Goal: Task Accomplishment & Management: Use online tool/utility

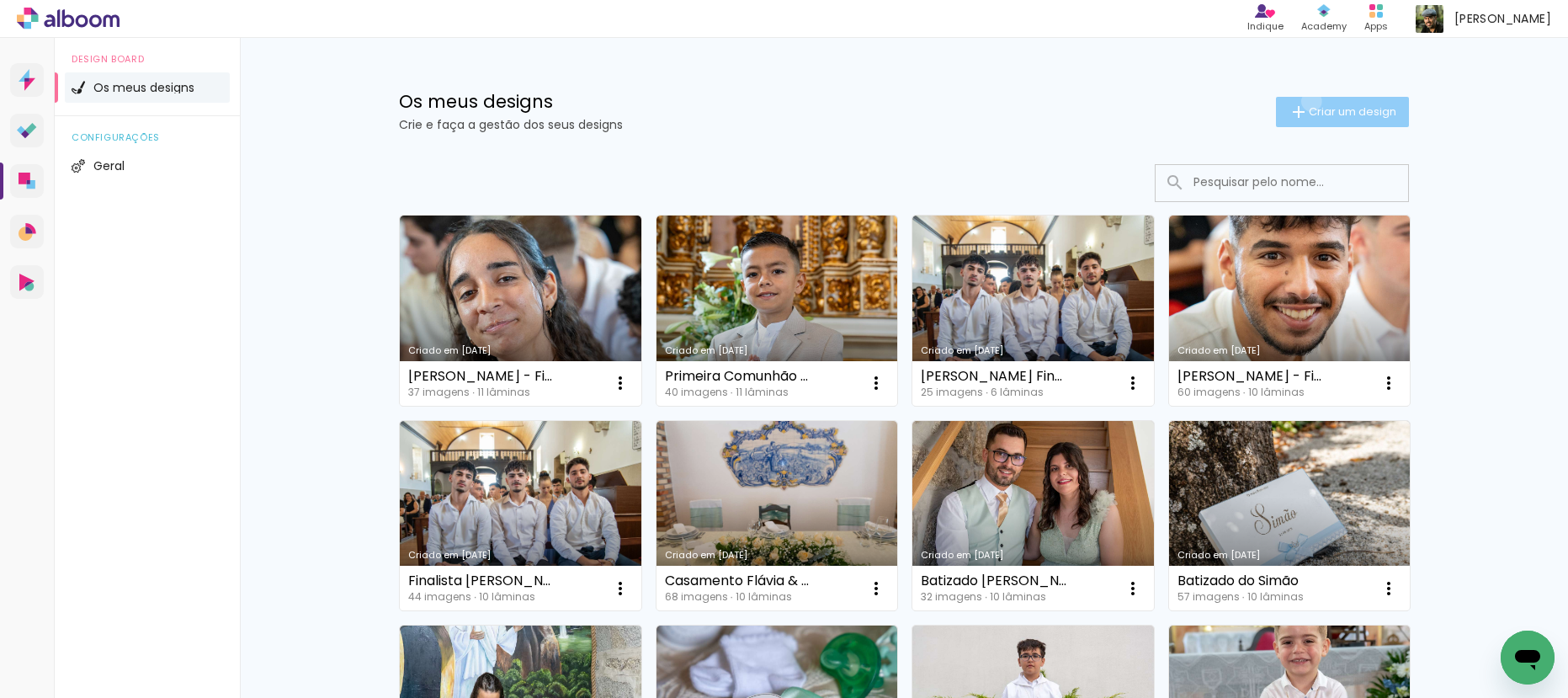
click at [1304, 101] on paper-button "Criar um design" at bounding box center [1343, 112] width 133 height 31
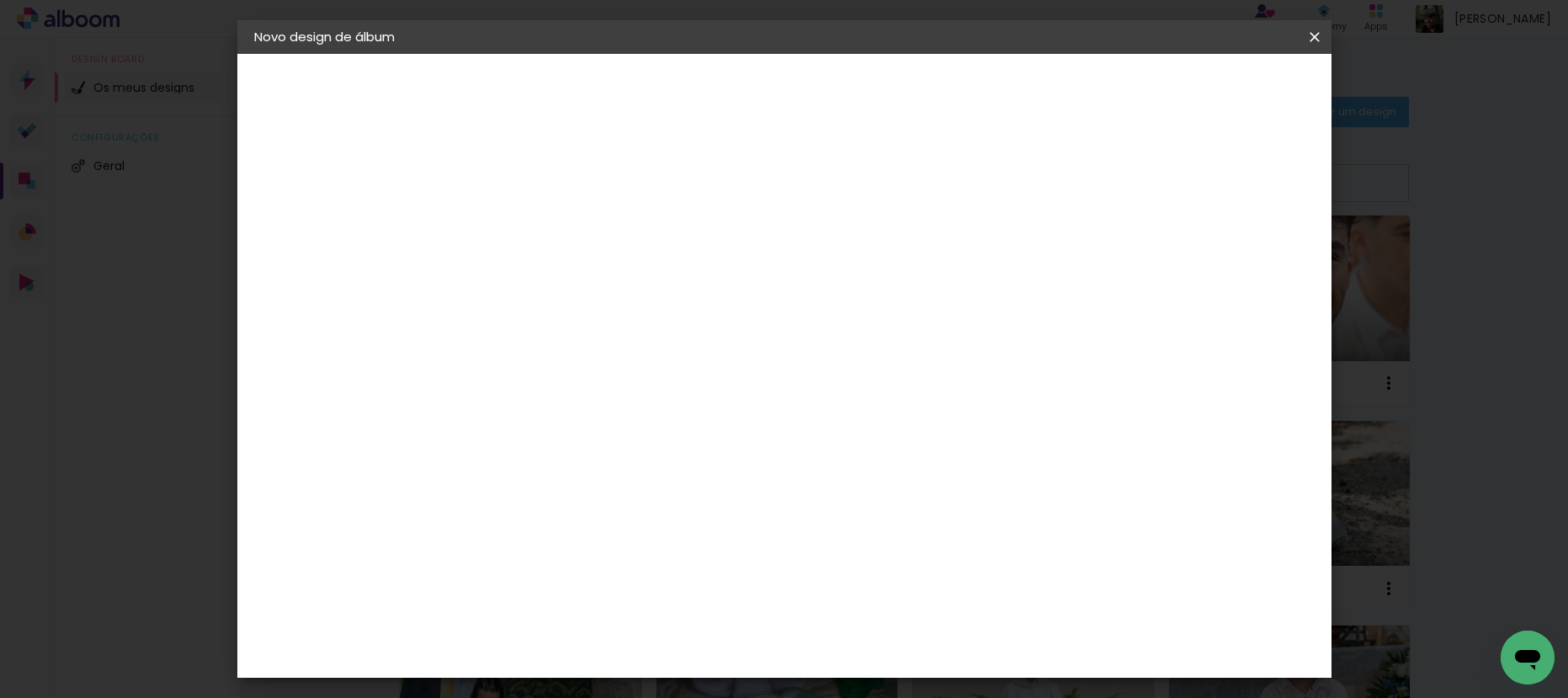
click at [530, 224] on input at bounding box center [530, 226] width 0 height 26
type input "F"
type input "Leonor e Tiago - Crisma 2025"
type paper-input "Leonor e Tiago - Crisma 2025"
click at [702, 77] on paper-button "Avançar" at bounding box center [660, 88] width 83 height 29
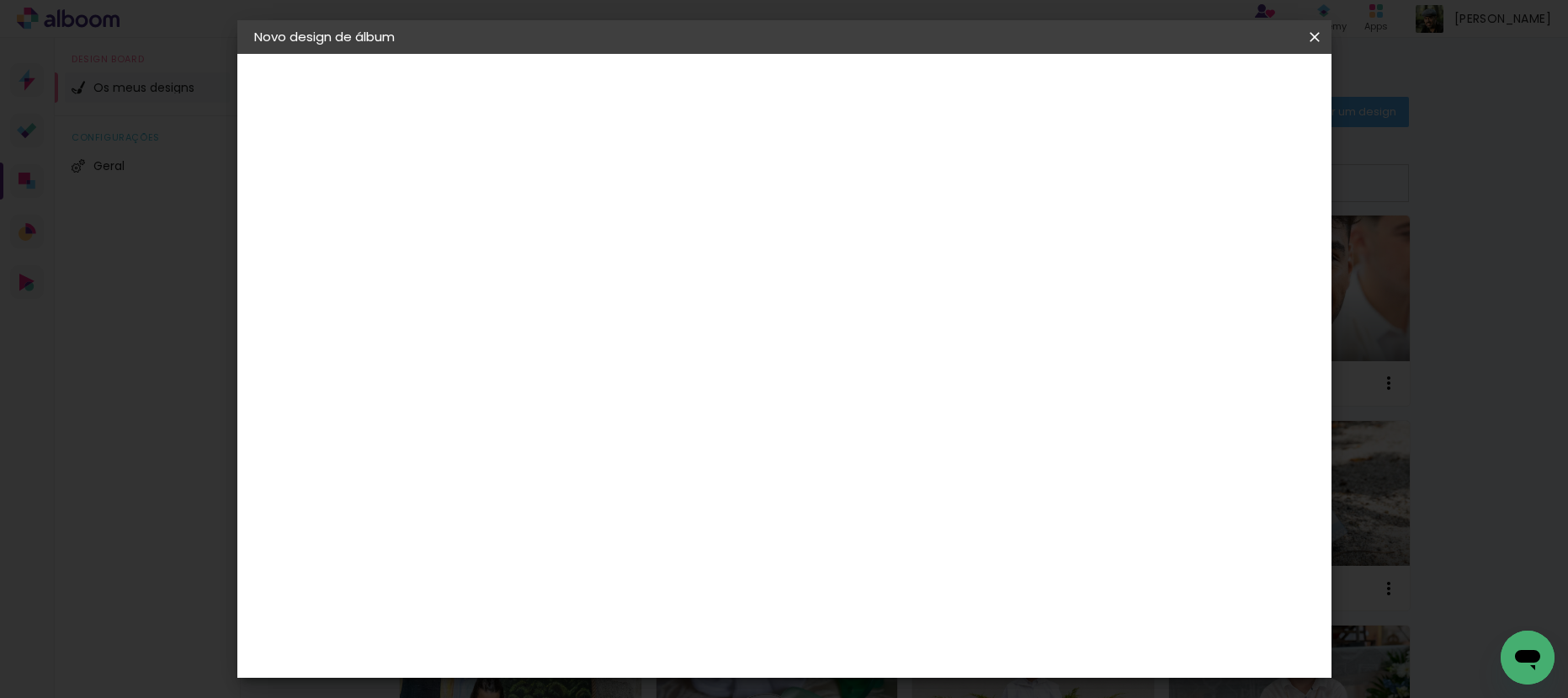
click at [731, 274] on paper-listbox "Tamanho Livre Sugerir um laboratório" at bounding box center [670, 297] width 120 height 164
click at [0, 0] on slot "Tamanho Livre" at bounding box center [0, 0] width 0 height 0
click at [0, 0] on slot "Avançar" at bounding box center [0, 0] width 0 height 0
click at [498, 470] on div "cm" at bounding box center [508, 477] width 20 height 25
drag, startPoint x: 498, startPoint y: 470, endPoint x: 444, endPoint y: 468, distance: 54.0
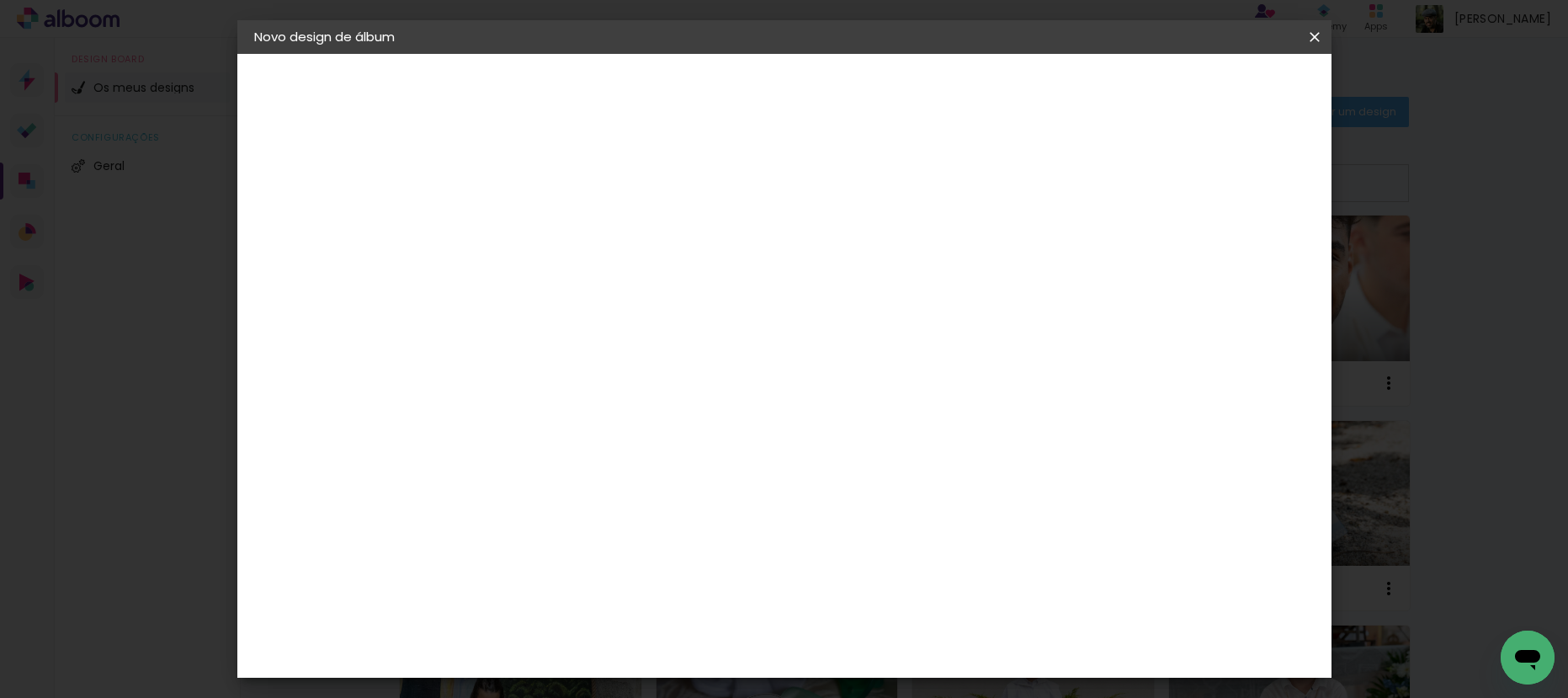
click at [444, 54] on quentale-album-spec "Iniciar design Iniciar design" at bounding box center [784, 54] width 1094 height 0
drag, startPoint x: 466, startPoint y: 471, endPoint x: 482, endPoint y: 474, distance: 16.3
click at [467, 471] on input "30" at bounding box center [476, 477] width 44 height 25
click at [502, 473] on div "cm" at bounding box center [508, 477] width 20 height 25
click at [496, 478] on input "30" at bounding box center [476, 477] width 44 height 25
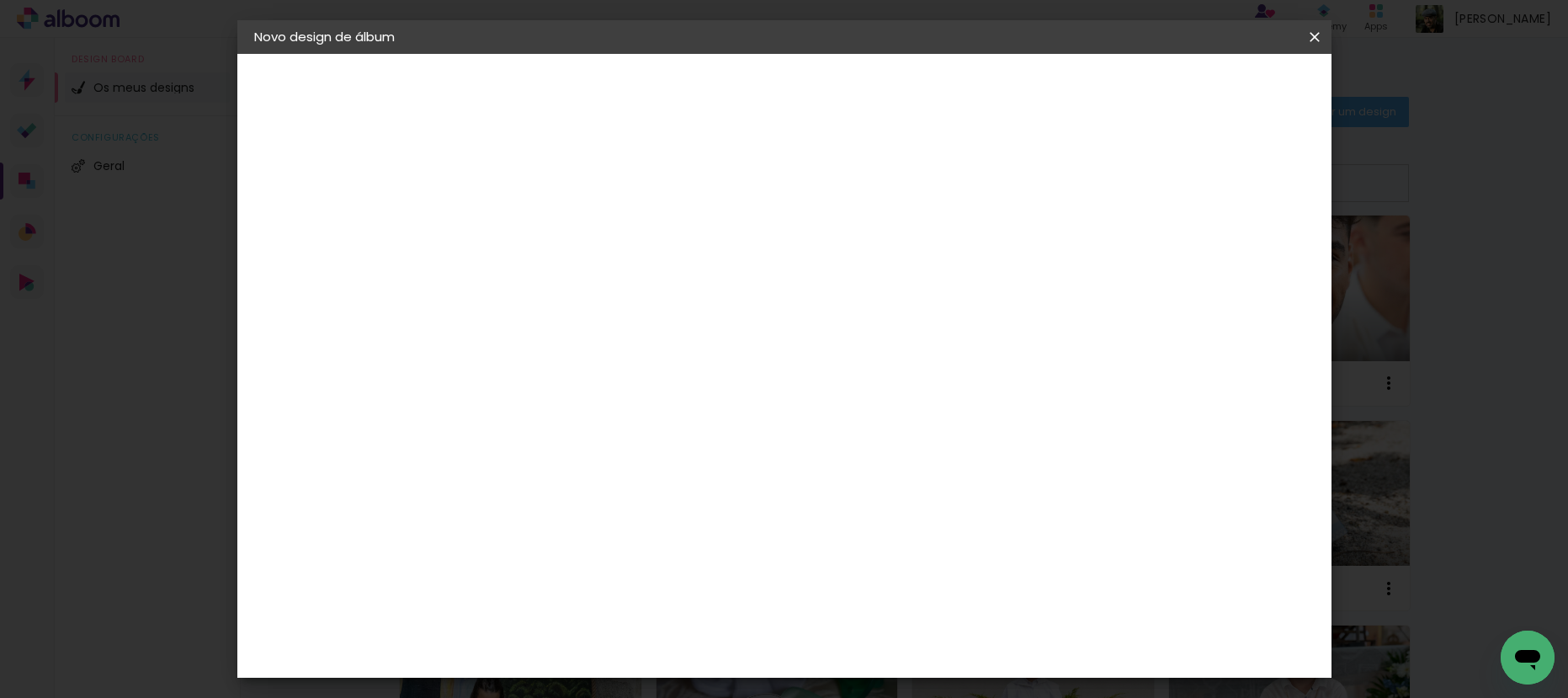
type input "3"
type input "20,5"
type paper-input "20,5"
click at [892, 592] on input "60" at bounding box center [878, 597] width 44 height 25
drag, startPoint x: 894, startPoint y: 596, endPoint x: 869, endPoint y: 599, distance: 25.2
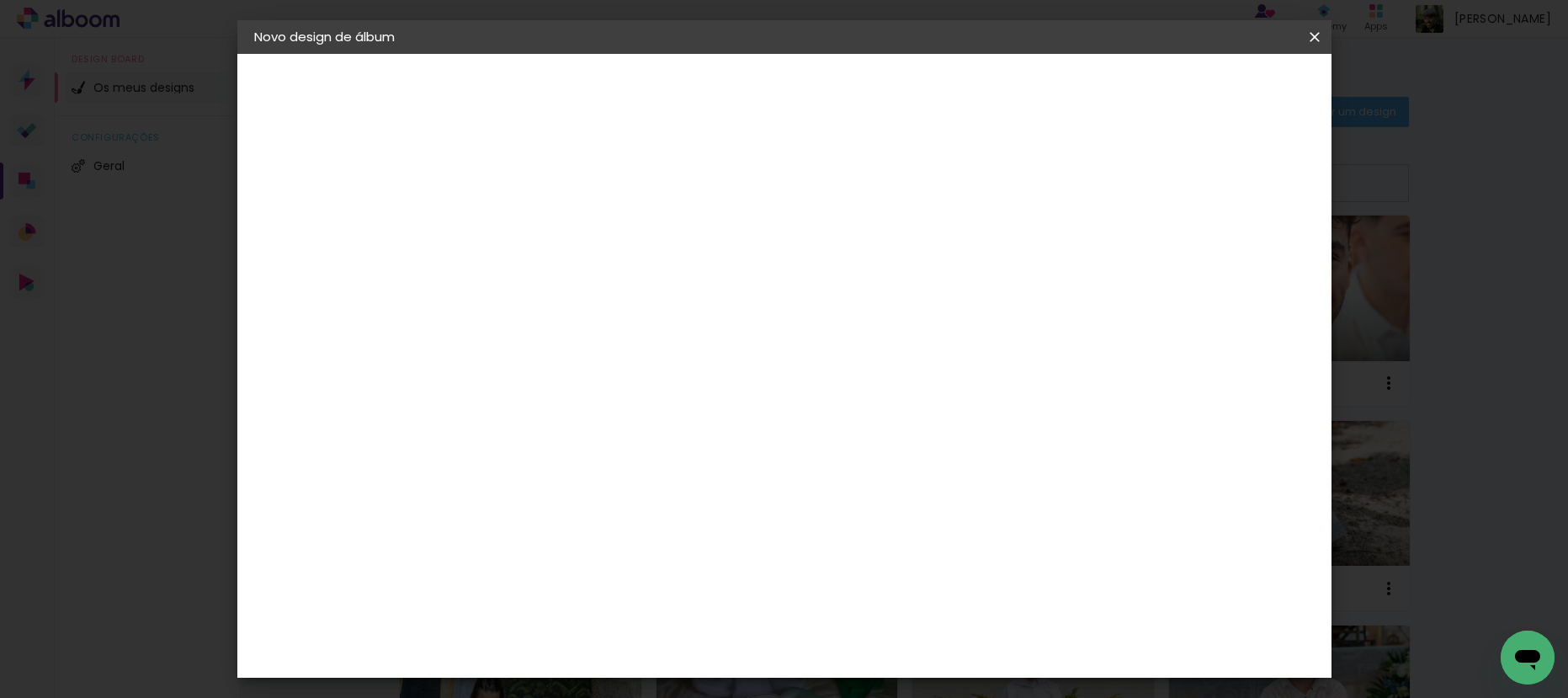
click at [869, 599] on input "60" at bounding box center [878, 597] width 44 height 25
type input "41"
type paper-input "41"
click at [1210, 86] on span "Iniciar design" at bounding box center [1171, 89] width 76 height 12
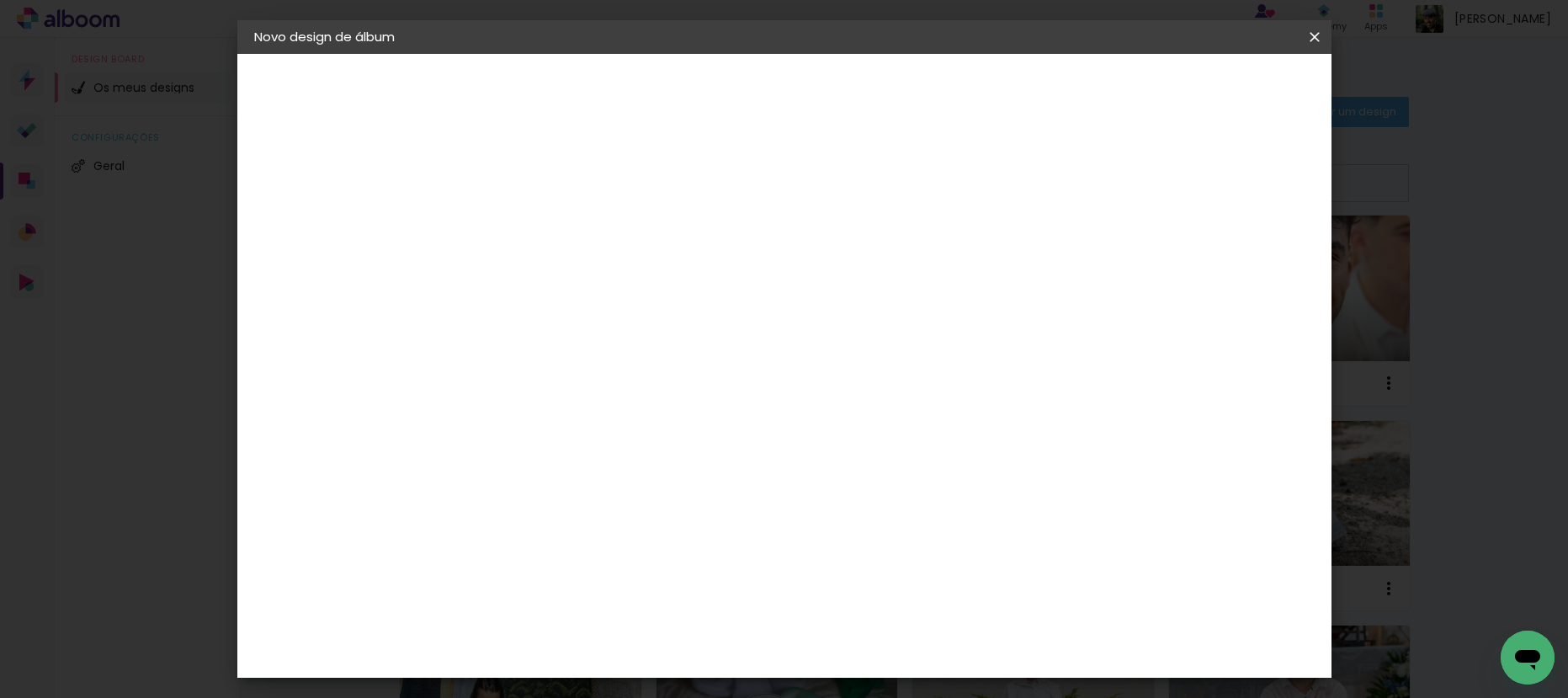
click at [1210, 84] on span "Iniciar design" at bounding box center [1171, 89] width 76 height 12
click at [1318, 38] on iron-icon at bounding box center [1315, 37] width 20 height 17
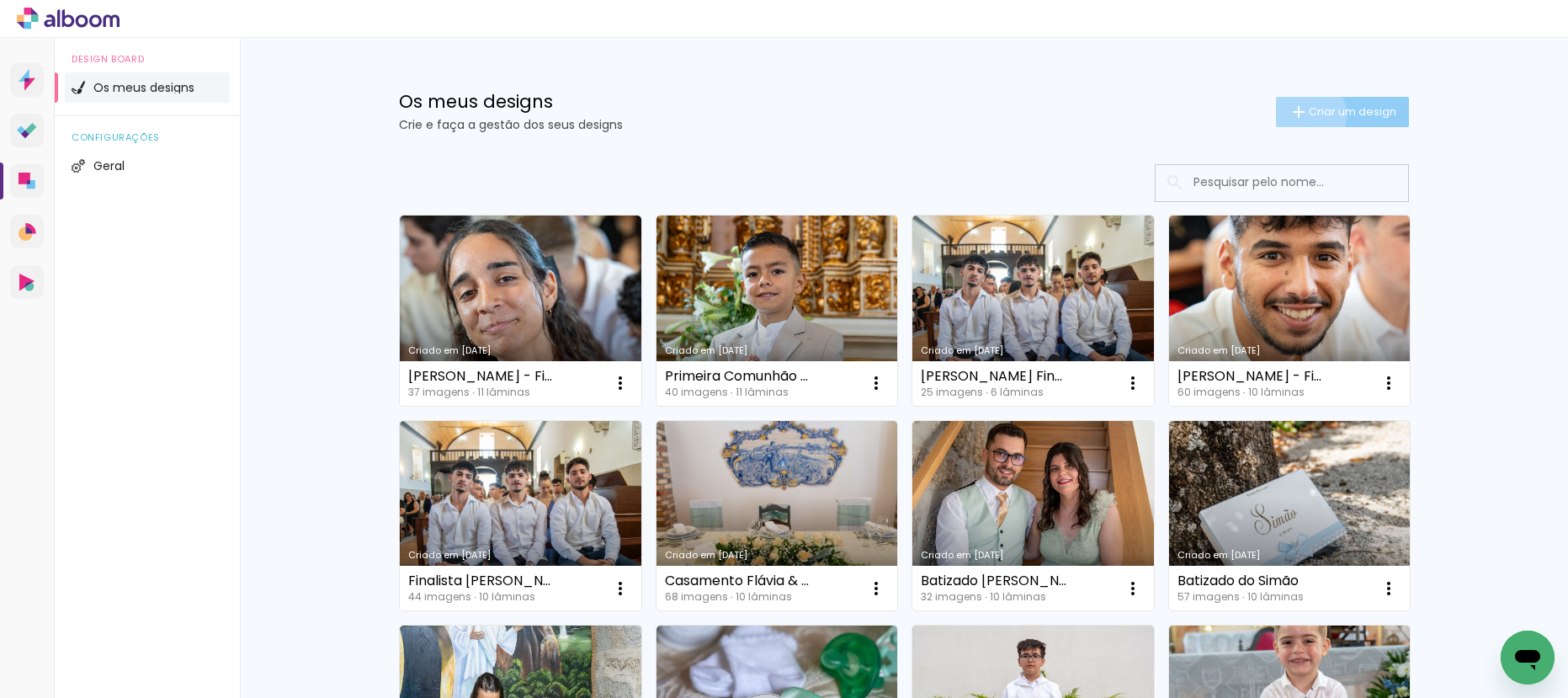
click at [1296, 114] on iron-icon at bounding box center [1299, 112] width 20 height 20
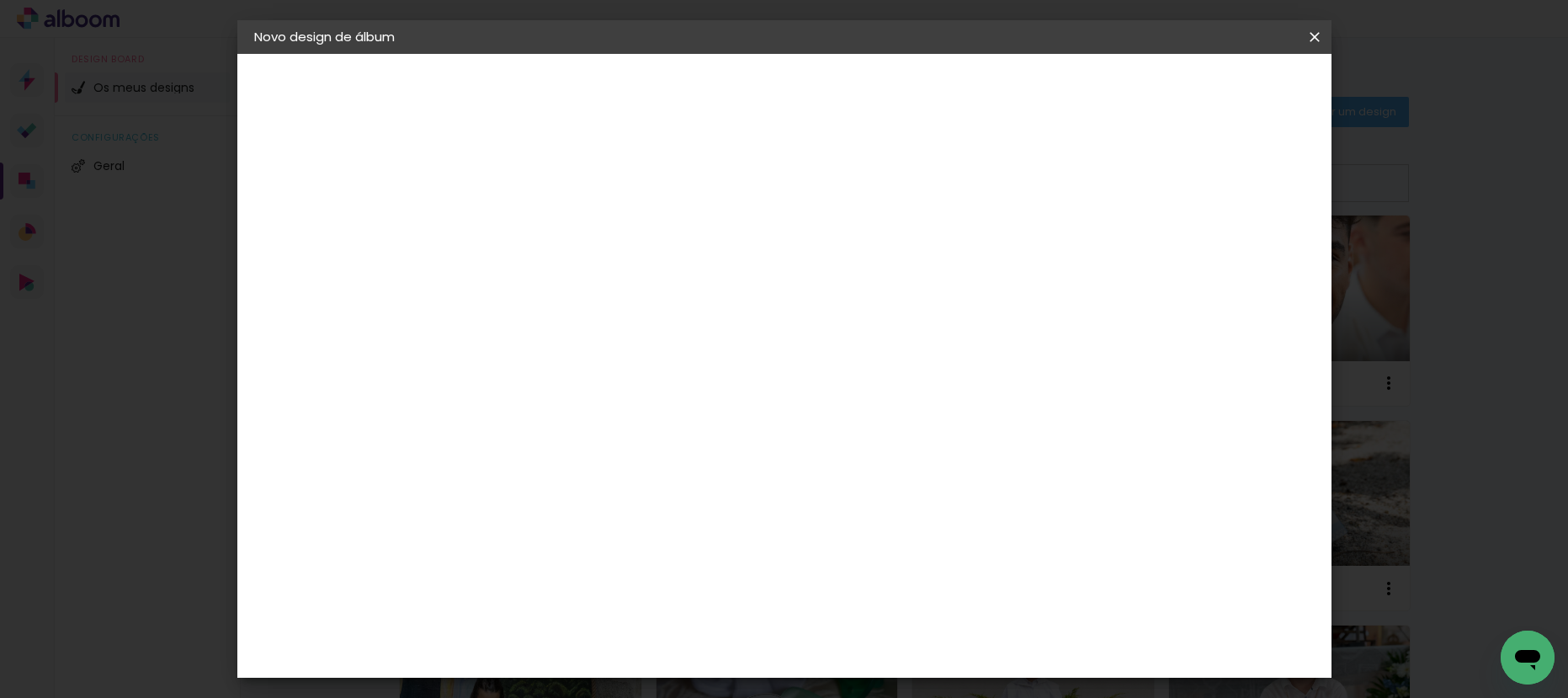
click at [535, 241] on paper-input-container "Título do álbum" at bounding box center [529, 227] width 12 height 43
type input "C"
type input "Leornor e Tiago - Crisma 2025"
type paper-input "Leornor e Tiago - Crisma 2025"
click at [0, 0] on slot "Avançar" at bounding box center [0, 0] width 0 height 0
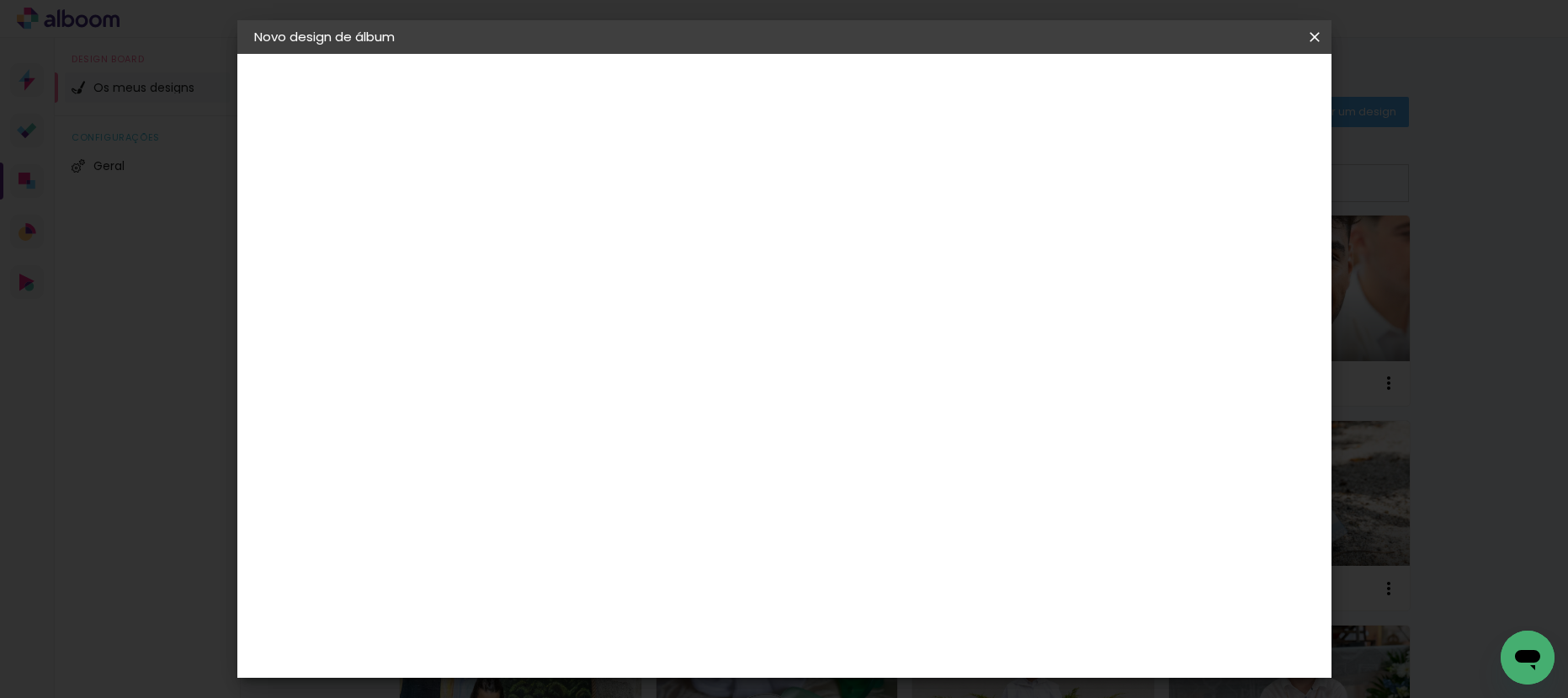
click at [777, 267] on paper-item "Tamanho Livre" at bounding box center [712, 259] width 128 height 44
click at [0, 0] on slot "Avançar" at bounding box center [0, 0] width 0 height 0
click at [498, 469] on div "cm" at bounding box center [508, 477] width 20 height 25
drag, startPoint x: 490, startPoint y: 468, endPoint x: 478, endPoint y: 463, distance: 13.0
click at [477, 465] on div "30" at bounding box center [486, 477] width 64 height 25
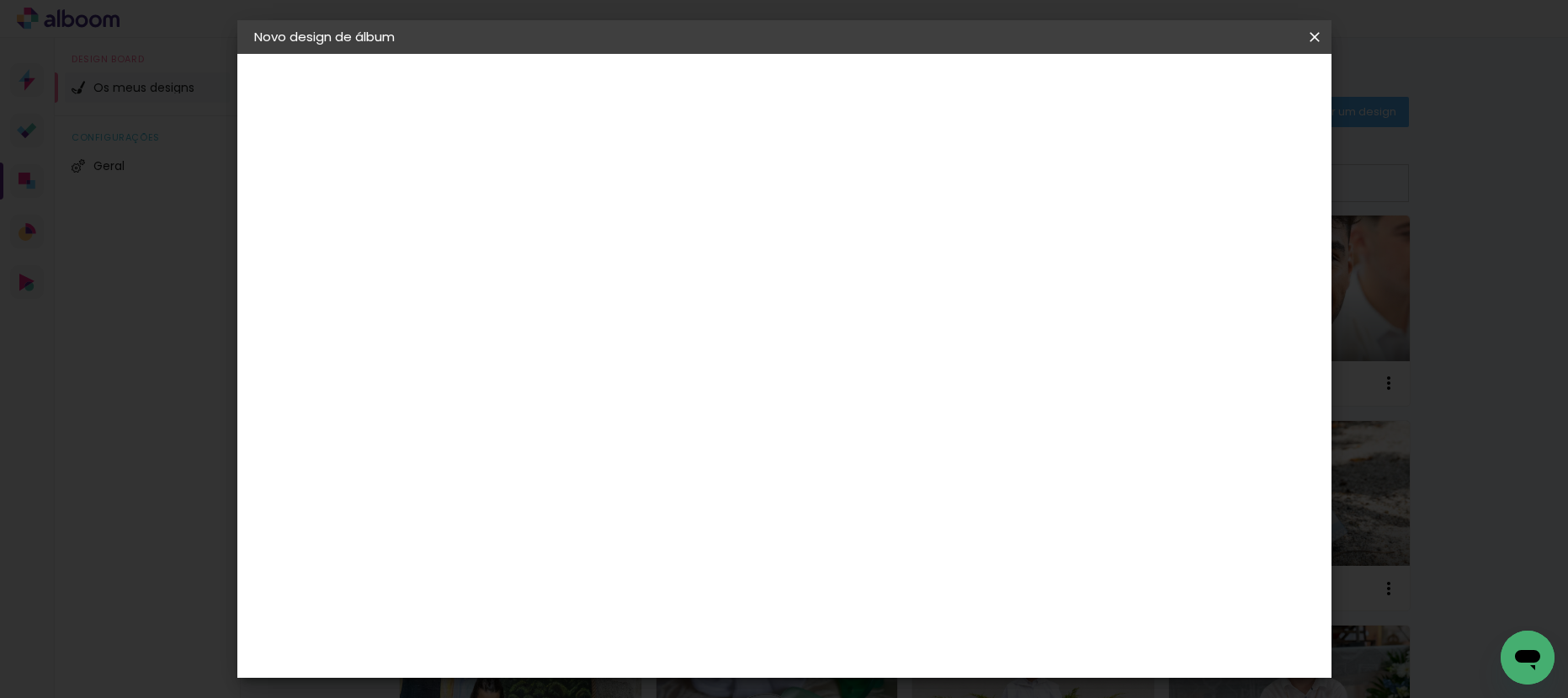
click at [485, 471] on input "30" at bounding box center [476, 477] width 44 height 25
click at [493, 471] on input "30" at bounding box center [476, 477] width 44 height 25
type input "3"
type input "20,5"
type paper-input "20,5"
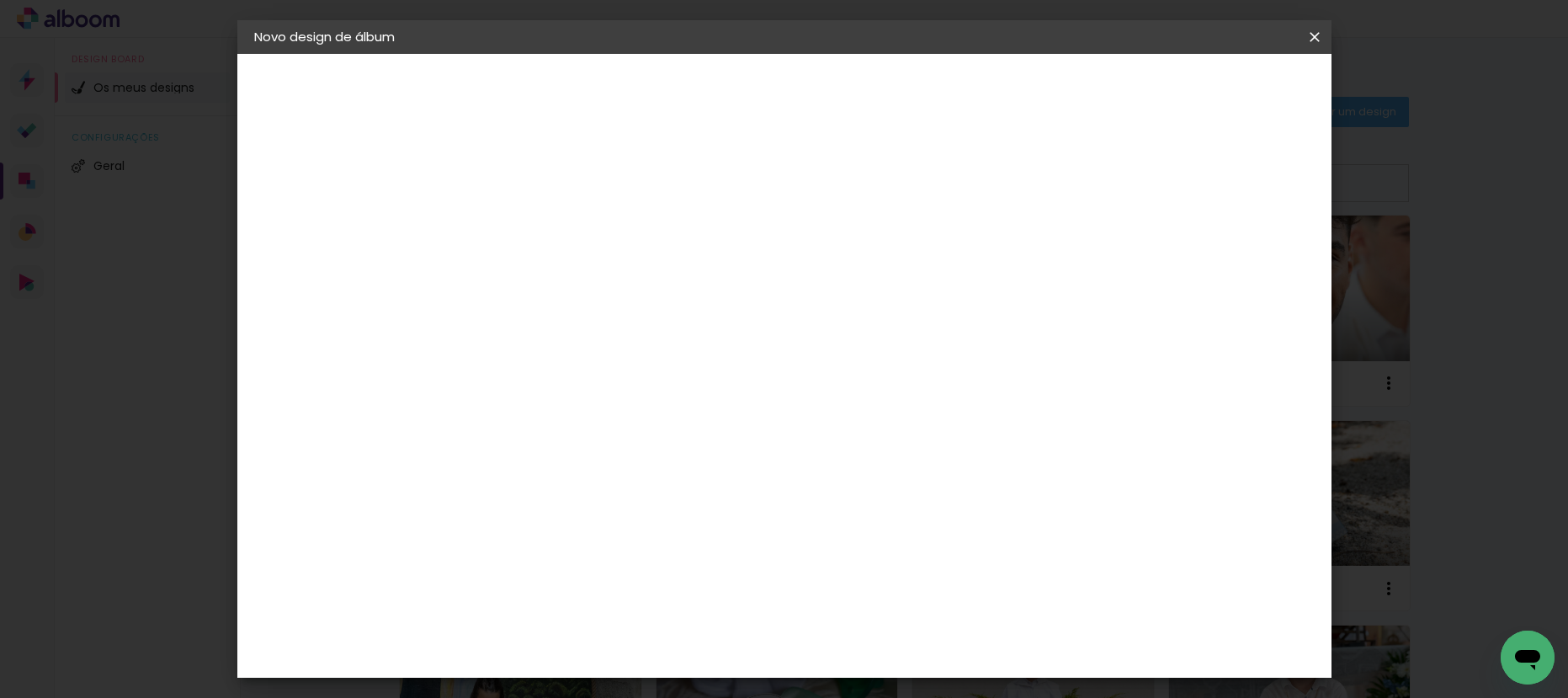
drag, startPoint x: 899, startPoint y: 597, endPoint x: 875, endPoint y: 601, distance: 24.3
click at [875, 601] on input "60" at bounding box center [878, 597] width 44 height 25
type input "41"
type paper-input "41"
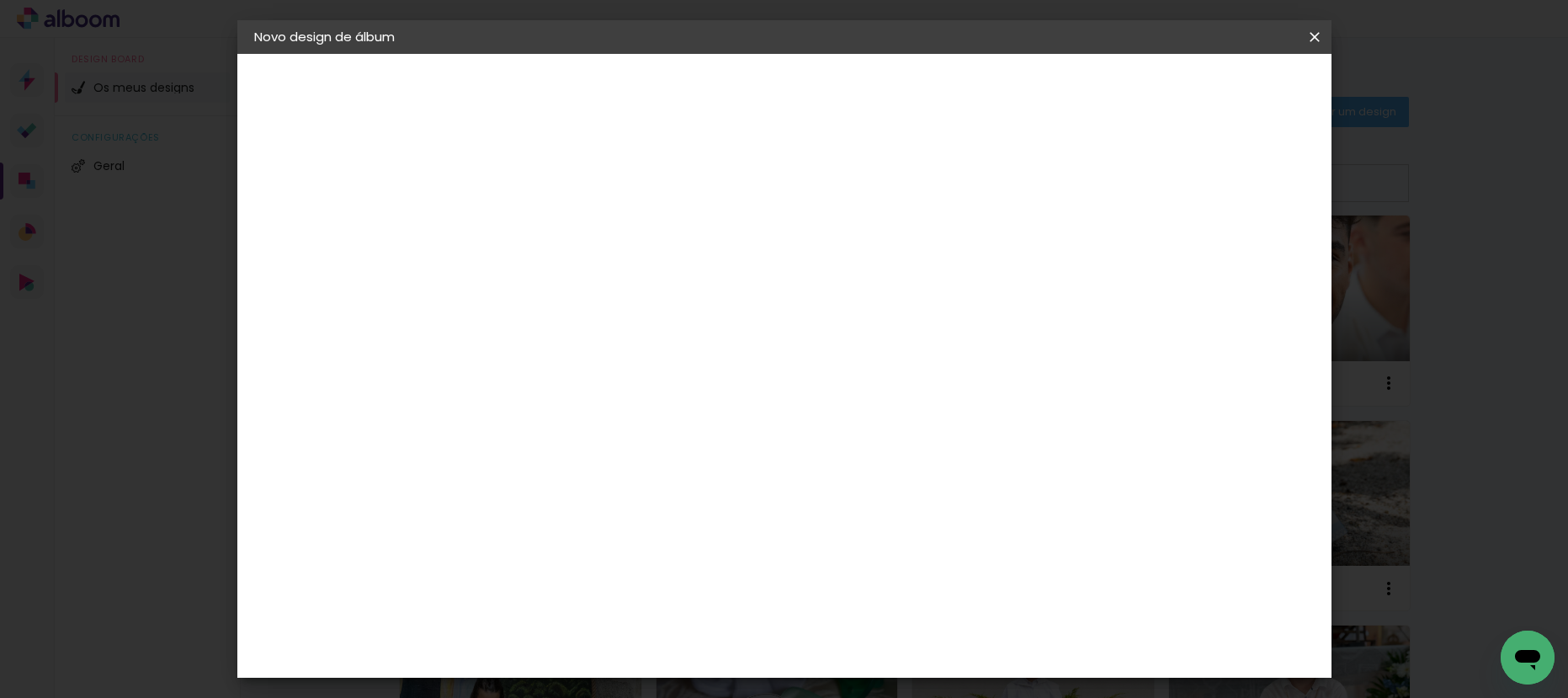
click at [1022, 621] on div "cm" at bounding box center [888, 648] width 661 height 59
click at [1017, 165] on div "20.5 cm cm cm mm A maioria dos laboratórios sugere 5mm de margem." at bounding box center [854, 98] width 795 height 135
click at [1210, 84] on span "Iniciar design" at bounding box center [1171, 89] width 76 height 12
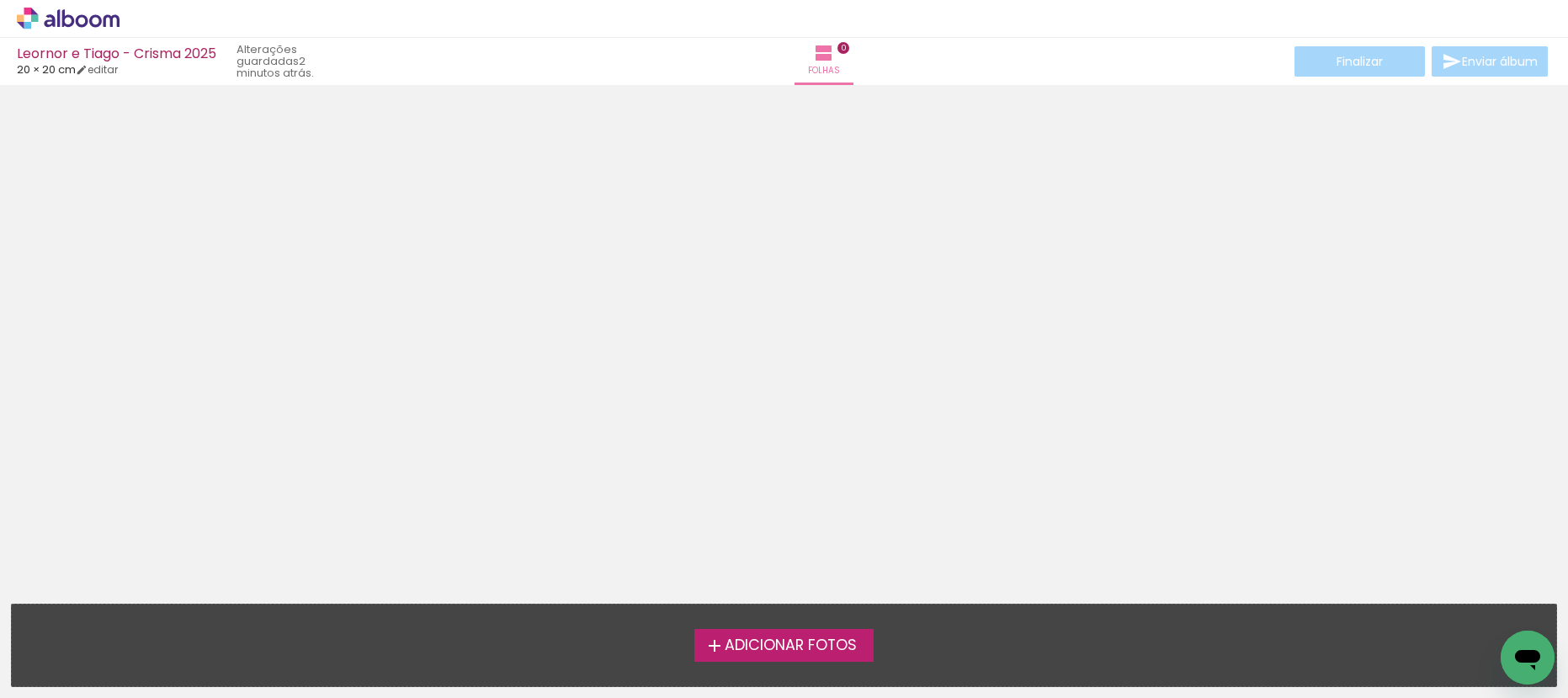
click at [780, 641] on span "Adicionar Fotos" at bounding box center [791, 645] width 132 height 15
click at [0, 0] on input "file" at bounding box center [0, 0] width 0 height 0
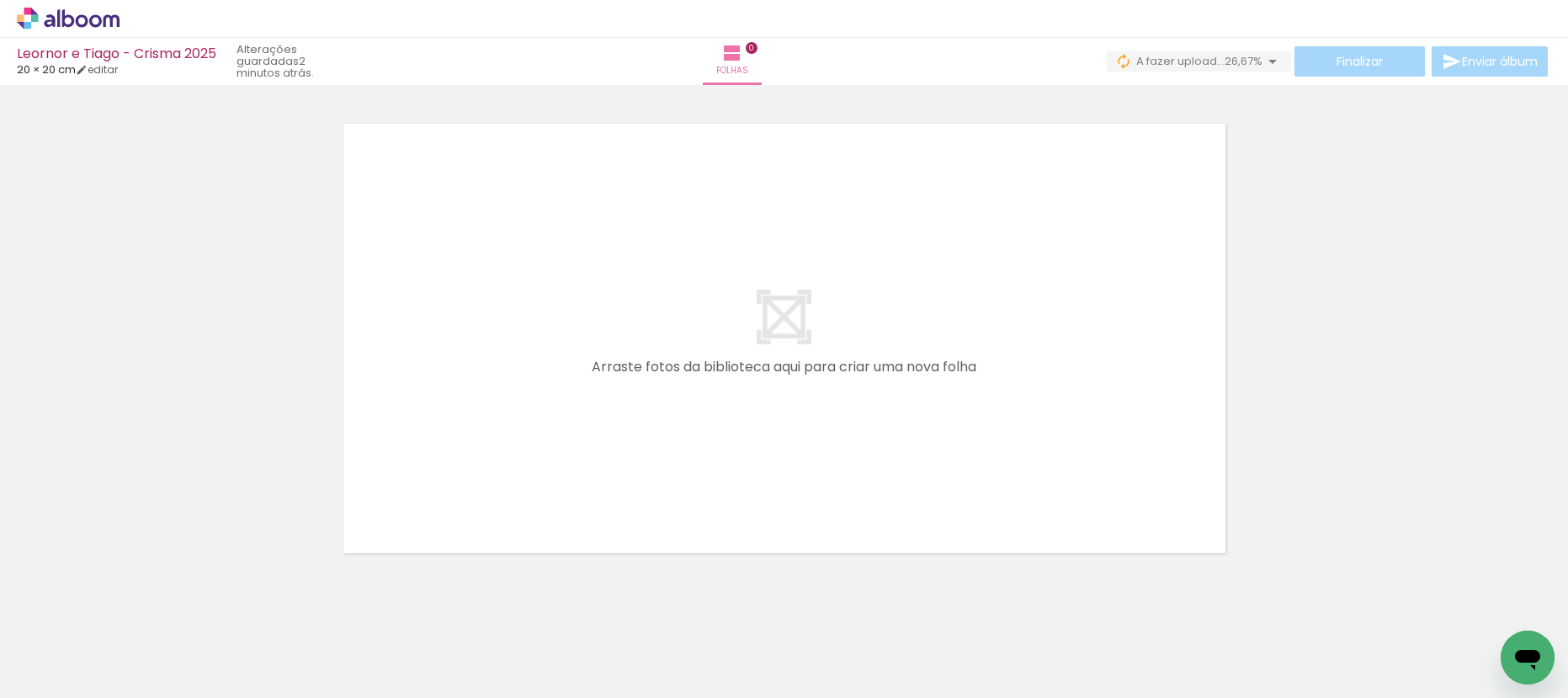
click at [1018, 656] on div at bounding box center [1017, 641] width 56 height 84
click at [1252, 651] on quentale-thumb at bounding box center [1205, 641] width 94 height 97
click at [1347, 638] on quentale-thumb at bounding box center [1299, 641] width 94 height 97
click at [1411, 649] on div at bounding box center [1394, 641] width 62 height 84
click at [848, 662] on div at bounding box center [829, 641] width 56 height 84
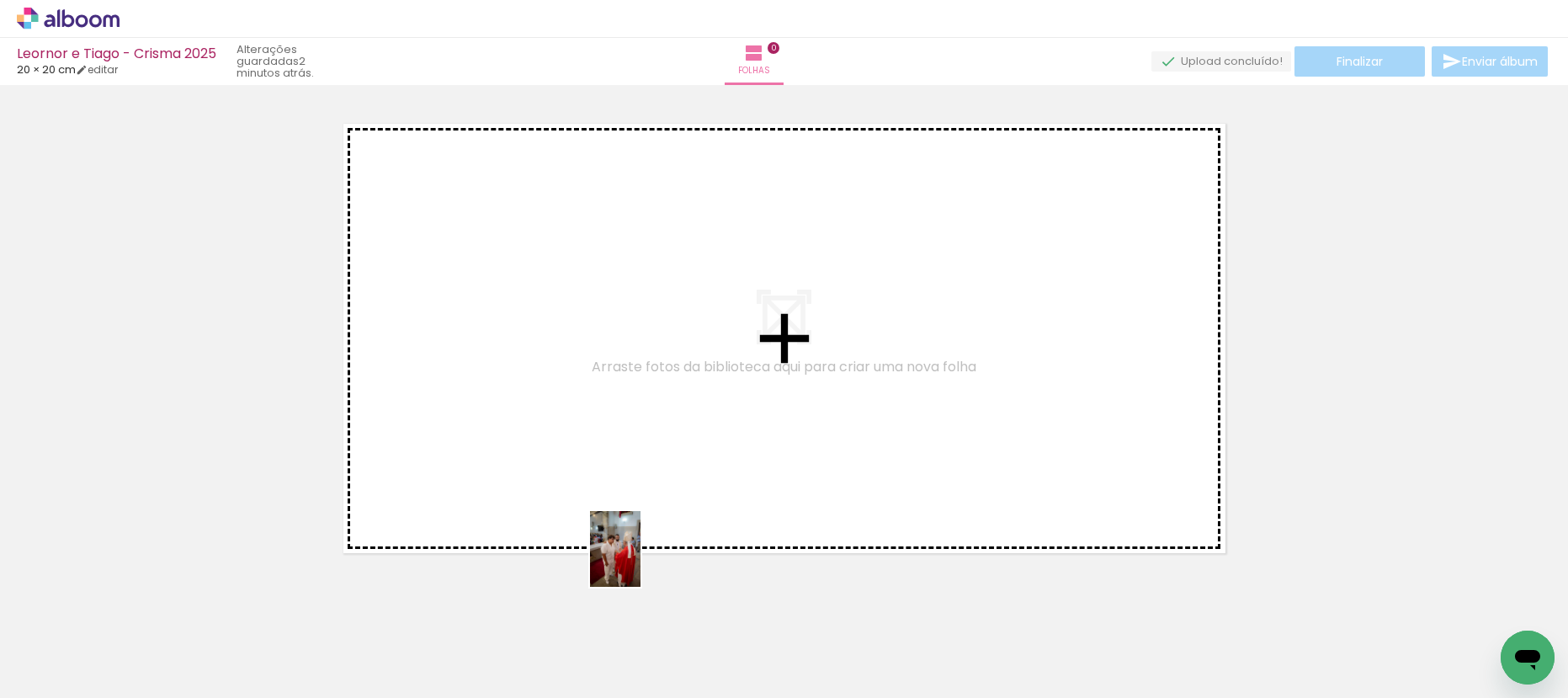
drag, startPoint x: 590, startPoint y: 648, endPoint x: 679, endPoint y: 538, distance: 141.5
click at [650, 558] on quentale-workspace at bounding box center [784, 349] width 1568 height 698
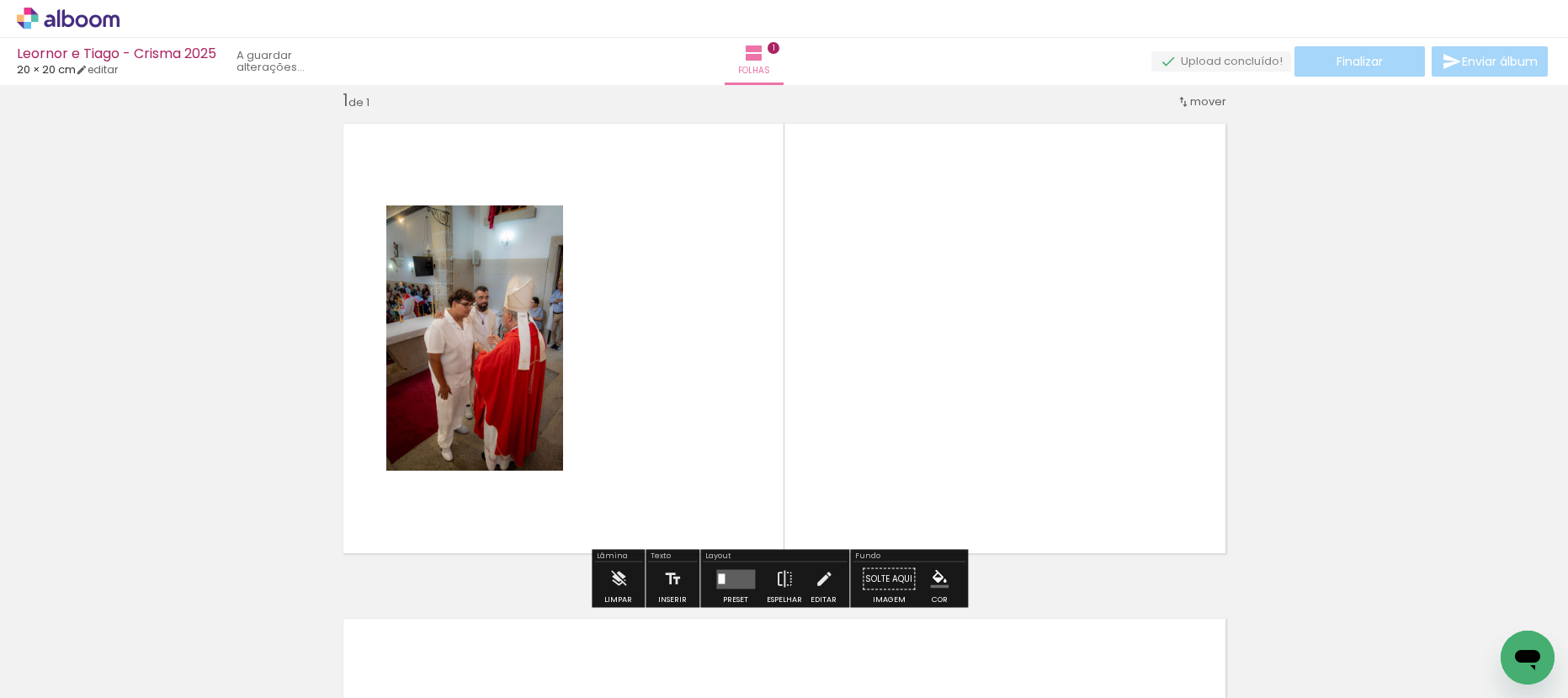
scroll to position [22, 0]
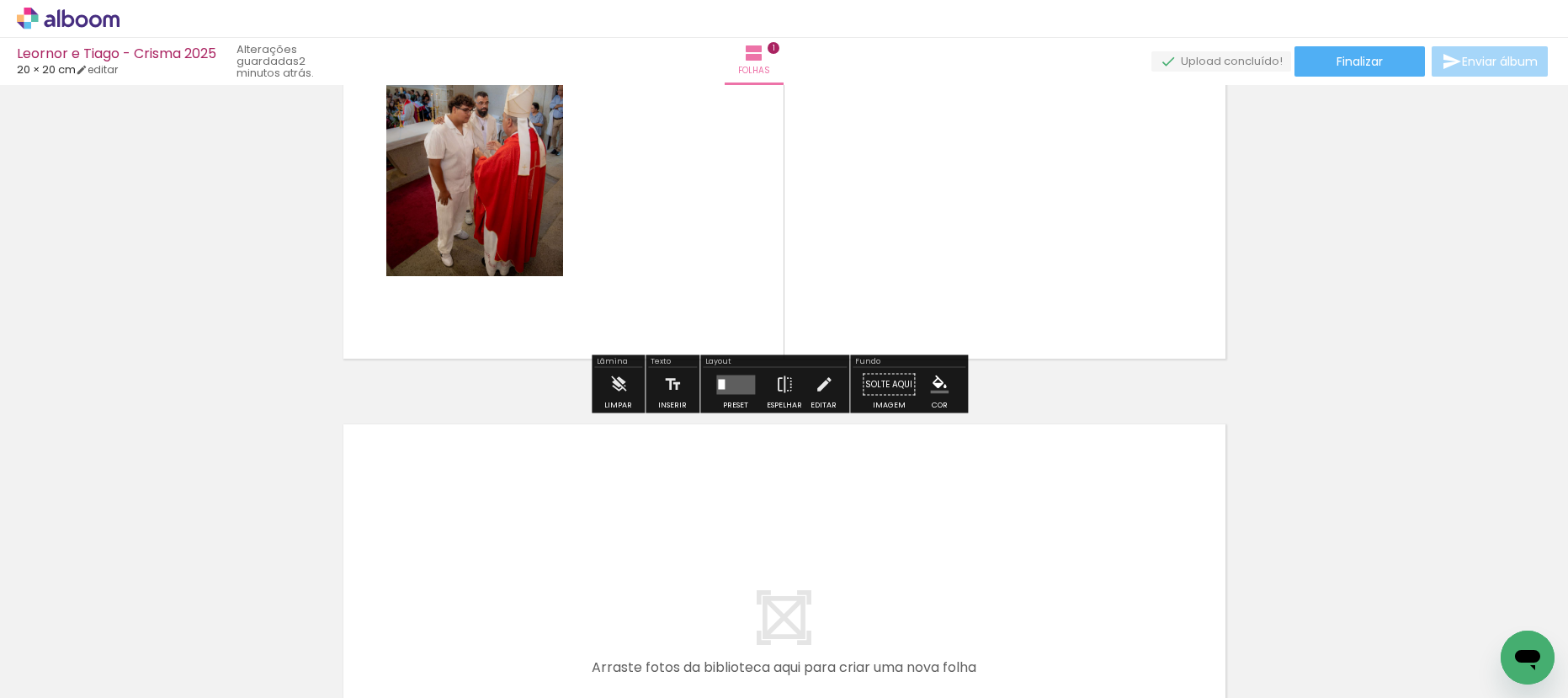
drag, startPoint x: 635, startPoint y: 648, endPoint x: 676, endPoint y: 522, distance: 132.5
click at [676, 522] on quentale-workspace at bounding box center [784, 349] width 1568 height 698
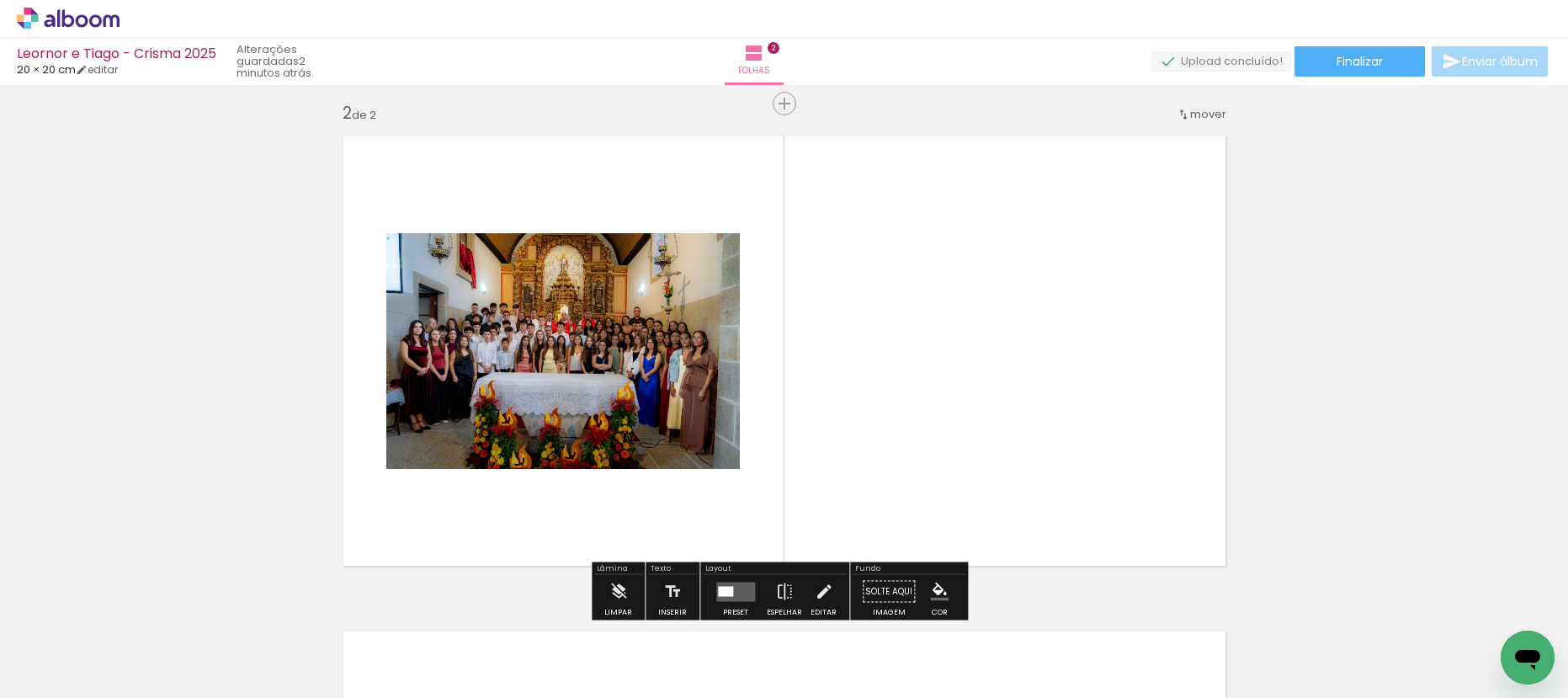
scroll to position [485, 0]
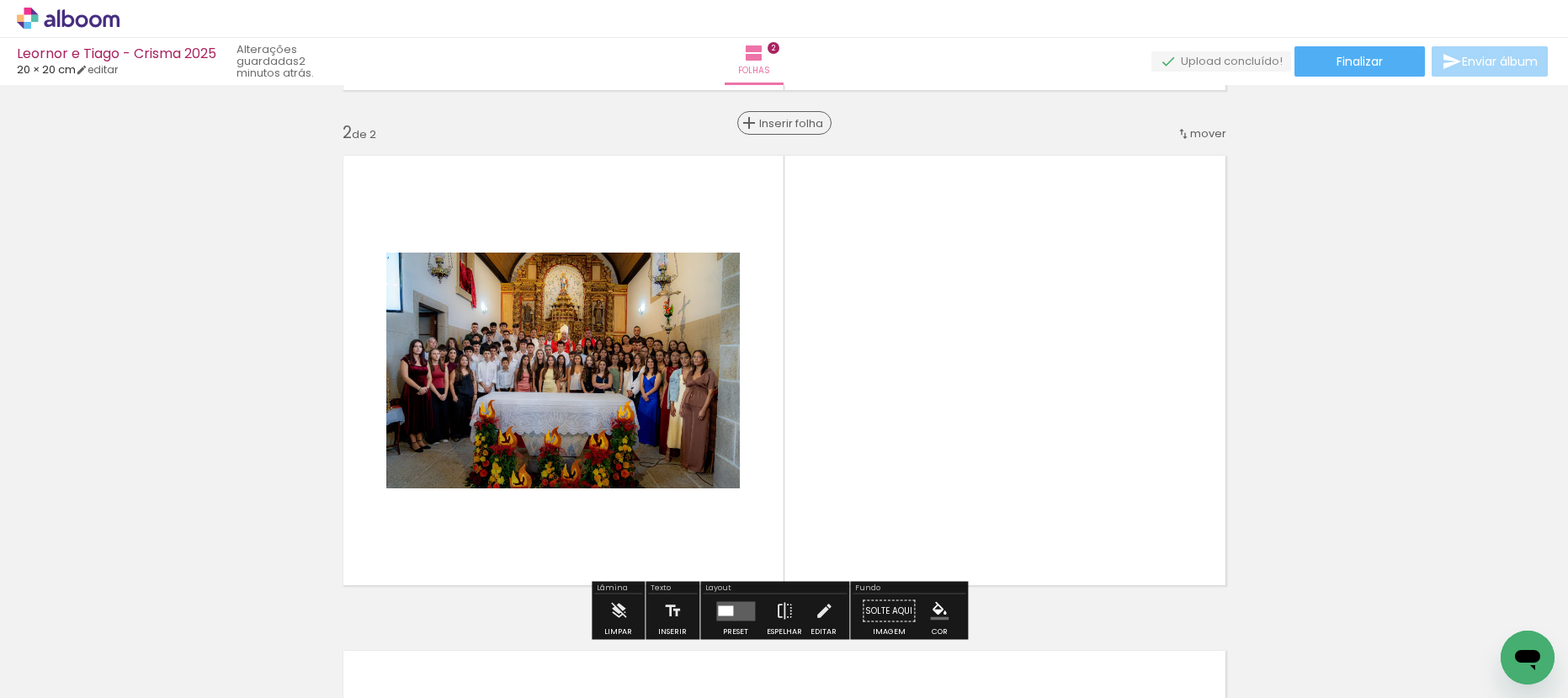
click at [780, 121] on span "Inserir folha" at bounding box center [792, 124] width 66 height 11
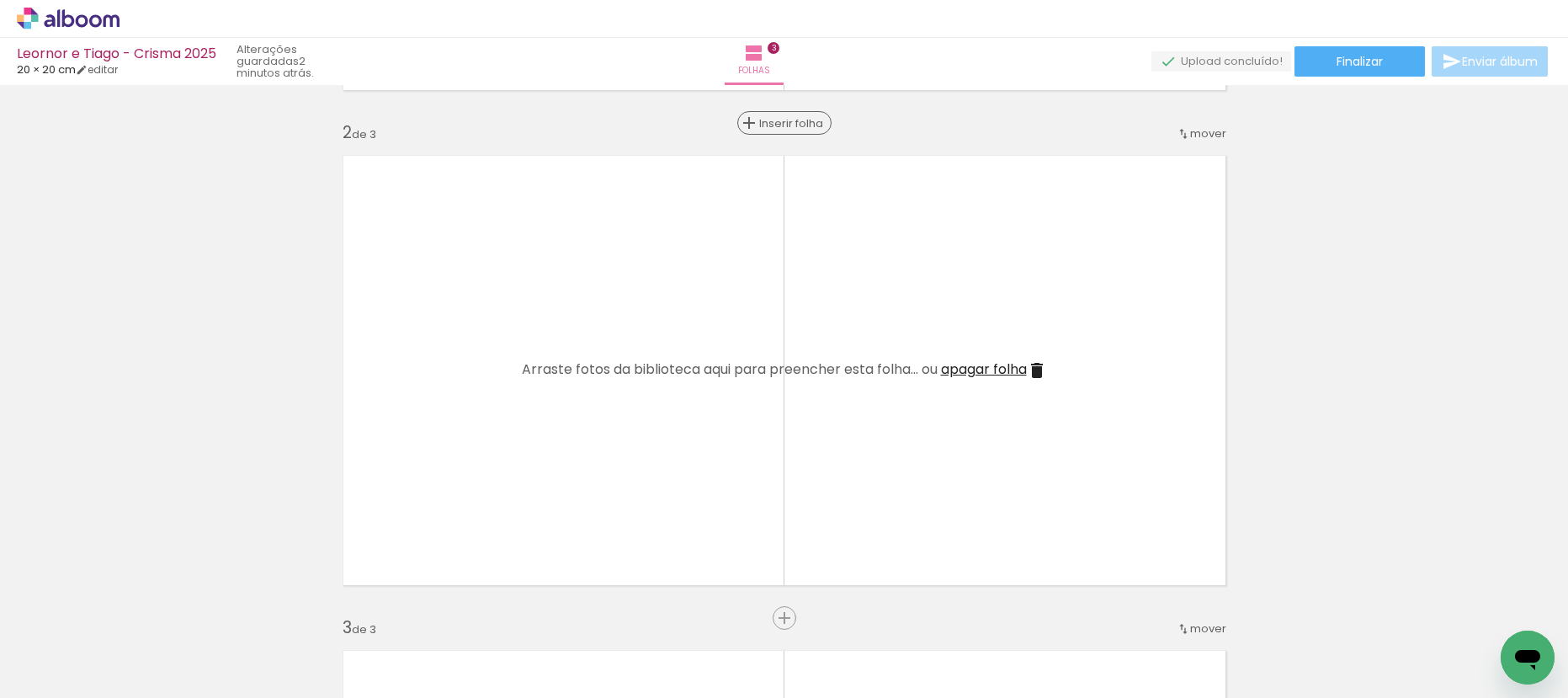
click at [780, 121] on span "Inserir folha" at bounding box center [792, 124] width 66 height 11
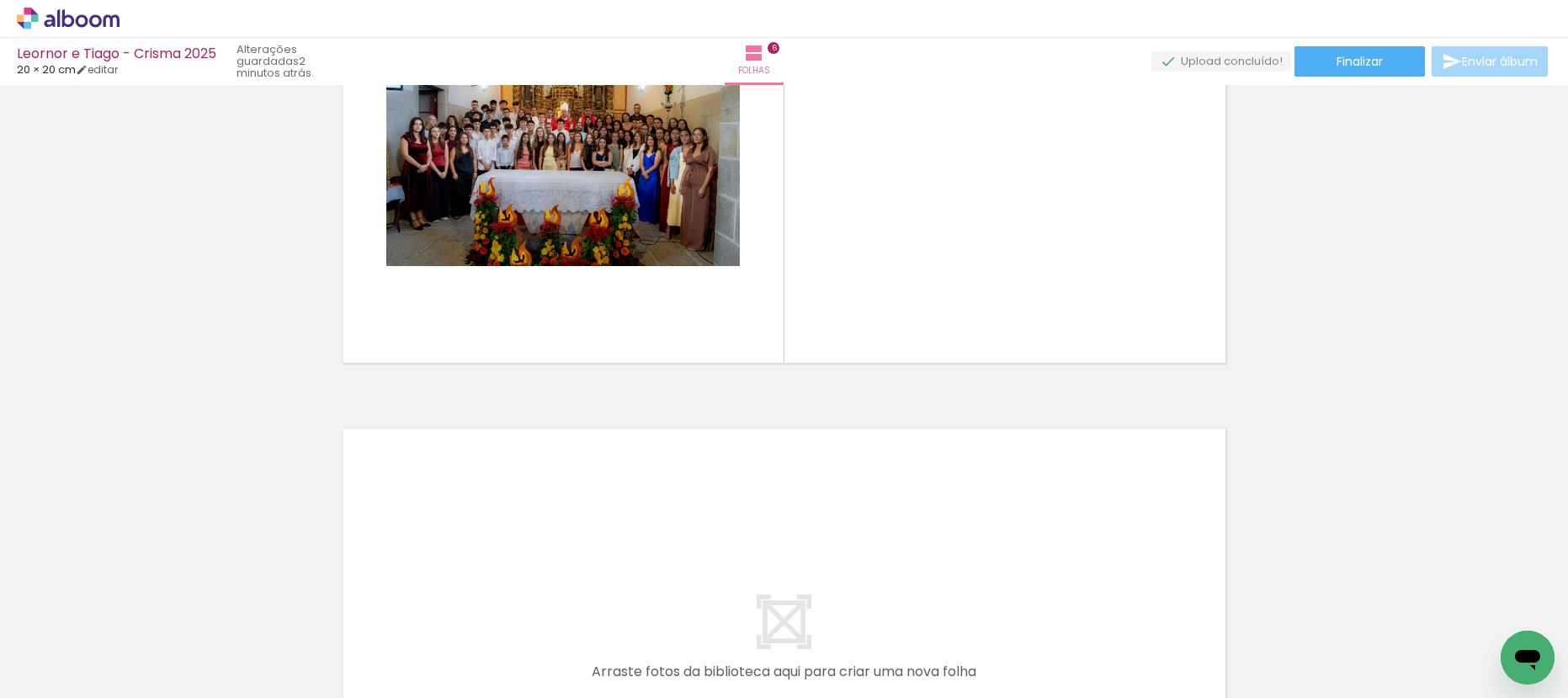
scroll to position [2703, 0]
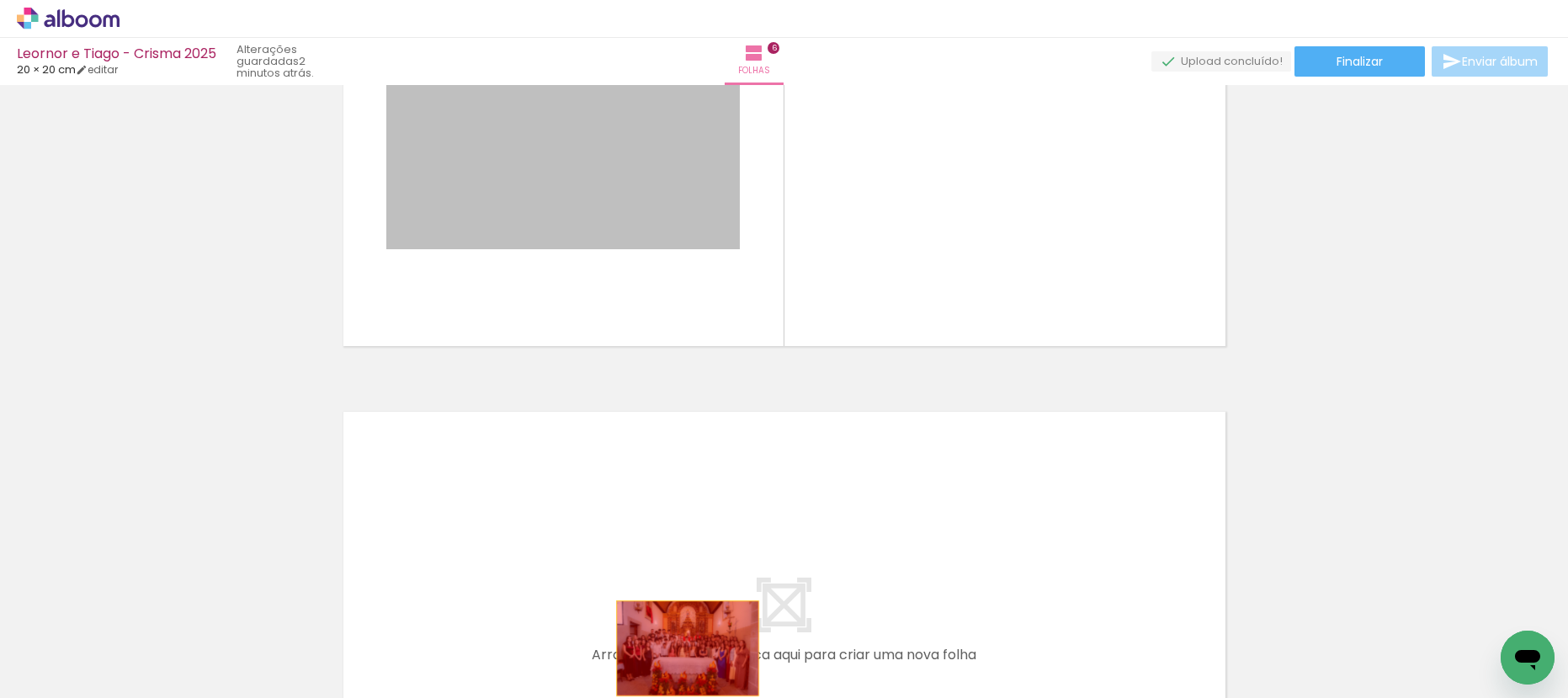
drag, startPoint x: 634, startPoint y: 138, endPoint x: 681, endPoint y: 650, distance: 514.2
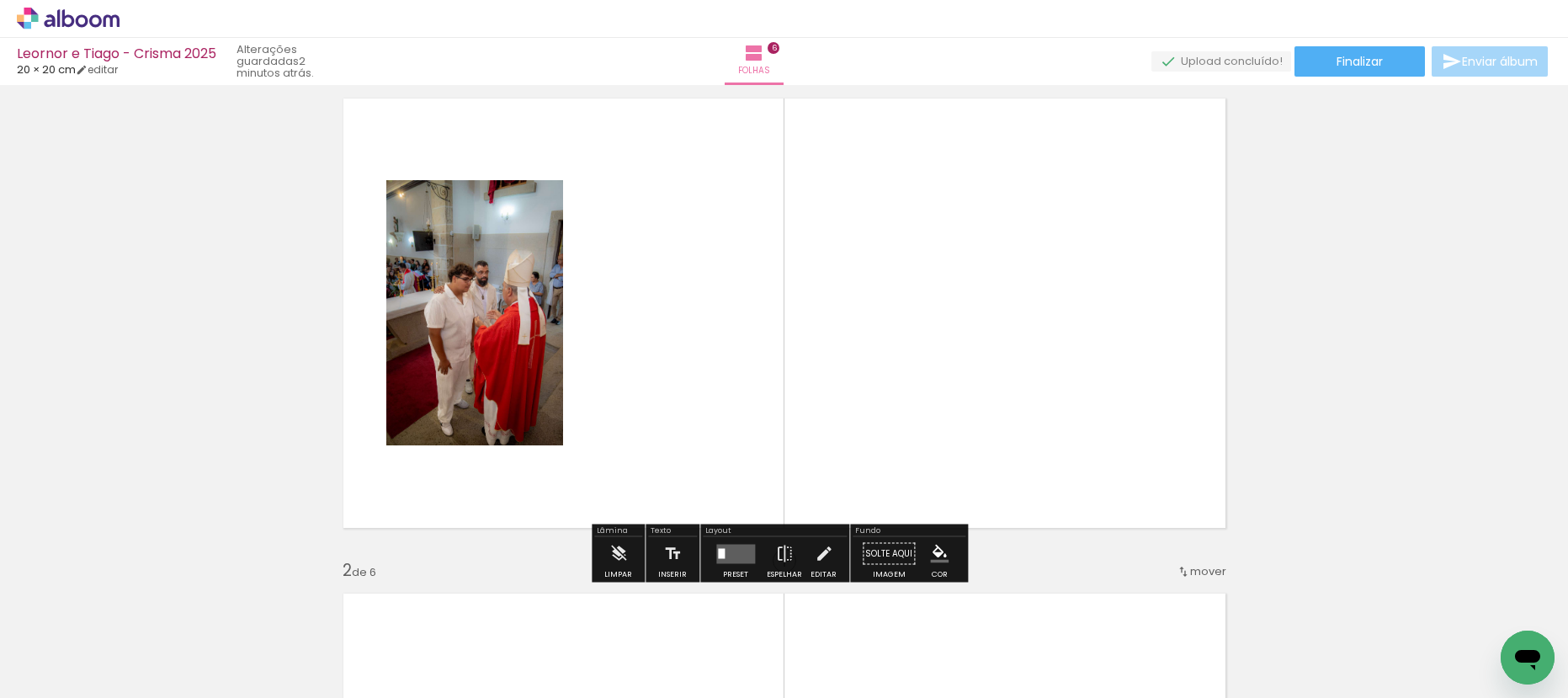
scroll to position [0, 0]
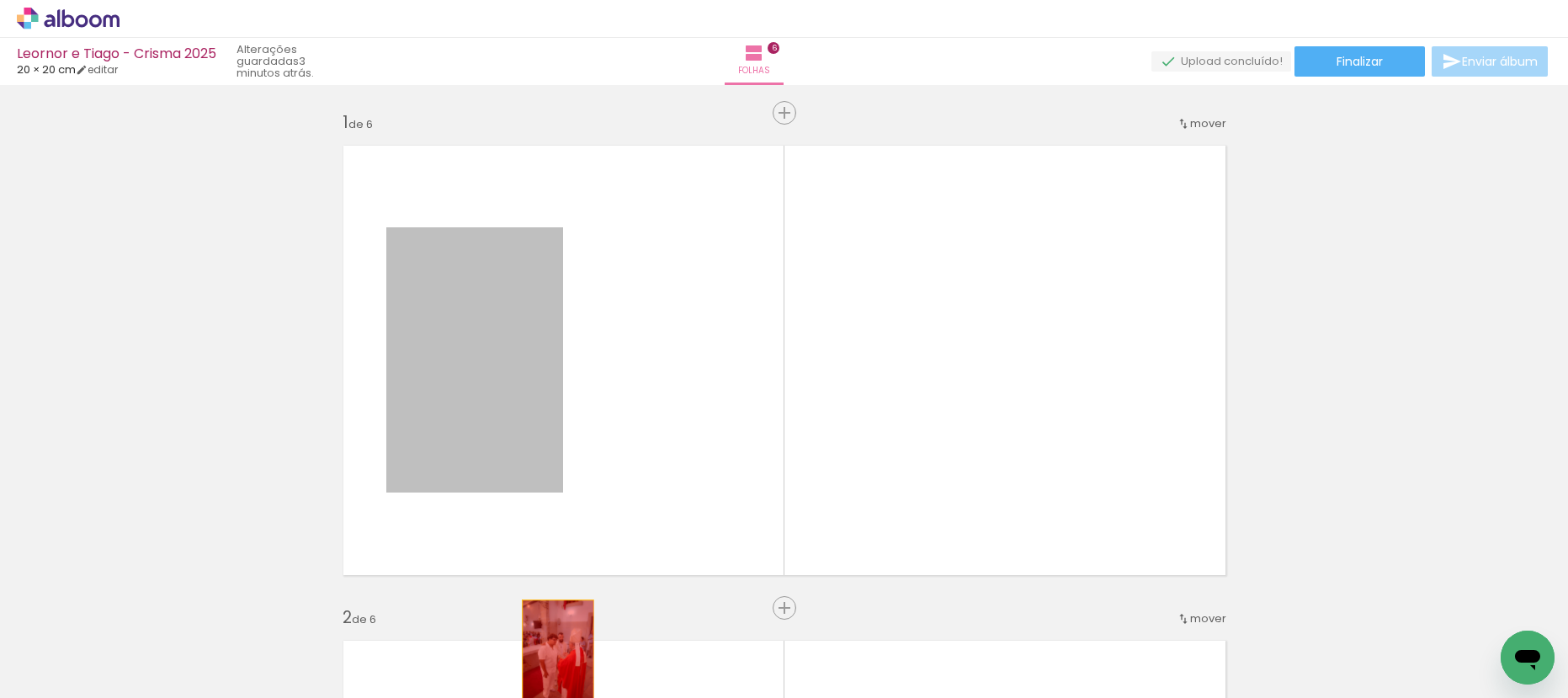
drag, startPoint x: 503, startPoint y: 382, endPoint x: 551, endPoint y: 653, distance: 275.2
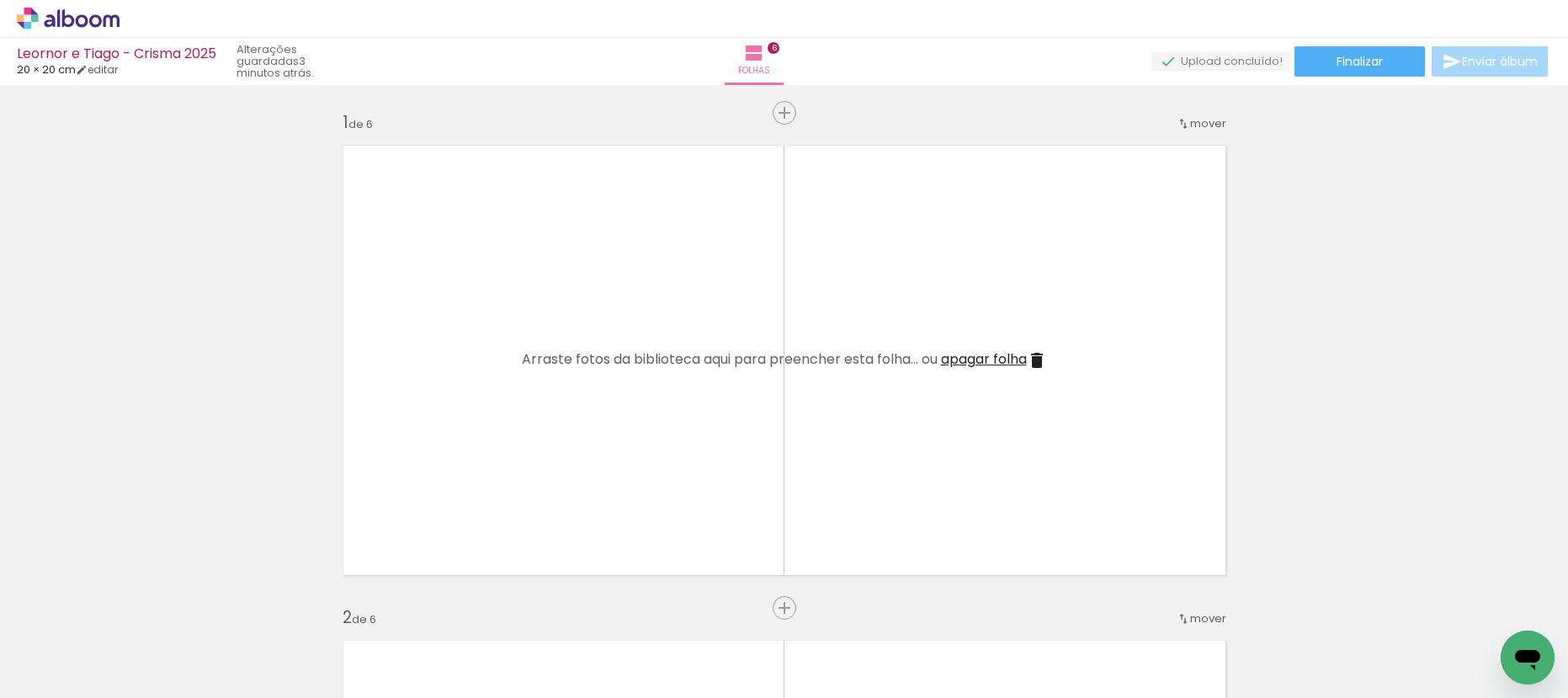
drag, startPoint x: 1134, startPoint y: 665, endPoint x: 1071, endPoint y: 464, distance: 210.6
click at [1071, 465] on quentale-workspace at bounding box center [784, 349] width 1568 height 698
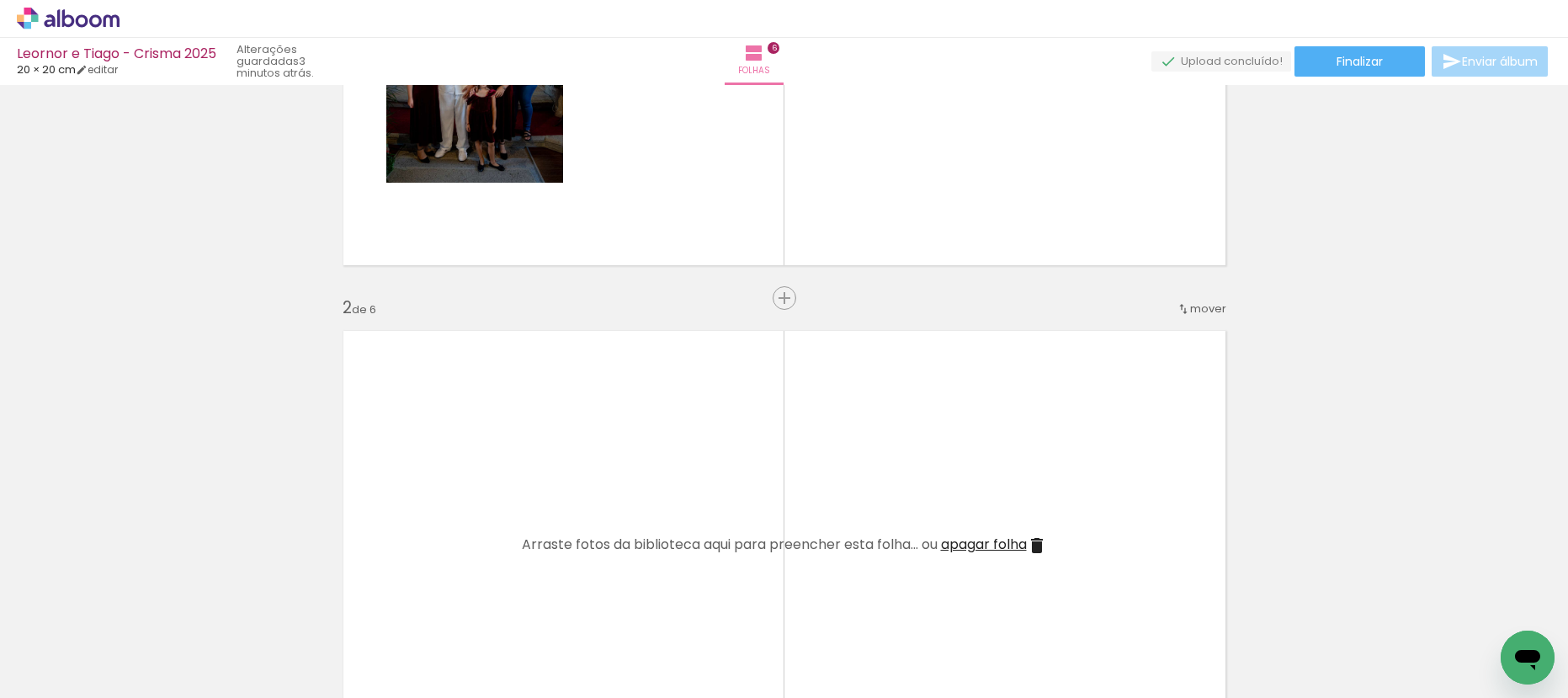
scroll to position [311, 0]
drag, startPoint x: 207, startPoint y: 626, endPoint x: 438, endPoint y: 505, distance: 260.8
click at [438, 505] on quentale-workspace at bounding box center [784, 349] width 1568 height 698
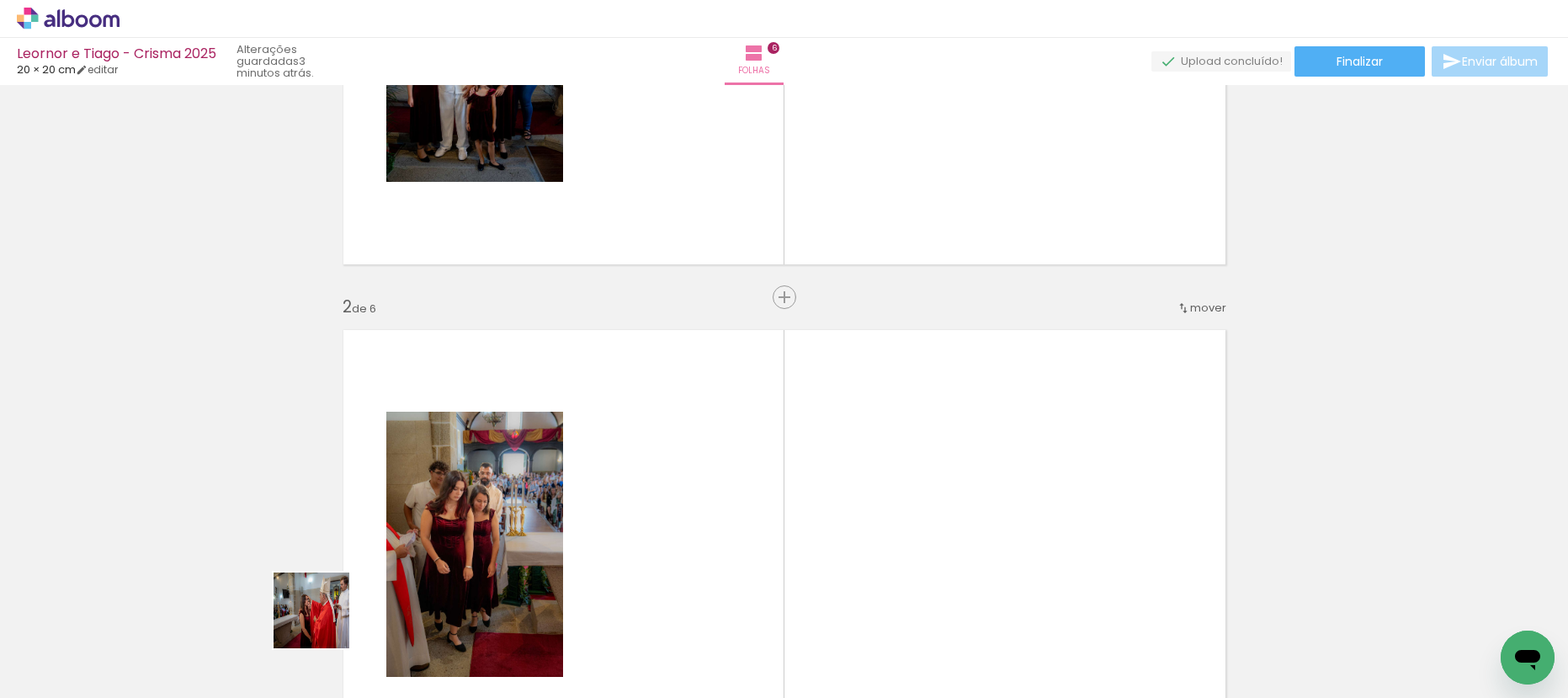
drag, startPoint x: 273, startPoint y: 645, endPoint x: 556, endPoint y: 522, distance: 308.6
click at [556, 522] on quentale-workspace at bounding box center [784, 349] width 1568 height 698
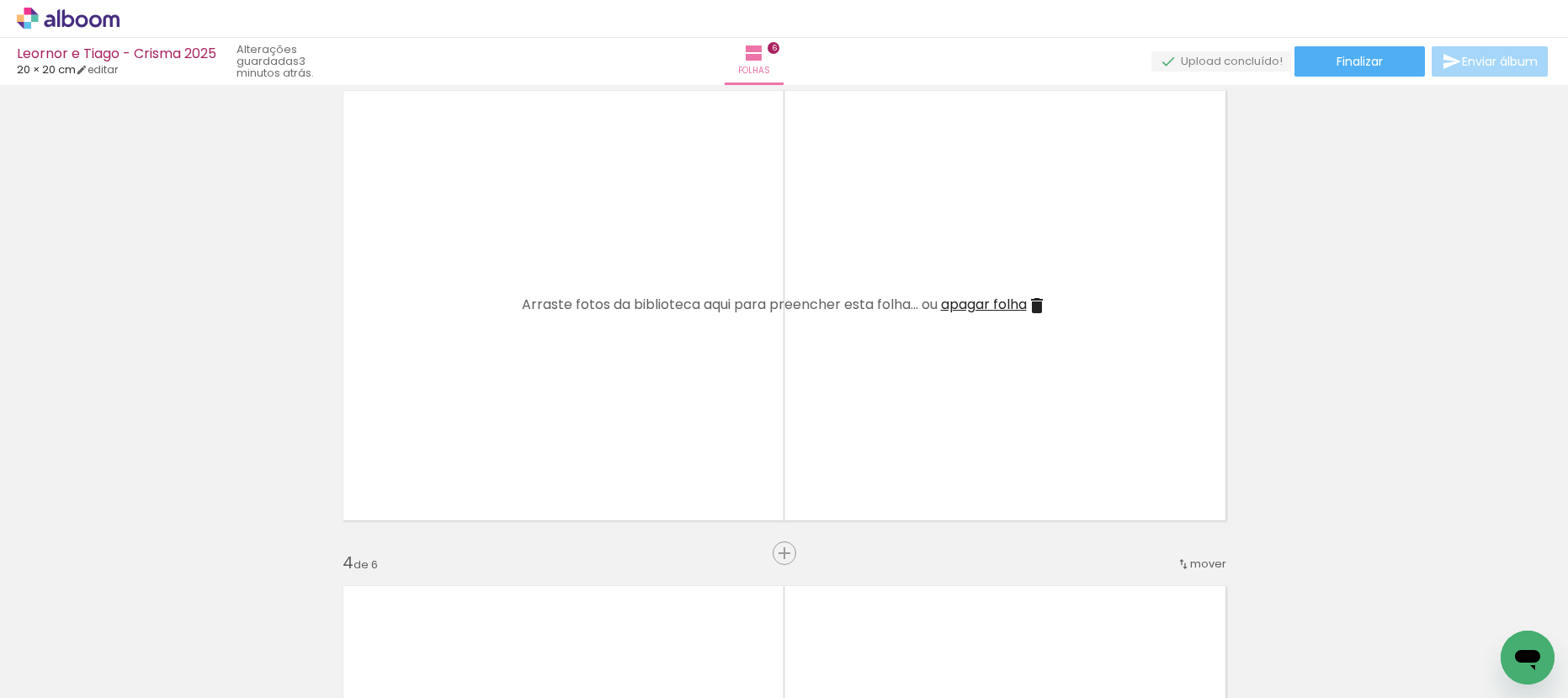
scroll to position [1011, 0]
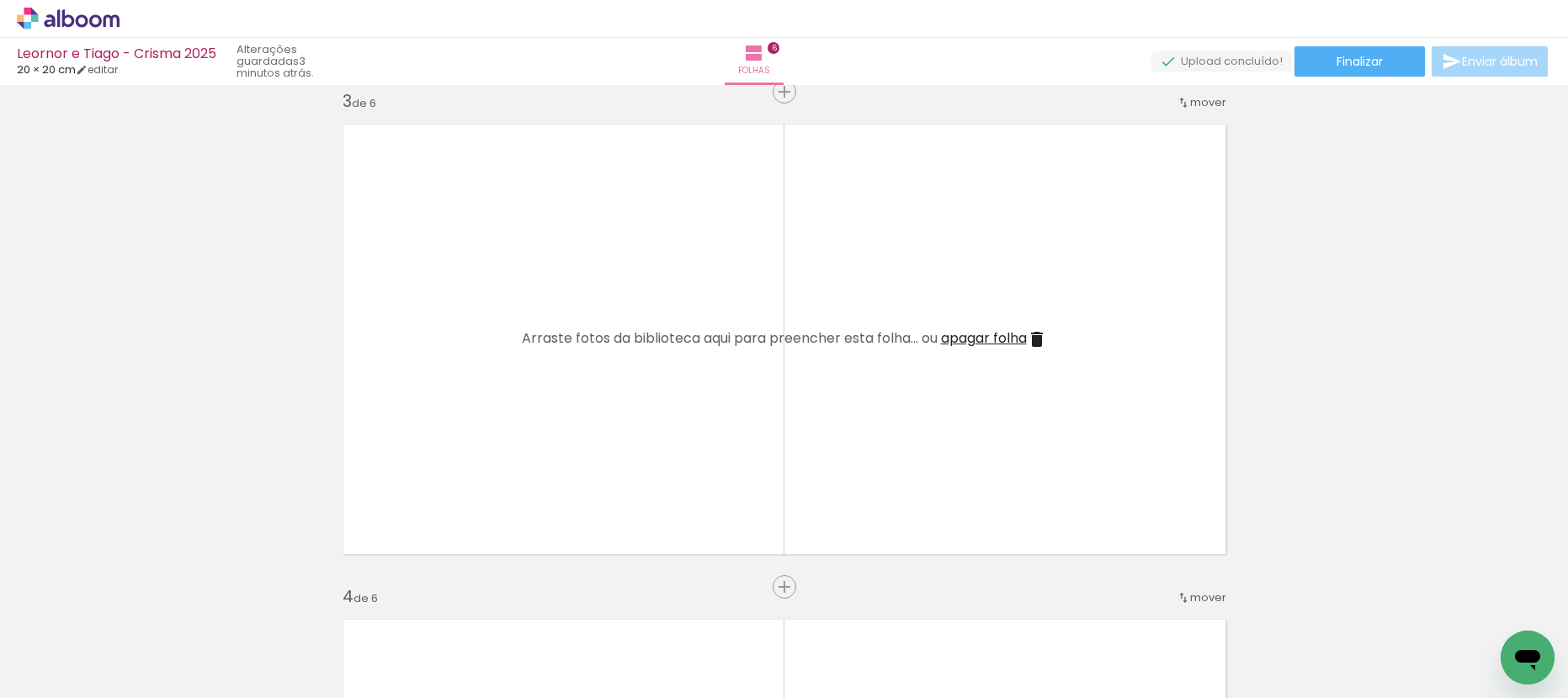
drag, startPoint x: 452, startPoint y: 649, endPoint x: 535, endPoint y: 475, distance: 192.8
click at [517, 491] on quentale-workspace at bounding box center [784, 349] width 1568 height 698
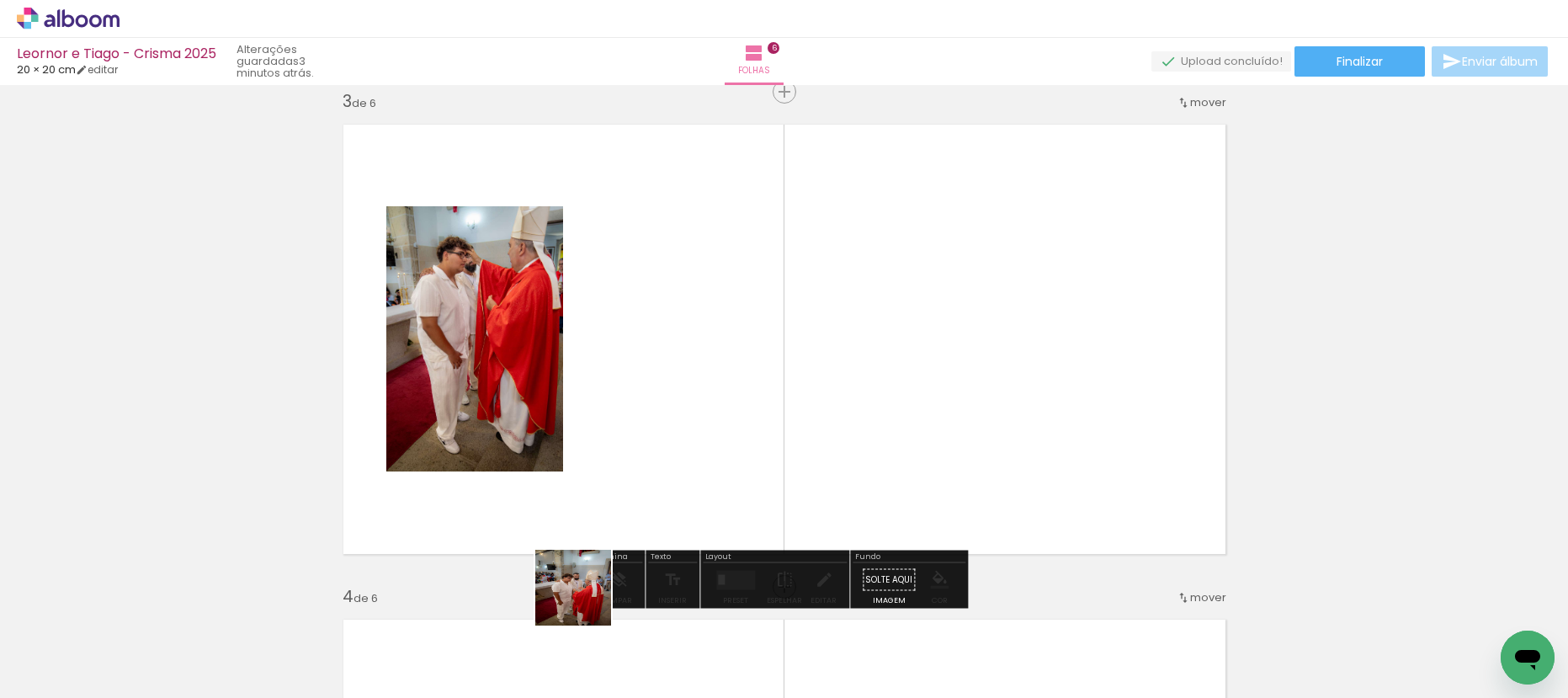
drag, startPoint x: 586, startPoint y: 600, endPoint x: 656, endPoint y: 395, distance: 216.6
click at [656, 395] on quentale-workspace at bounding box center [784, 349] width 1568 height 698
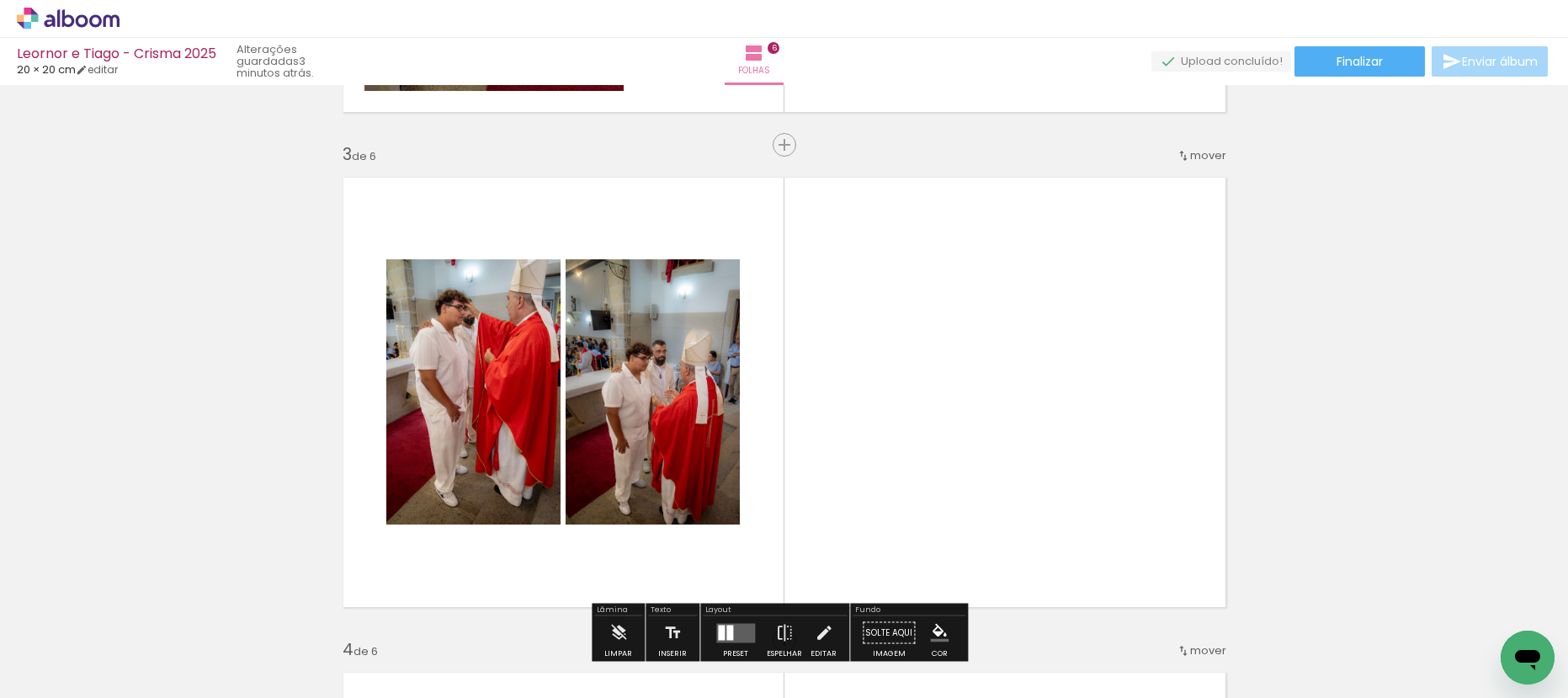
scroll to position [728, 0]
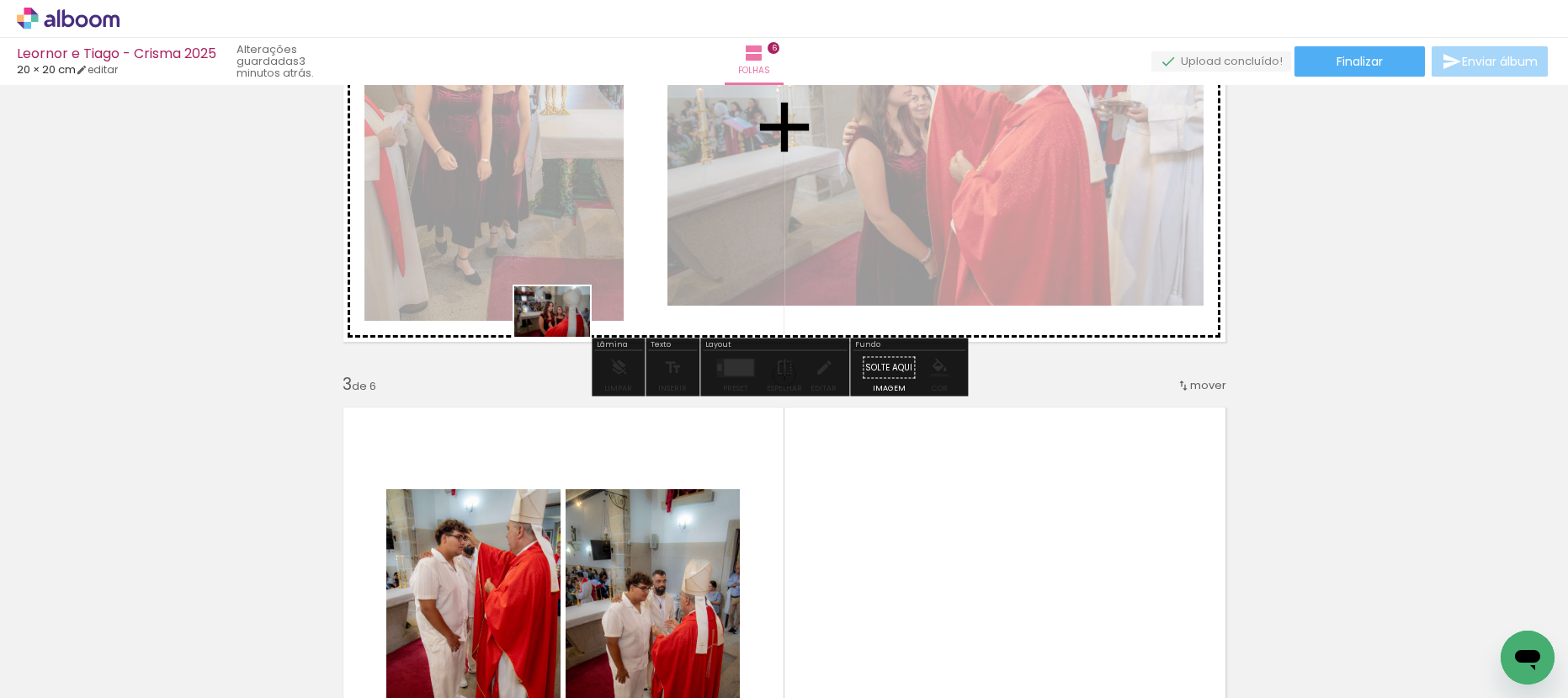
drag, startPoint x: 386, startPoint y: 611, endPoint x: 567, endPoint y: 329, distance: 335.1
click at [567, 329] on quentale-workspace at bounding box center [784, 349] width 1568 height 698
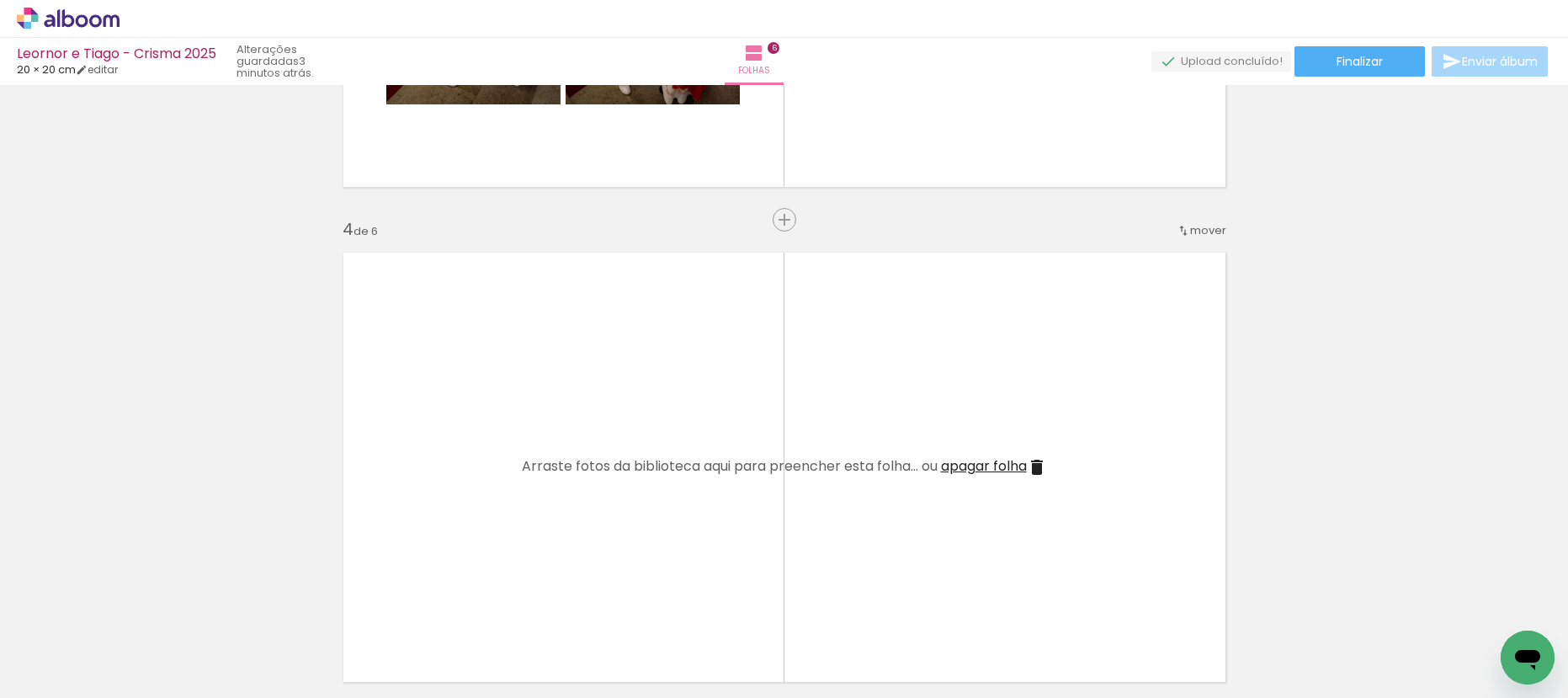
scroll to position [1384, 0]
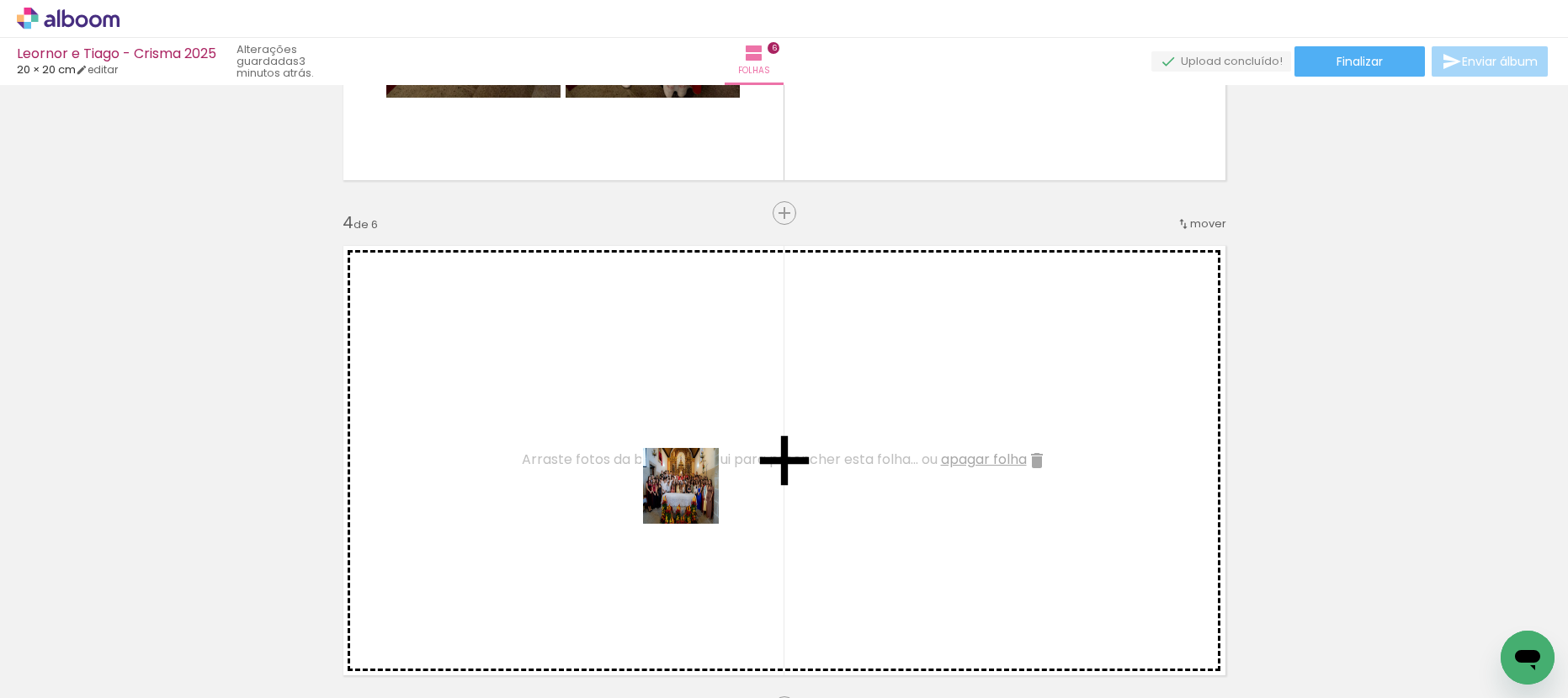
drag, startPoint x: 631, startPoint y: 643, endPoint x: 710, endPoint y: 466, distance: 193.8
click at [710, 466] on quentale-workspace at bounding box center [784, 349] width 1568 height 698
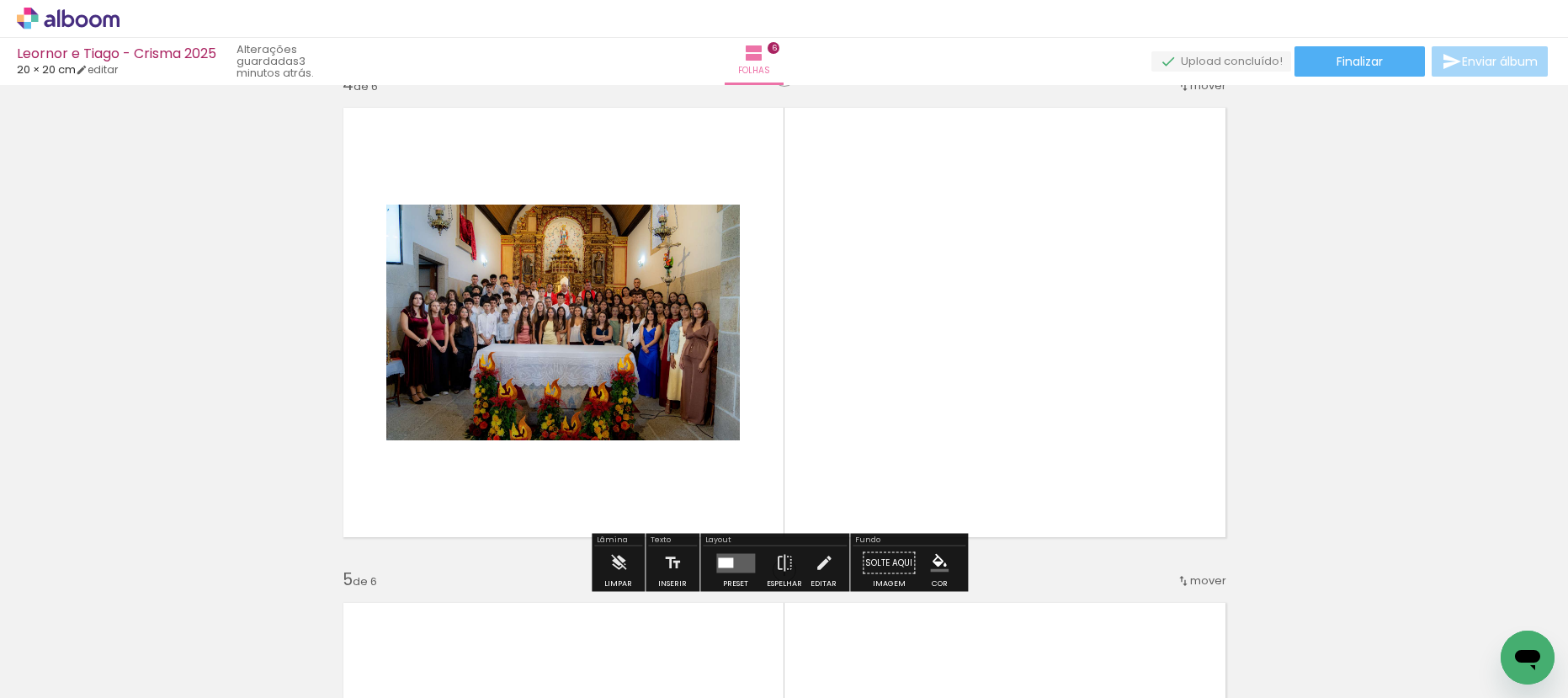
scroll to position [1755, 0]
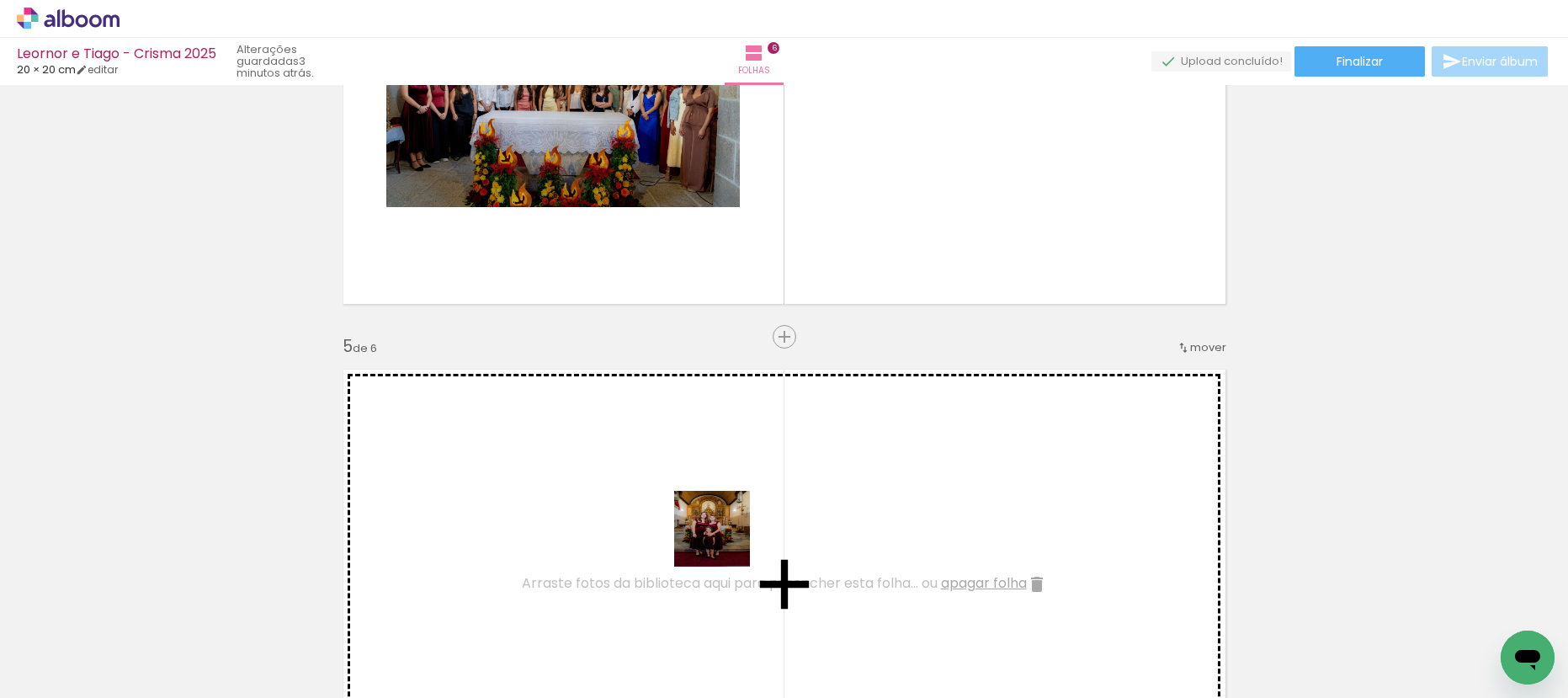
drag, startPoint x: 737, startPoint y: 629, endPoint x: 731, endPoint y: 517, distance: 112.2
click at [724, 514] on quentale-workspace at bounding box center [784, 349] width 1568 height 698
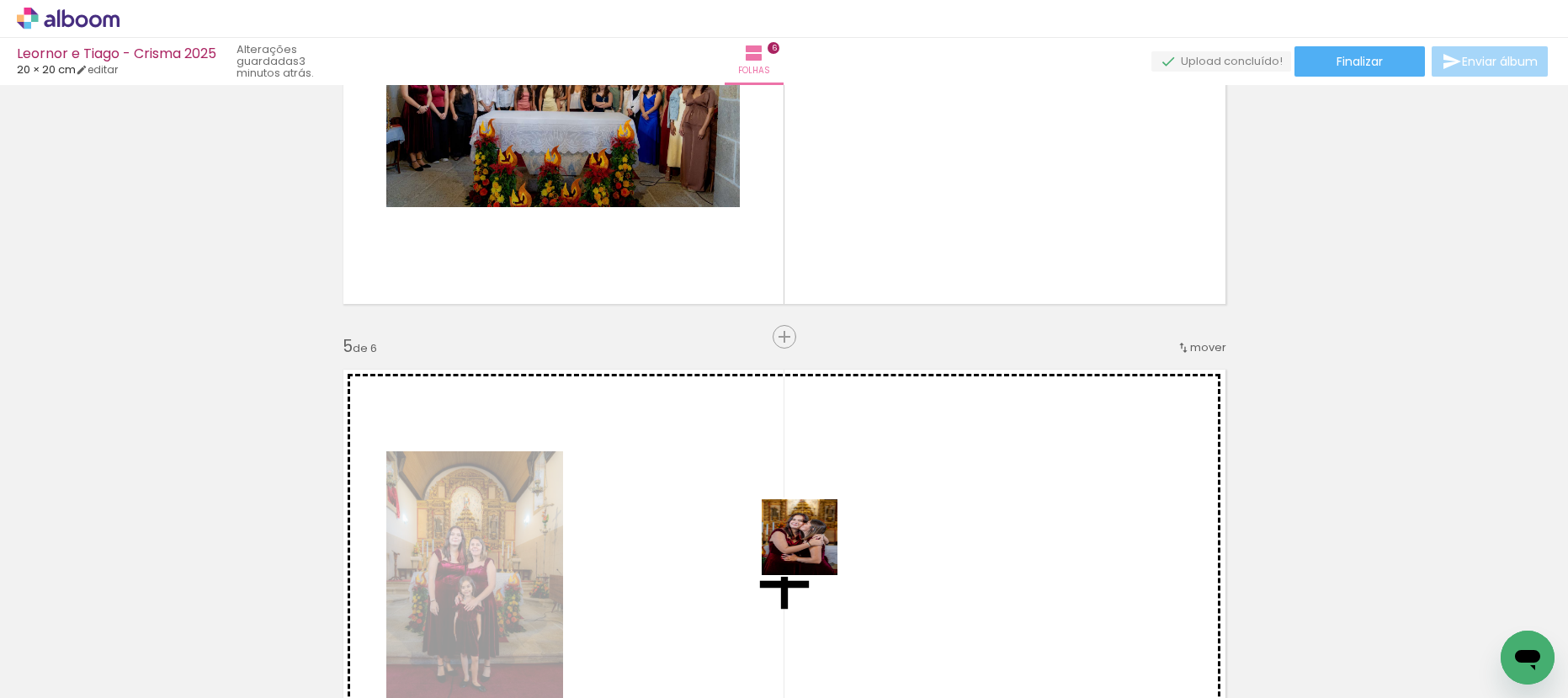
drag, startPoint x: 825, startPoint y: 621, endPoint x: 821, endPoint y: 511, distance: 110.1
click at [812, 537] on quentale-workspace at bounding box center [784, 349] width 1568 height 698
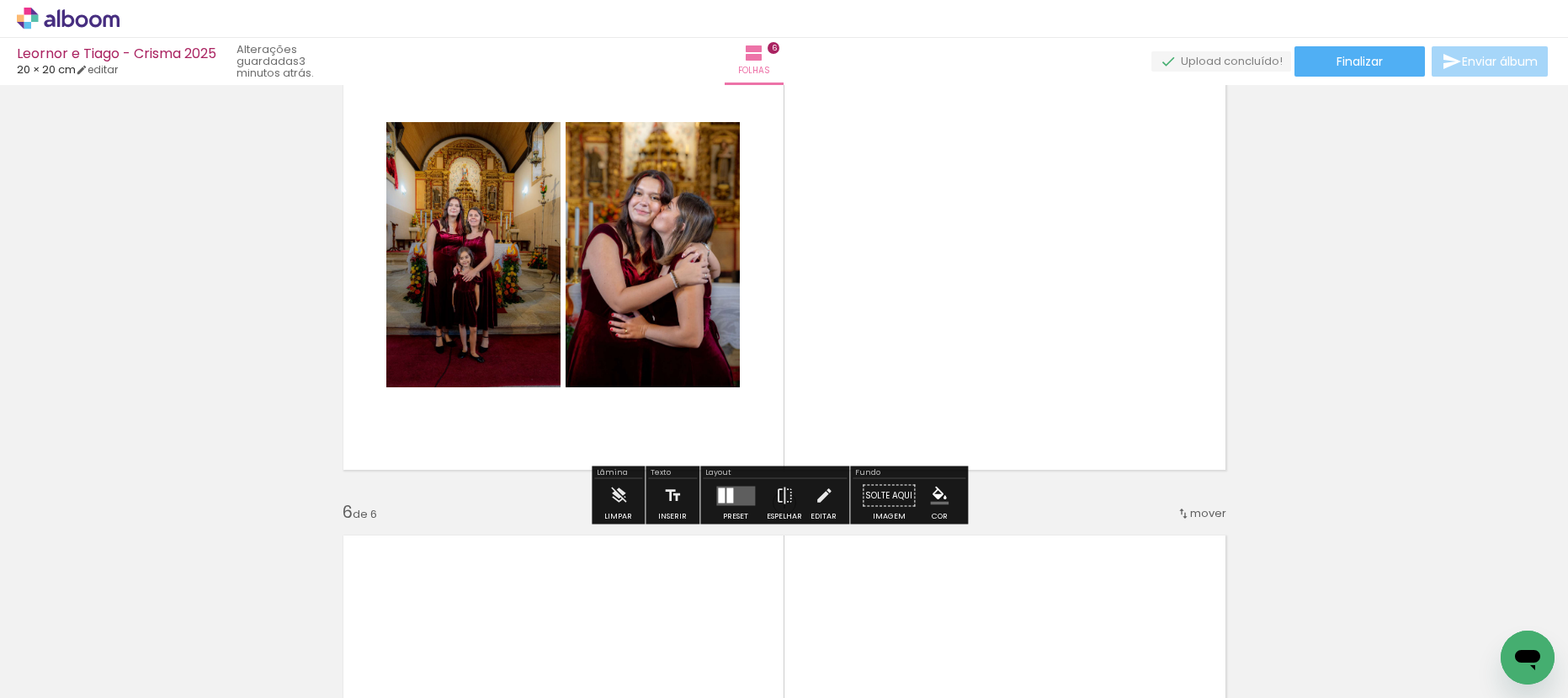
scroll to position [2099, 0]
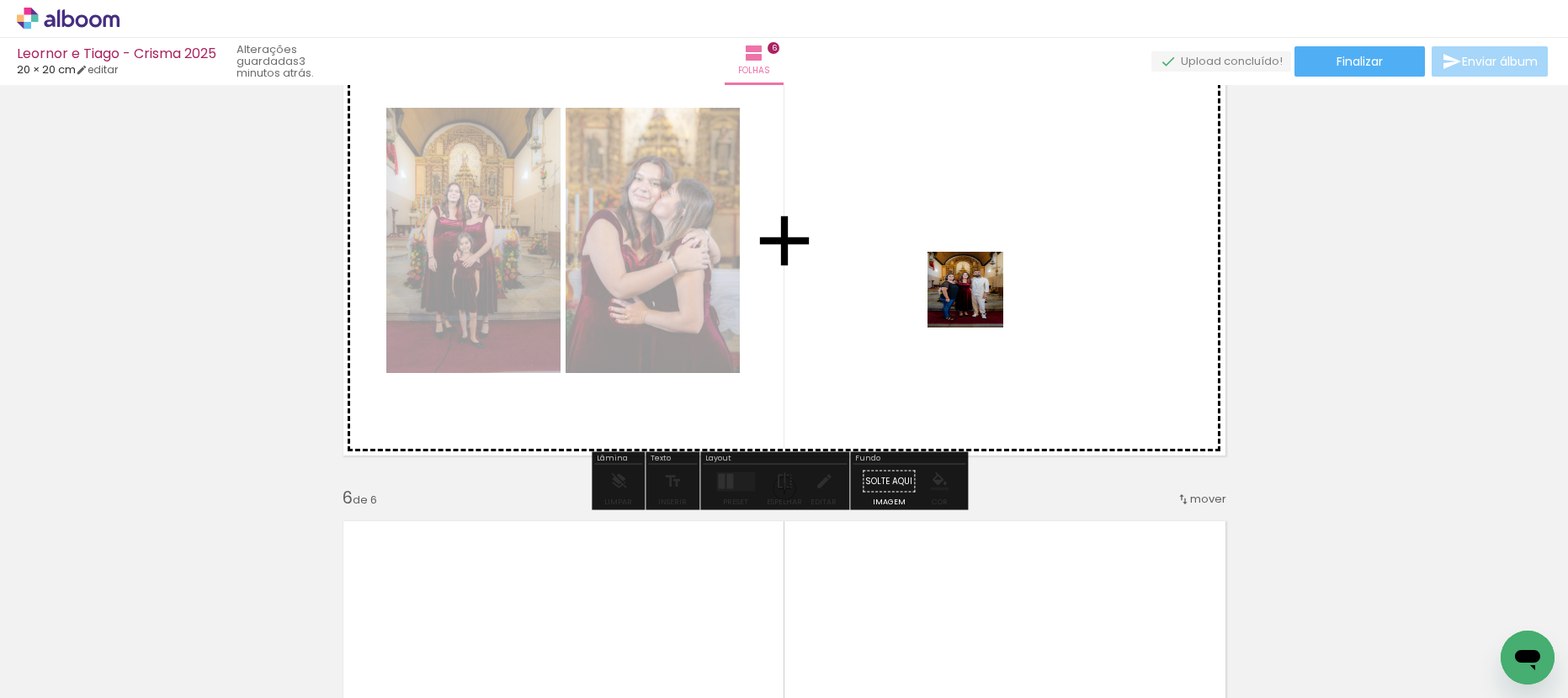
drag, startPoint x: 945, startPoint y: 646, endPoint x: 987, endPoint y: 310, distance: 338.6
click at [979, 302] on quentale-workspace at bounding box center [784, 349] width 1568 height 698
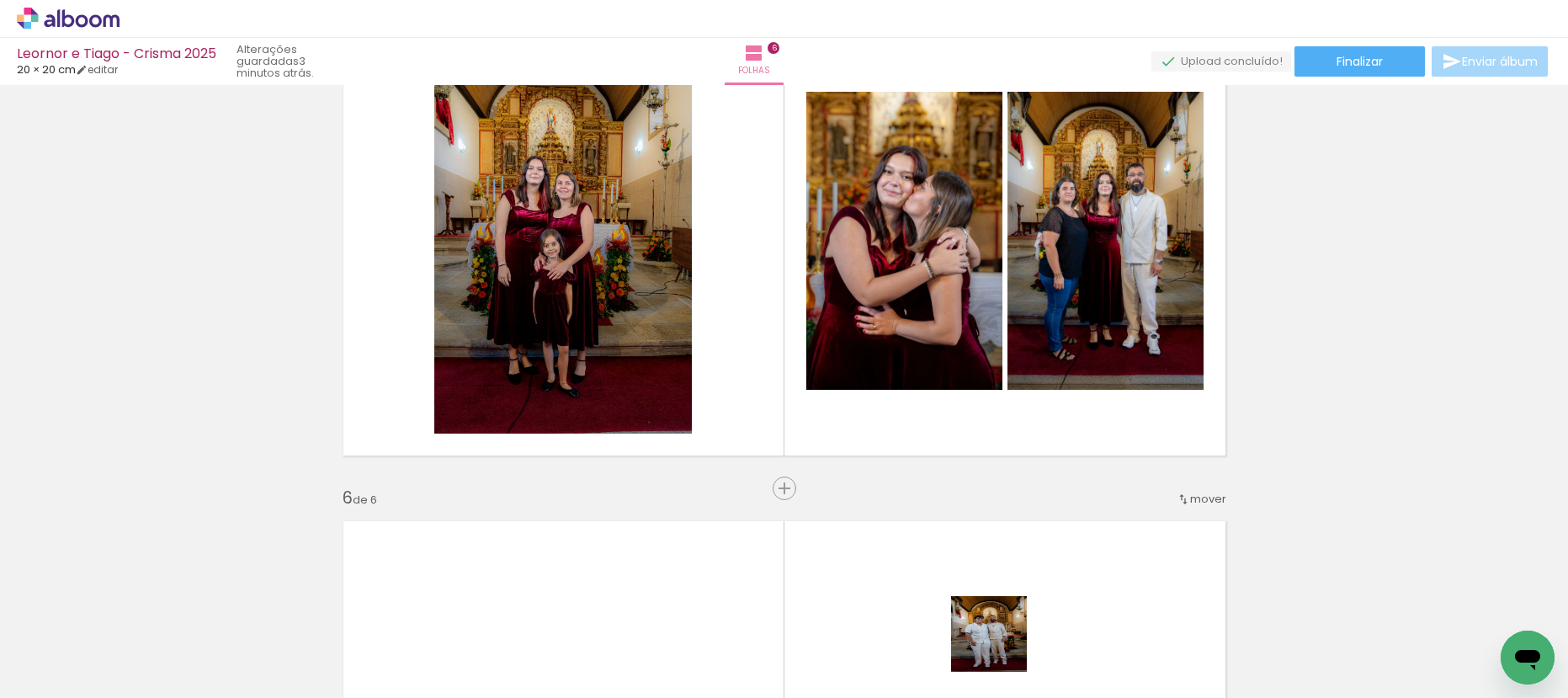
drag, startPoint x: 1002, startPoint y: 646, endPoint x: 980, endPoint y: 355, distance: 291.8
click at [980, 396] on quentale-workspace at bounding box center [784, 349] width 1568 height 698
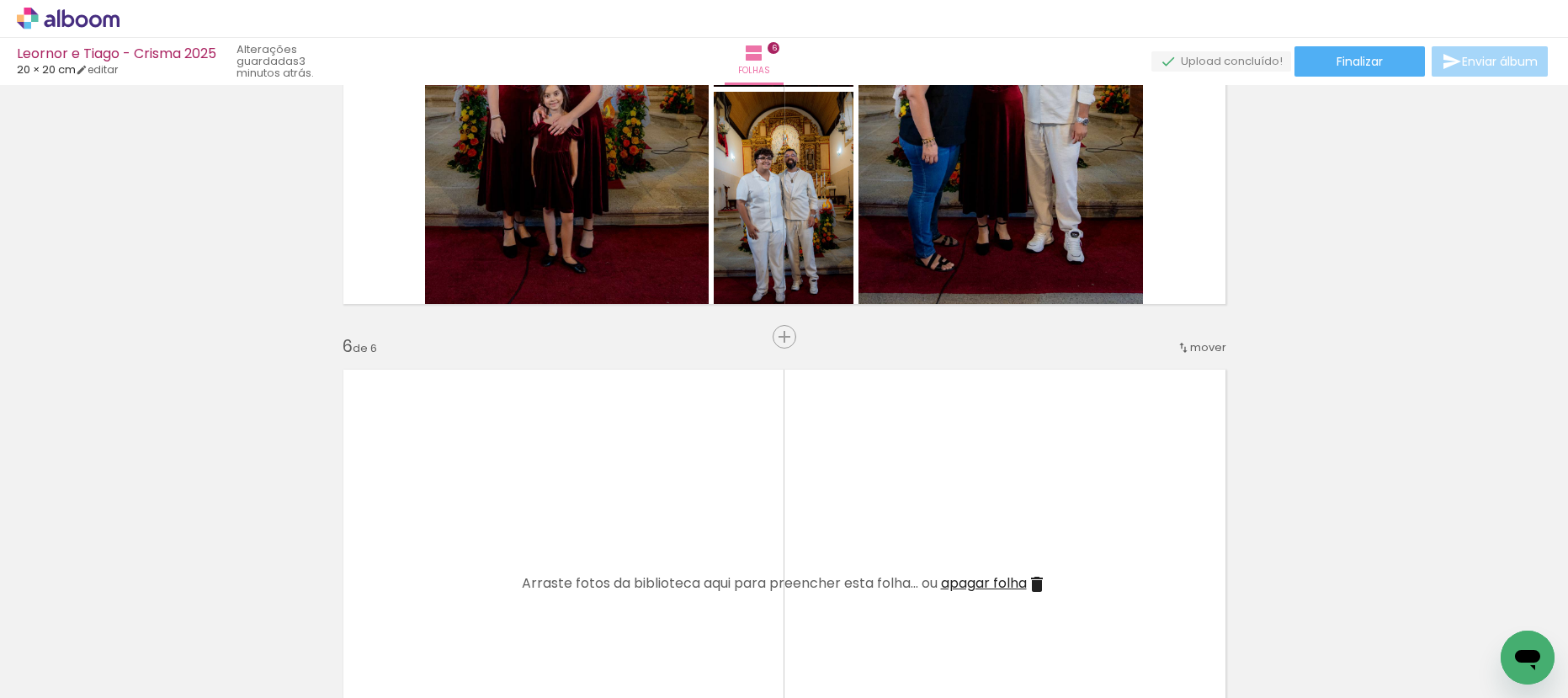
scroll to position [2271, 0]
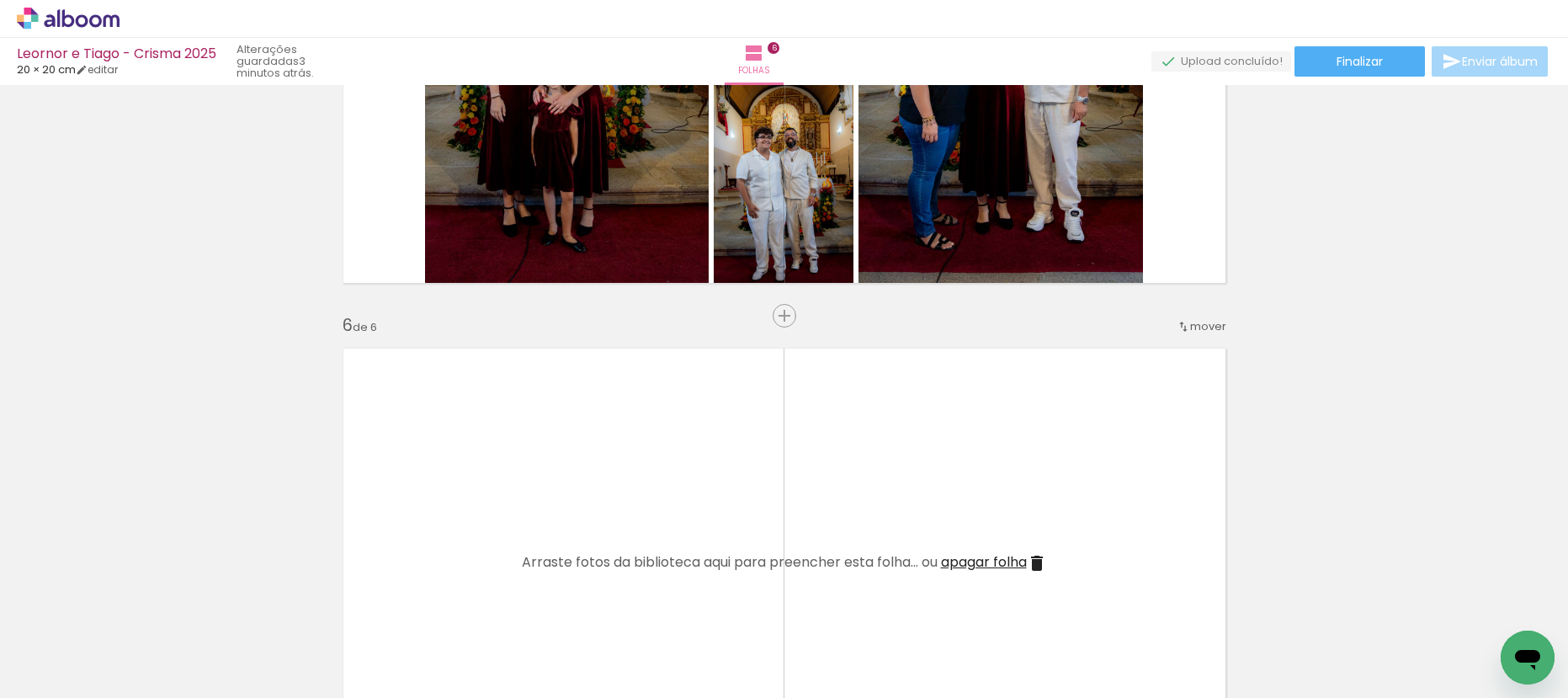
drag, startPoint x: 1217, startPoint y: 646, endPoint x: 964, endPoint y: 474, distance: 305.9
click at [924, 452] on quentale-workspace at bounding box center [784, 349] width 1568 height 698
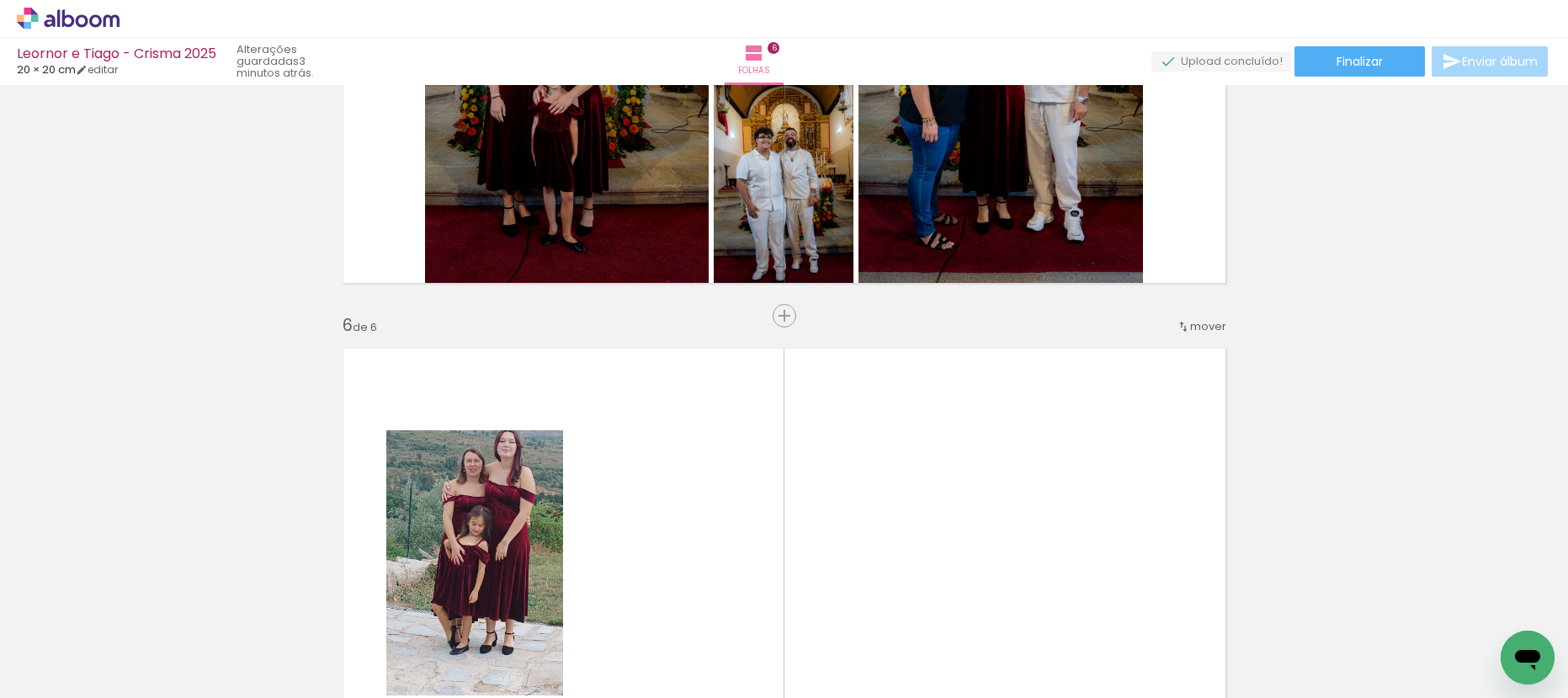
drag, startPoint x: 1298, startPoint y: 623, endPoint x: 1229, endPoint y: 557, distance: 95.5
click at [1024, 469] on quentale-workspace at bounding box center [784, 349] width 1568 height 698
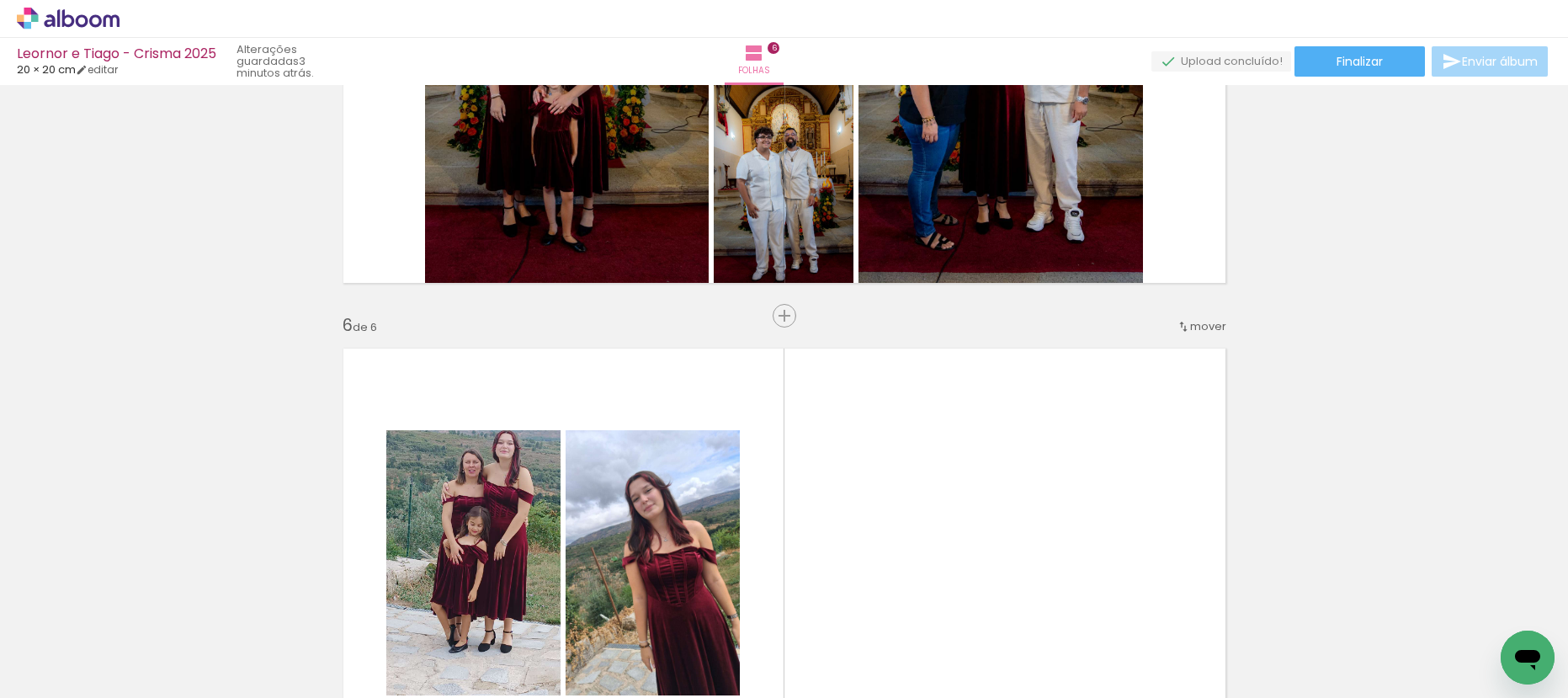
drag, startPoint x: 1413, startPoint y: 643, endPoint x: 1174, endPoint y: 522, distance: 267.9
click at [1174, 522] on quentale-workspace at bounding box center [784, 349] width 1568 height 698
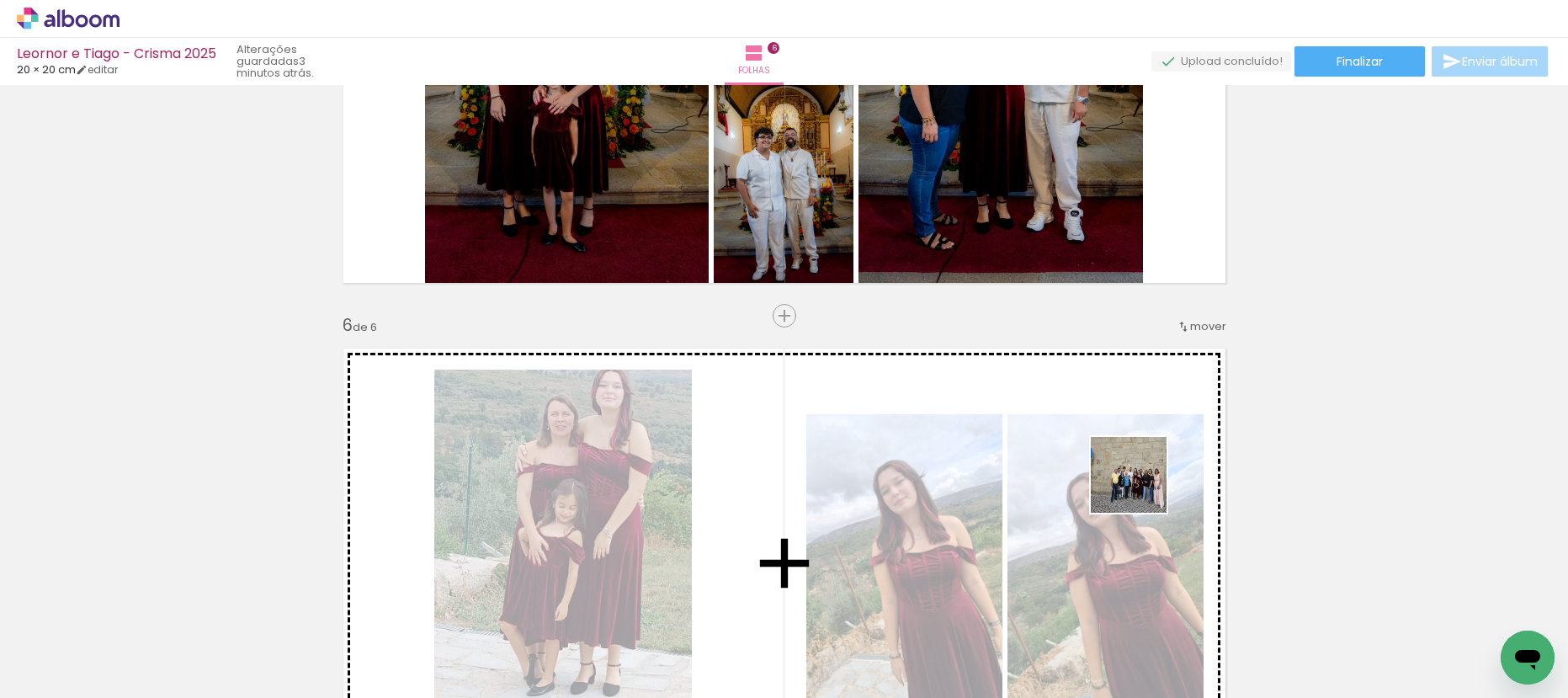
drag, startPoint x: 1498, startPoint y: 625, endPoint x: 1131, endPoint y: 473, distance: 397.2
click at [1125, 485] on quentale-workspace at bounding box center [784, 349] width 1568 height 698
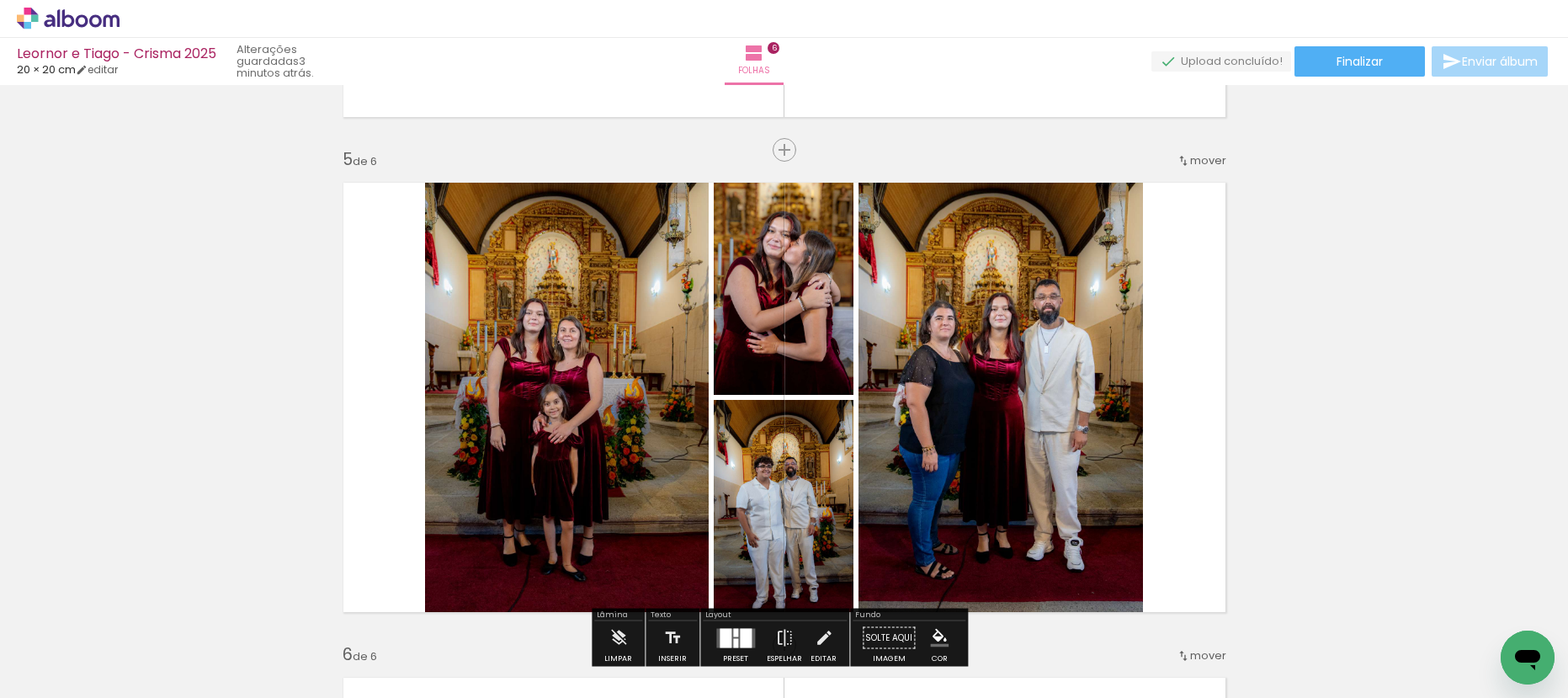
scroll to position [1950, 0]
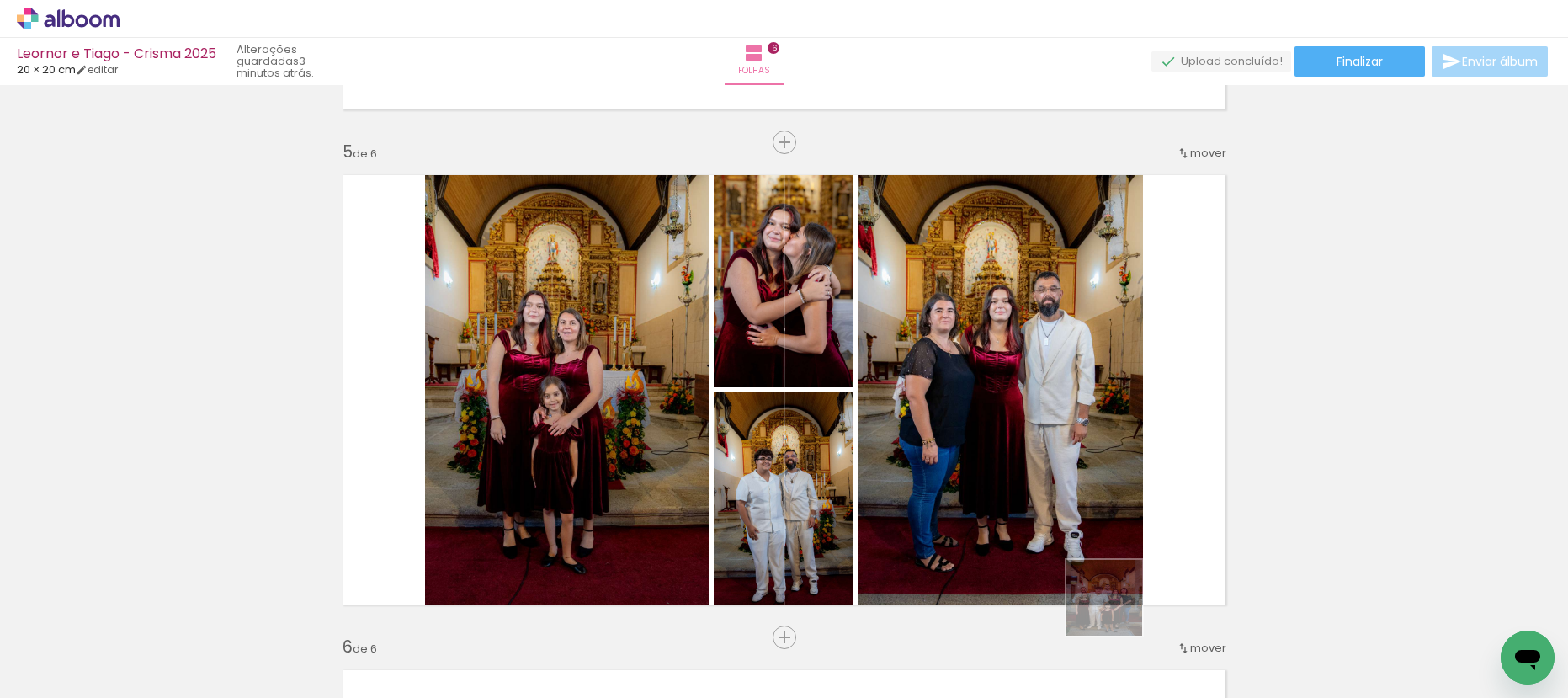
drag, startPoint x: 1115, startPoint y: 651, endPoint x: 1131, endPoint y: 432, distance: 219.6
click at [1131, 433] on quentale-workspace at bounding box center [784, 349] width 1568 height 698
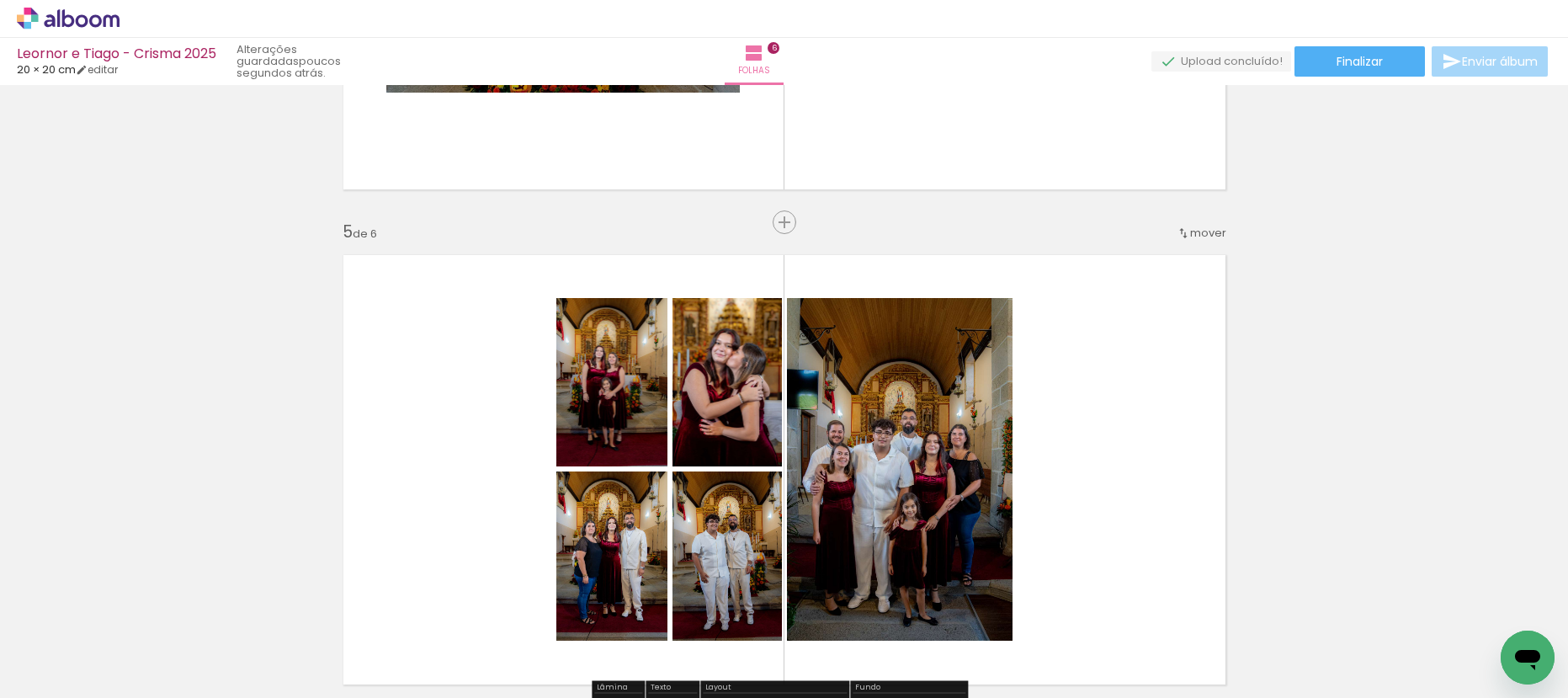
scroll to position [1861, 0]
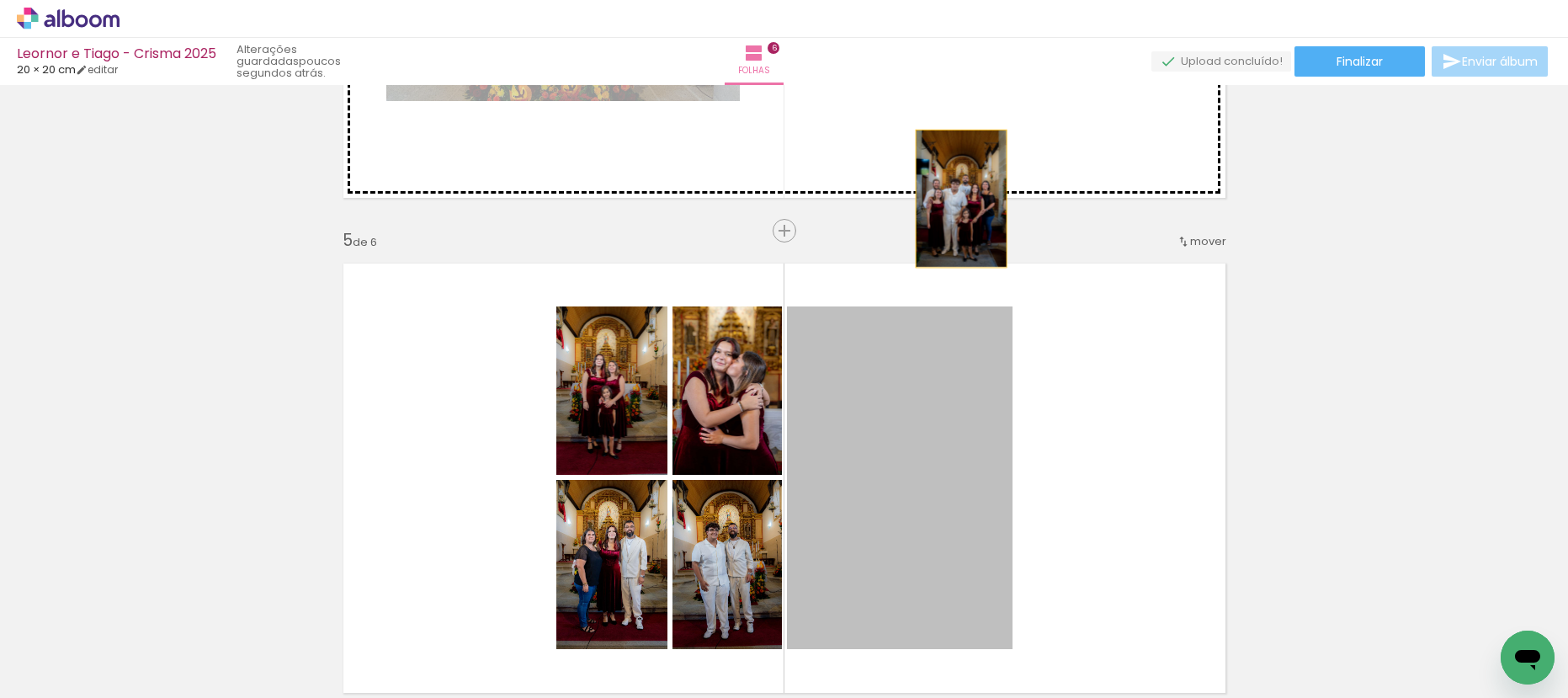
drag, startPoint x: 930, startPoint y: 441, endPoint x: 966, endPoint y: 169, distance: 274.4
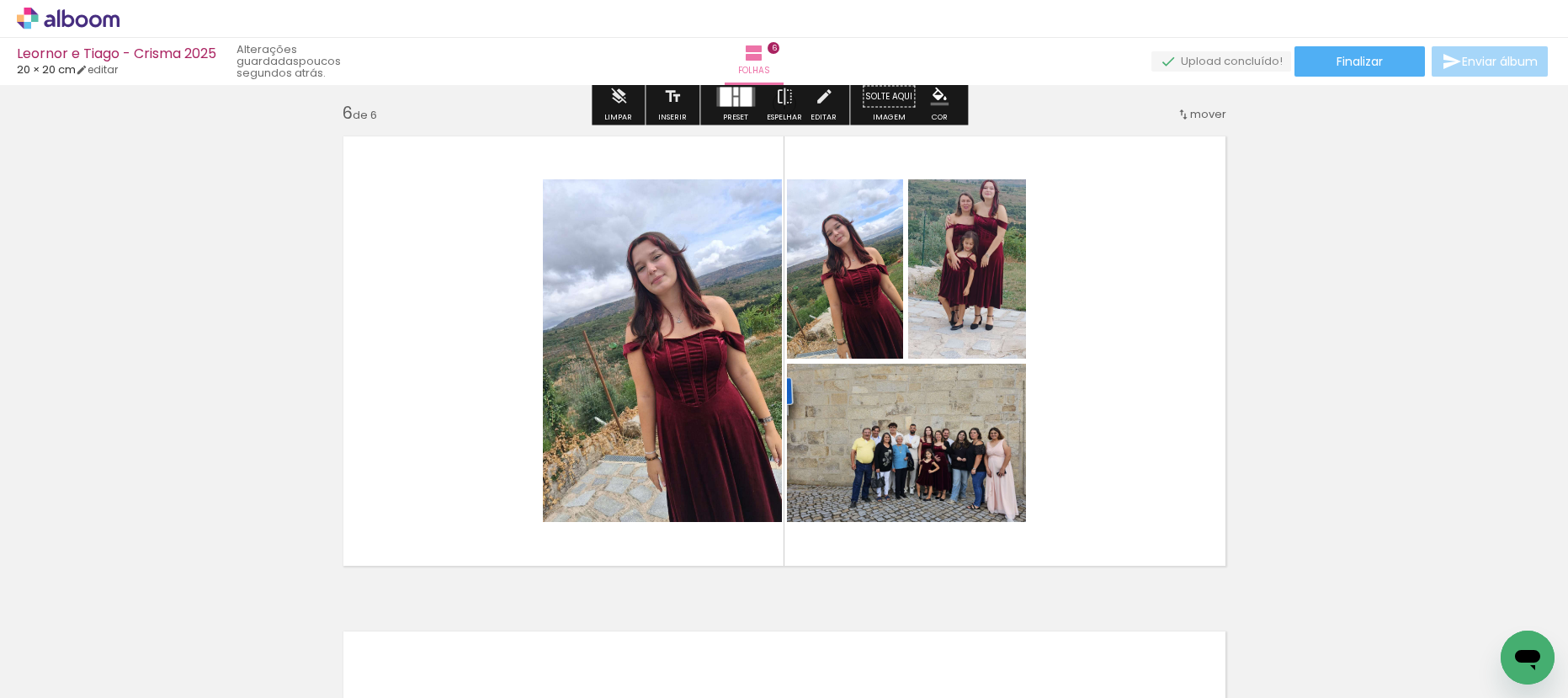
scroll to position [2503, 0]
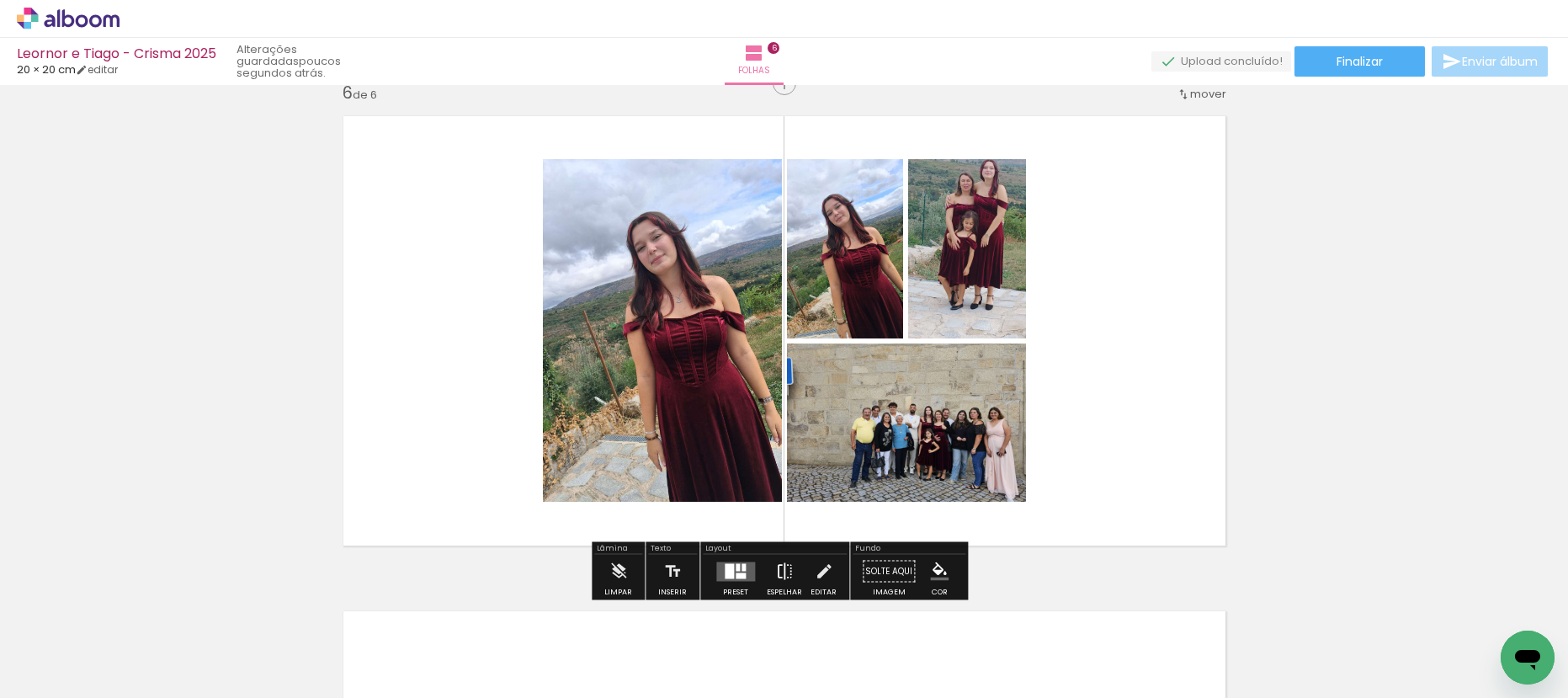
click at [782, 568] on iron-icon at bounding box center [785, 571] width 19 height 34
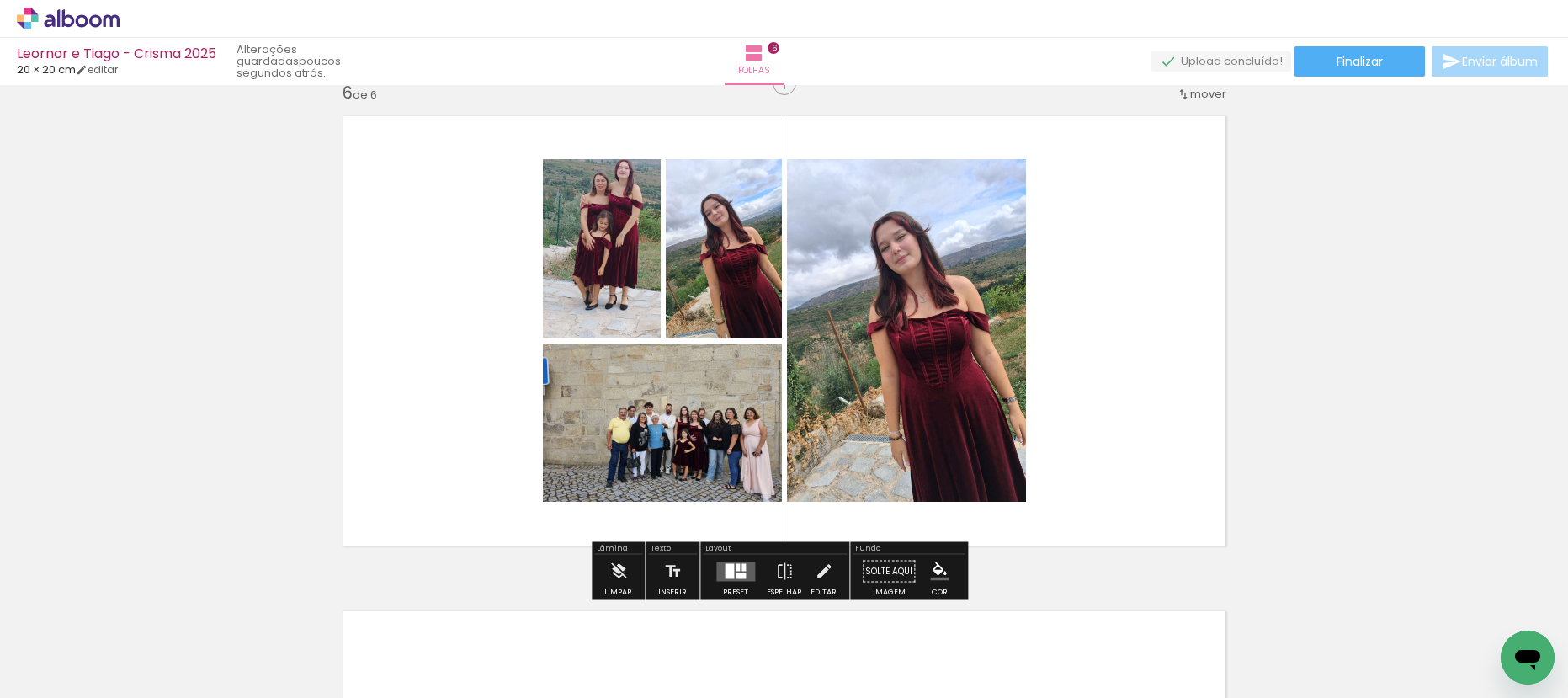
click at [742, 572] on quentale-layouter at bounding box center [736, 570] width 39 height 20
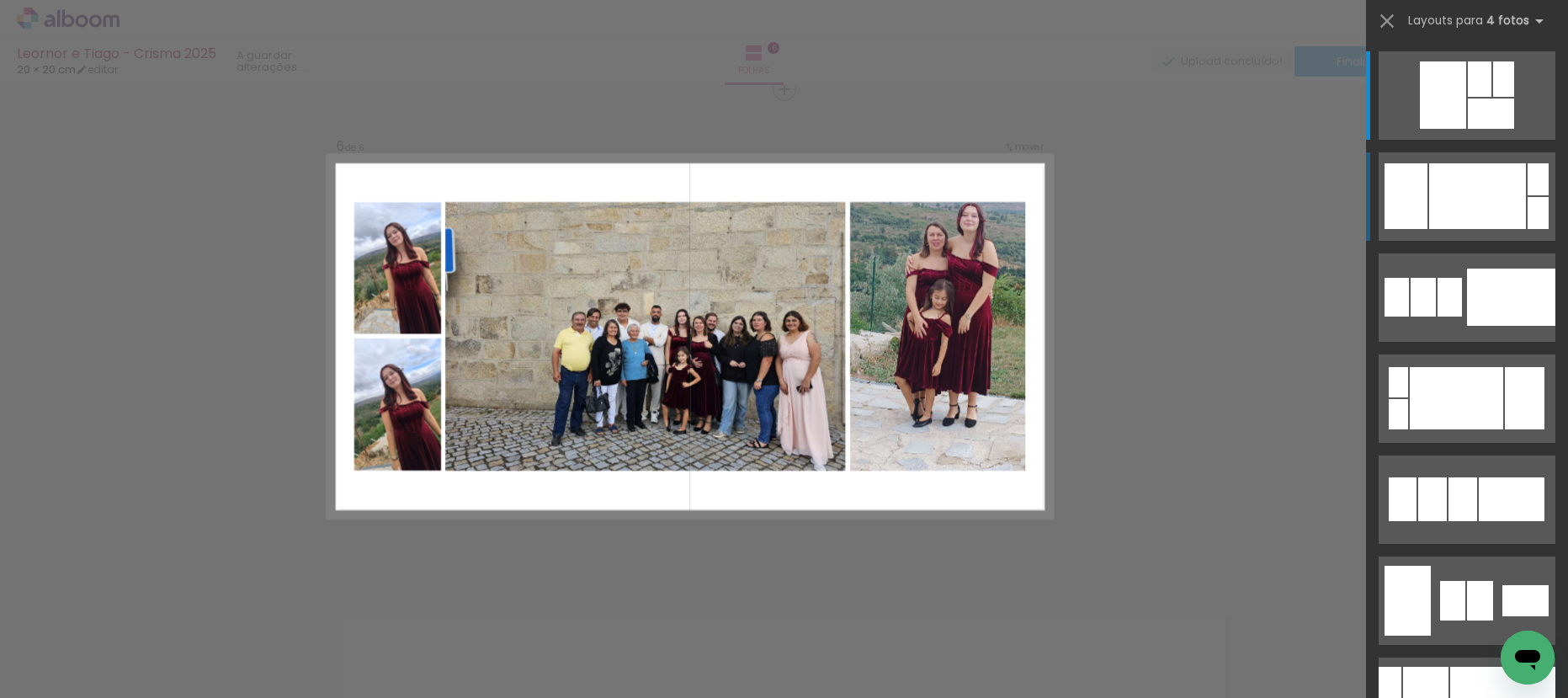
scroll to position [2496, 0]
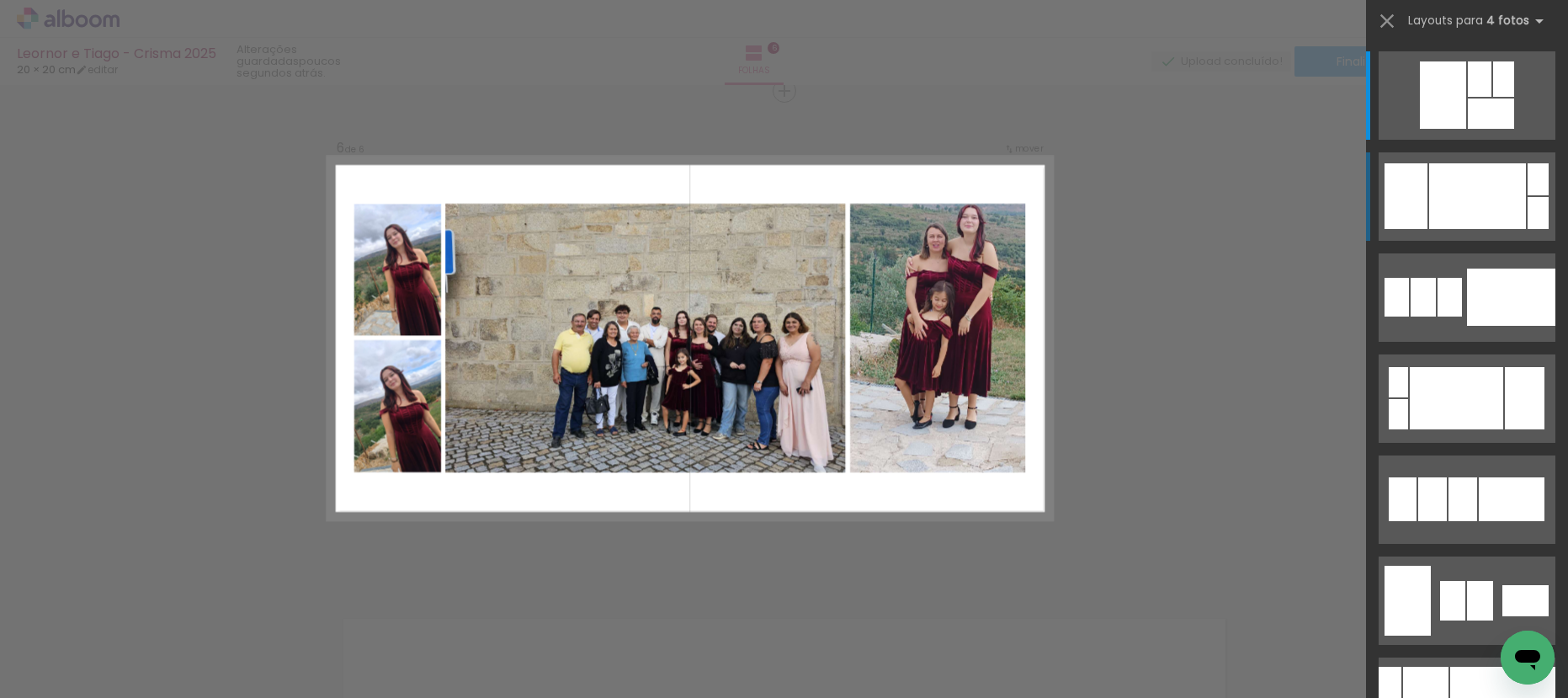
click at [1491, 186] on div at bounding box center [1478, 195] width 97 height 66
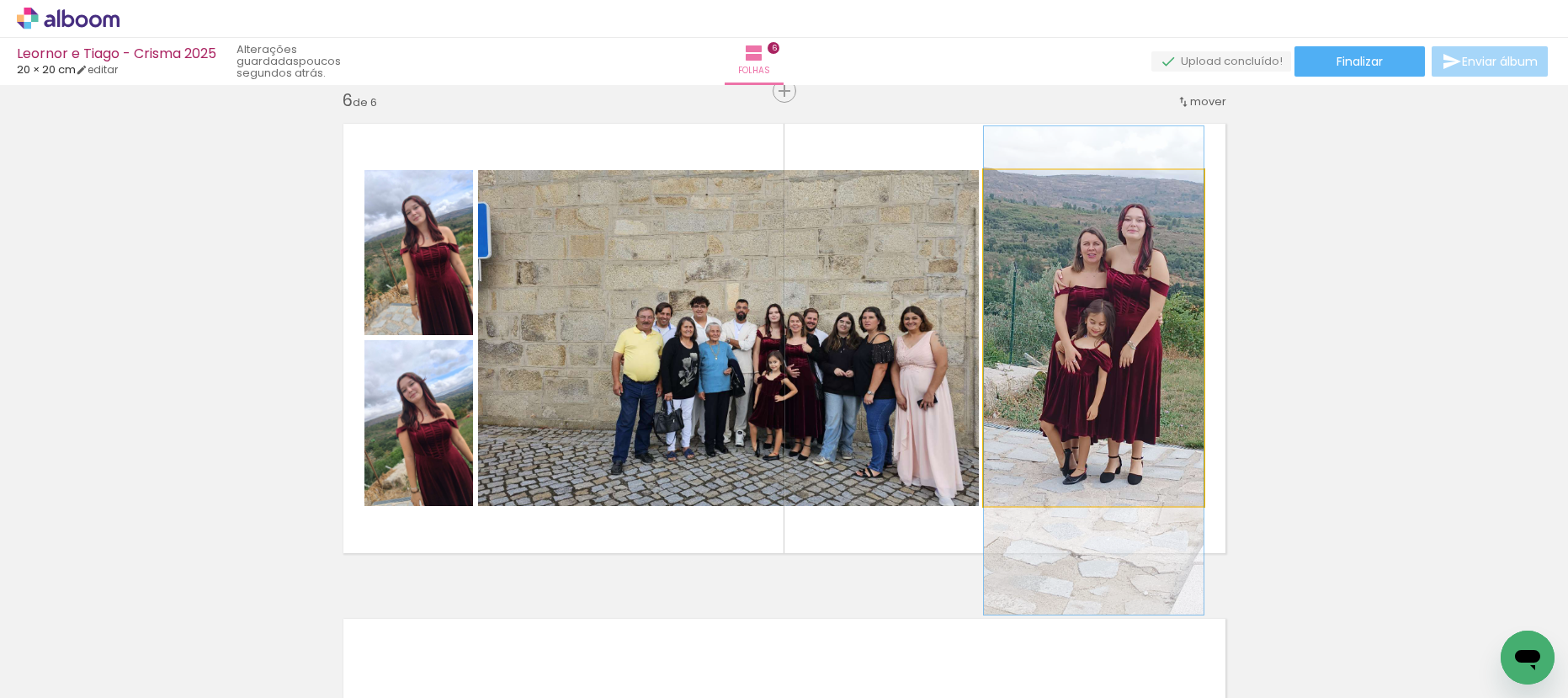
drag, startPoint x: 1050, startPoint y: 276, endPoint x: 1039, endPoint y: 309, distance: 34.8
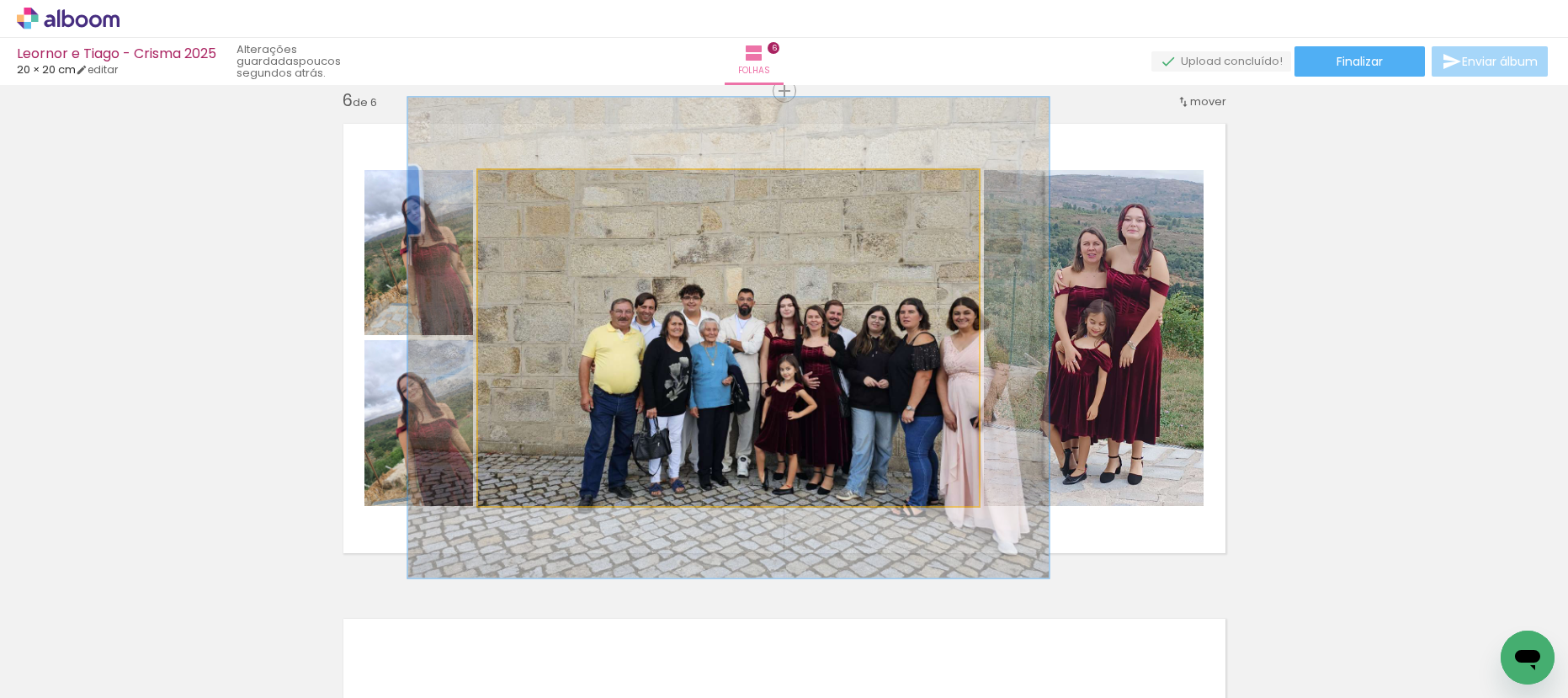
drag, startPoint x: 524, startPoint y: 187, endPoint x: 694, endPoint y: 295, distance: 201.4
type paper-slider "129"
click at [540, 193] on div at bounding box center [534, 187] width 27 height 27
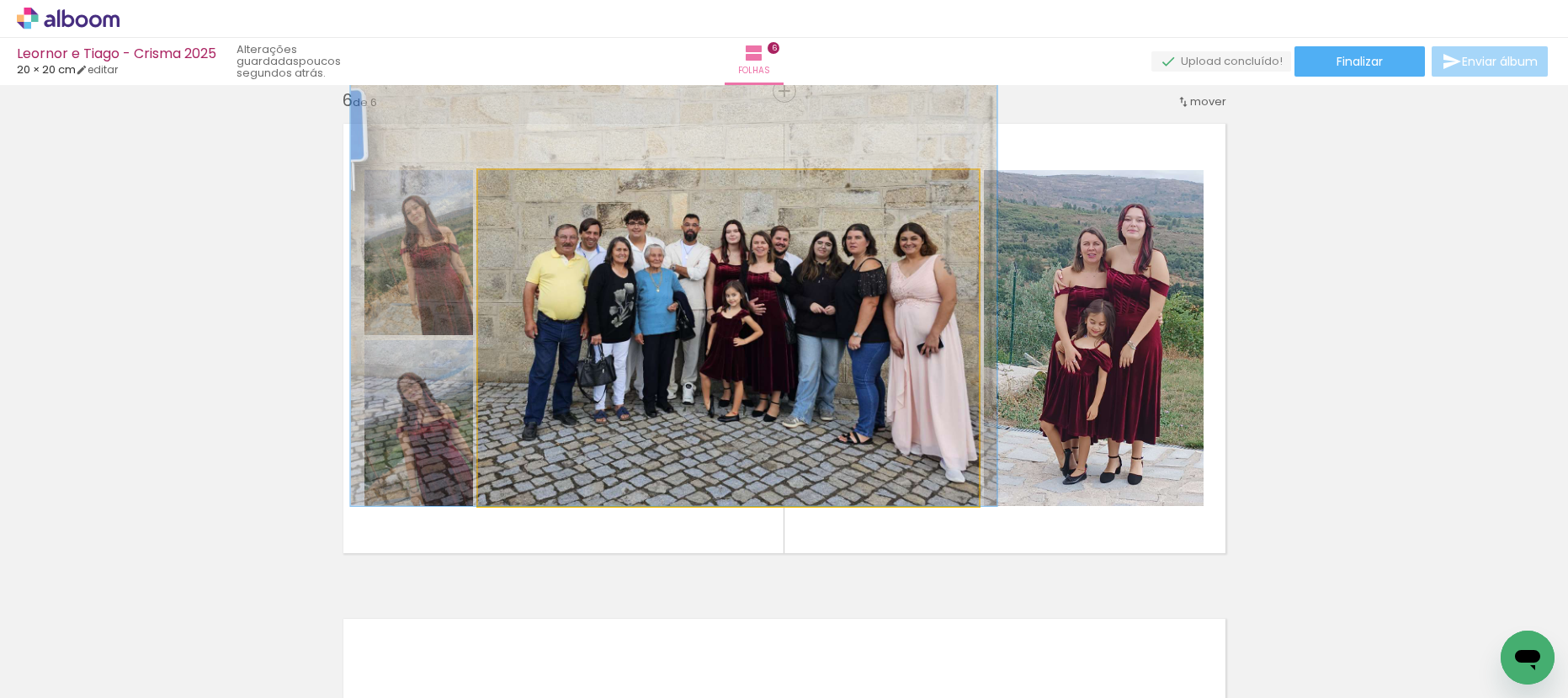
drag, startPoint x: 727, startPoint y: 320, endPoint x: 676, endPoint y: 246, distance: 89.9
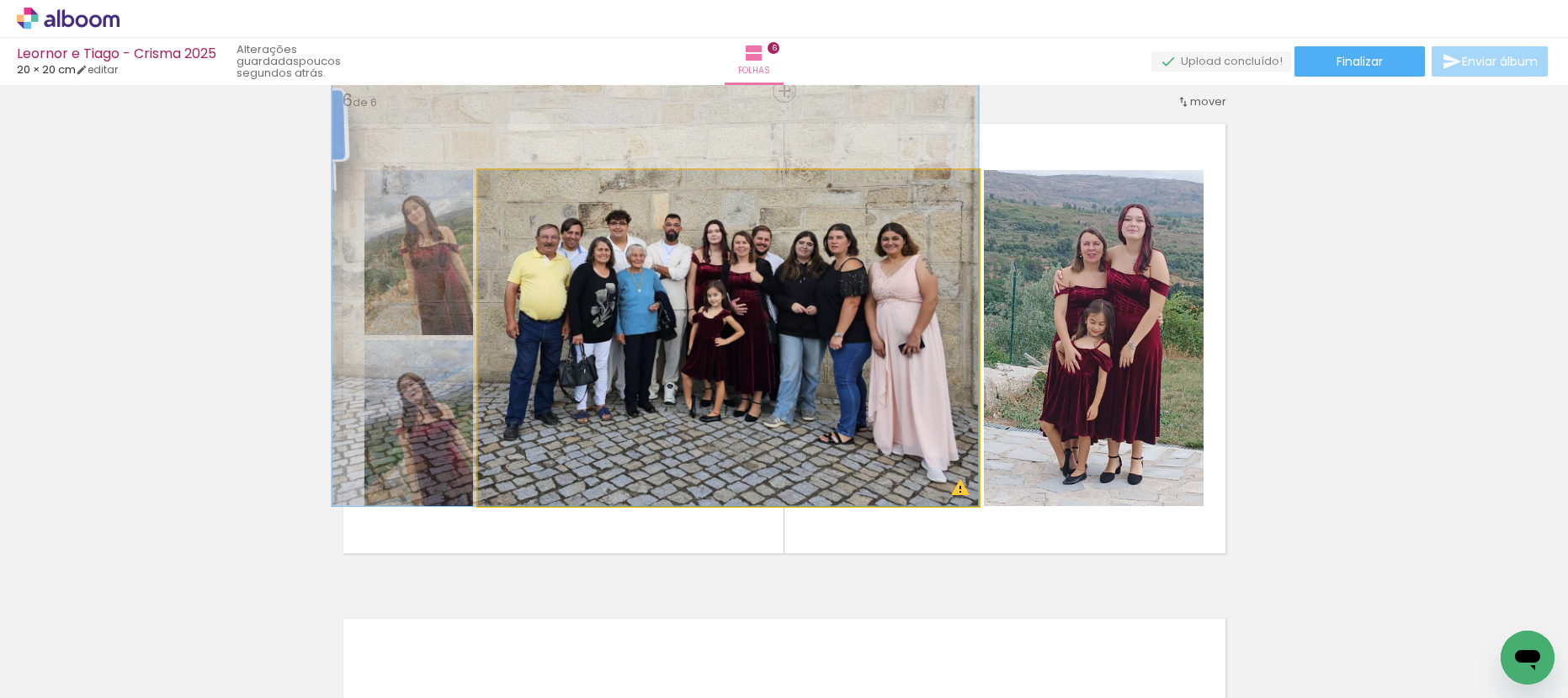
drag, startPoint x: 695, startPoint y: 248, endPoint x: 670, endPoint y: 244, distance: 25.3
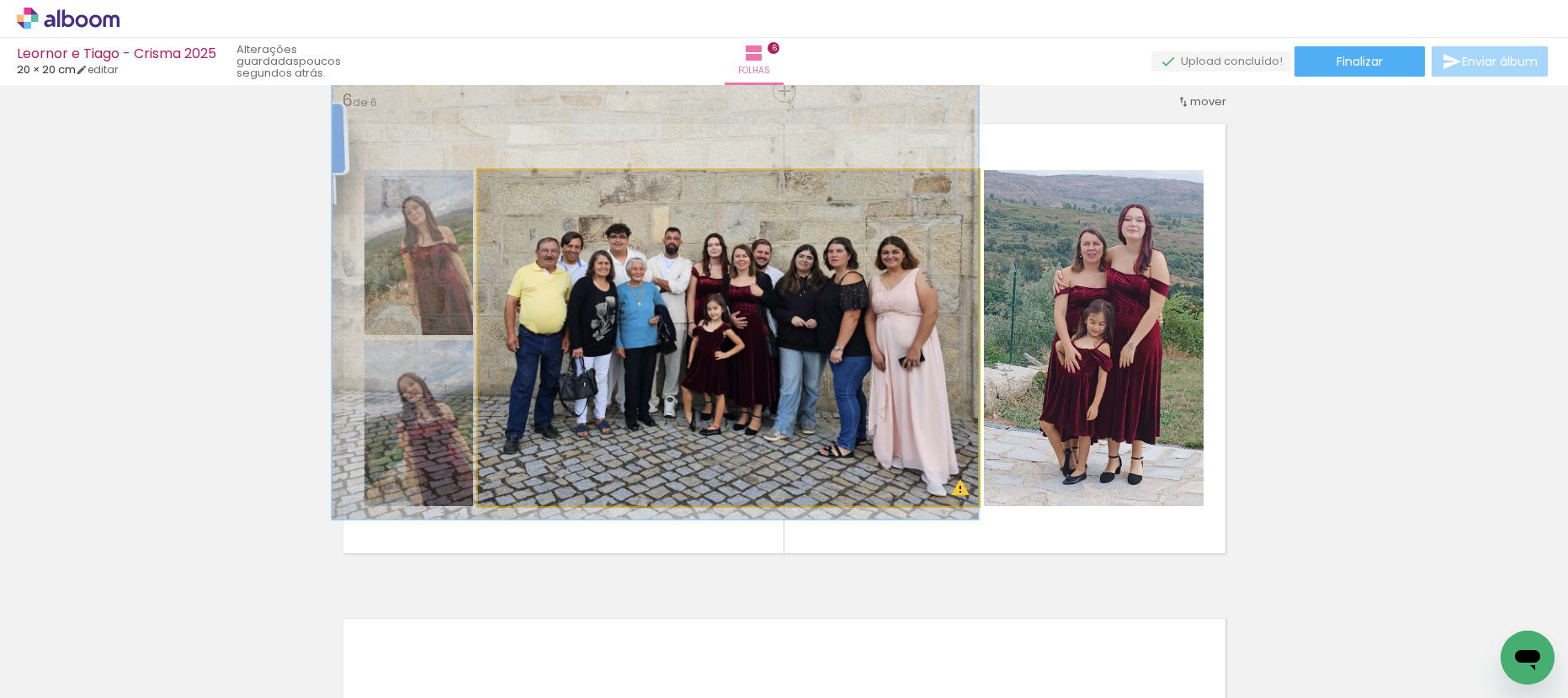
drag, startPoint x: 846, startPoint y: 351, endPoint x: 845, endPoint y: 364, distance: 13.0
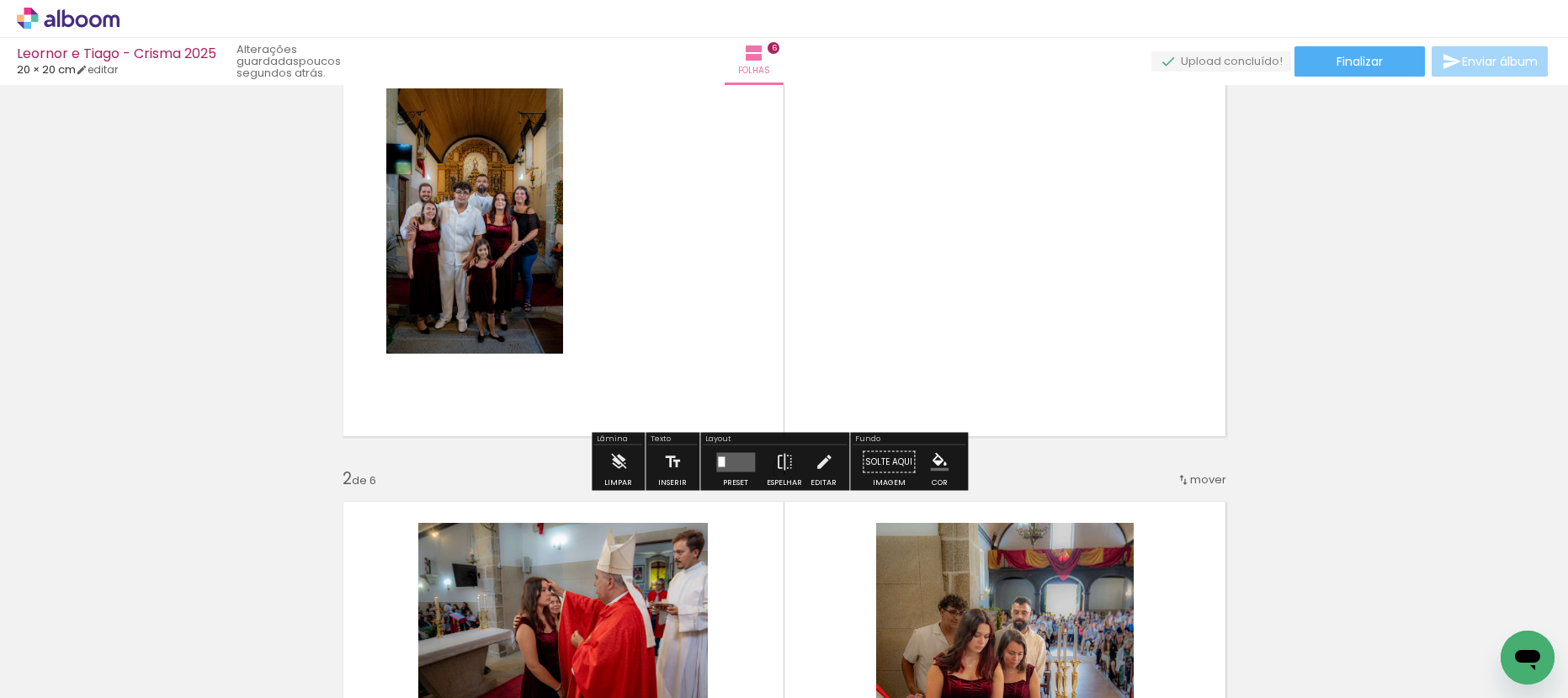
scroll to position [141, 0]
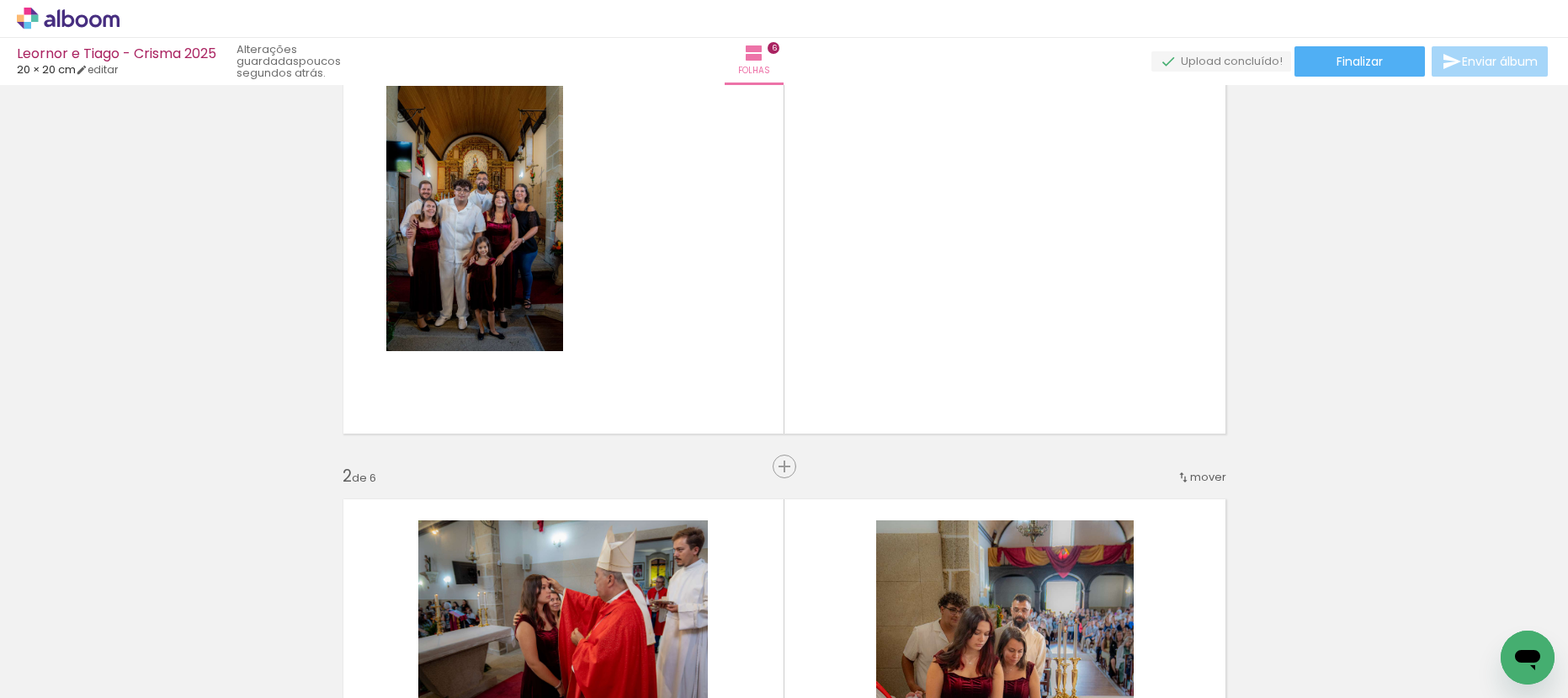
click at [951, 633] on div at bounding box center [923, 641] width 56 height 84
drag, startPoint x: 1471, startPoint y: 624, endPoint x: 819, endPoint y: 287, distance: 733.9
click at [819, 287] on quentale-workspace at bounding box center [784, 349] width 1568 height 698
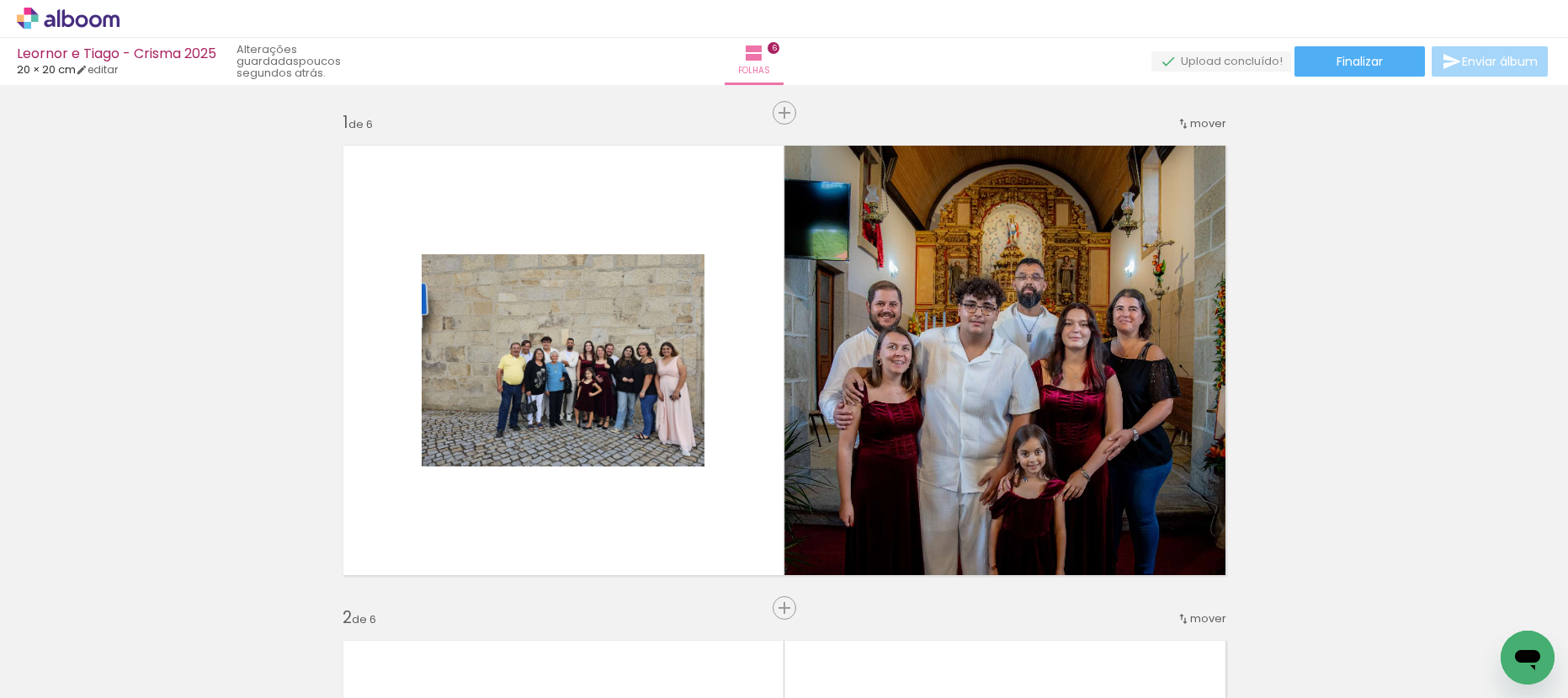
scroll to position [1091, 0]
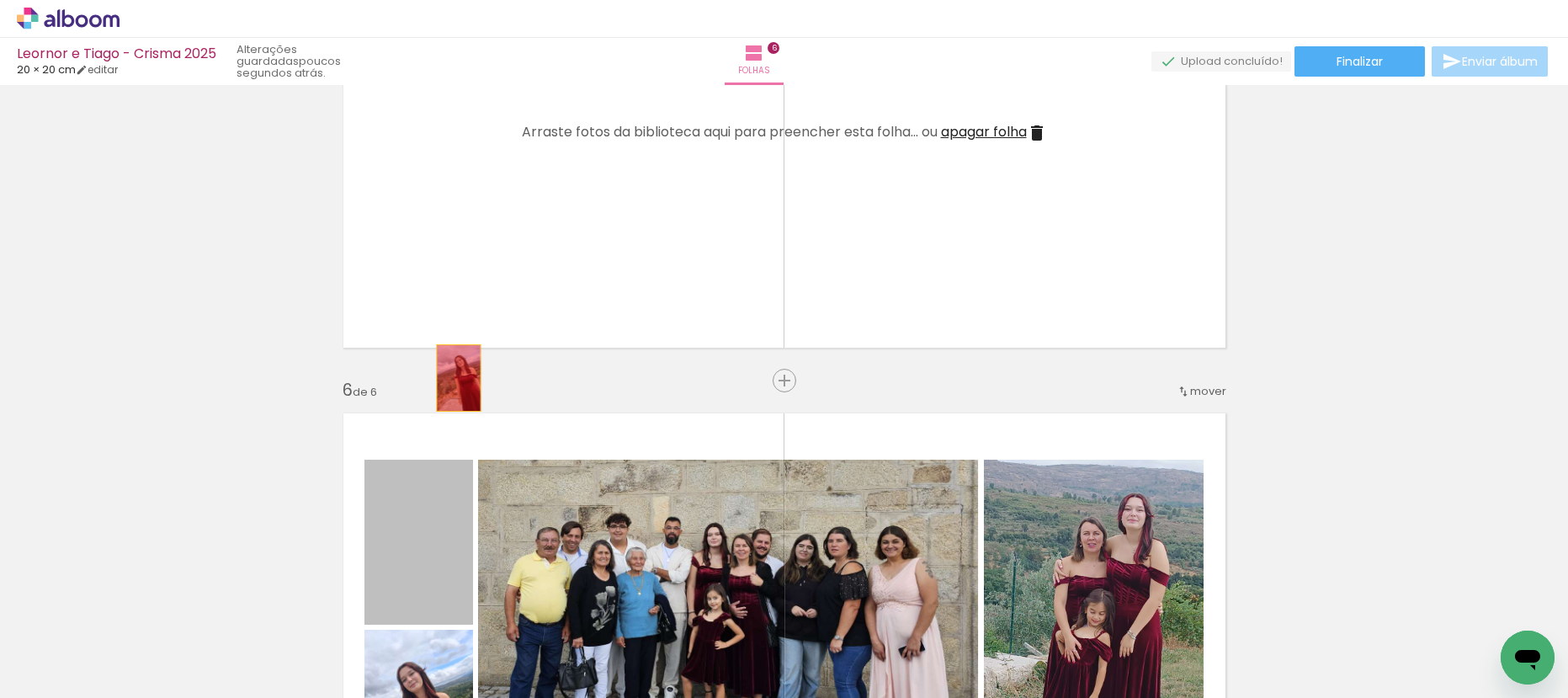
drag, startPoint x: 447, startPoint y: 422, endPoint x: 464, endPoint y: 288, distance: 135.1
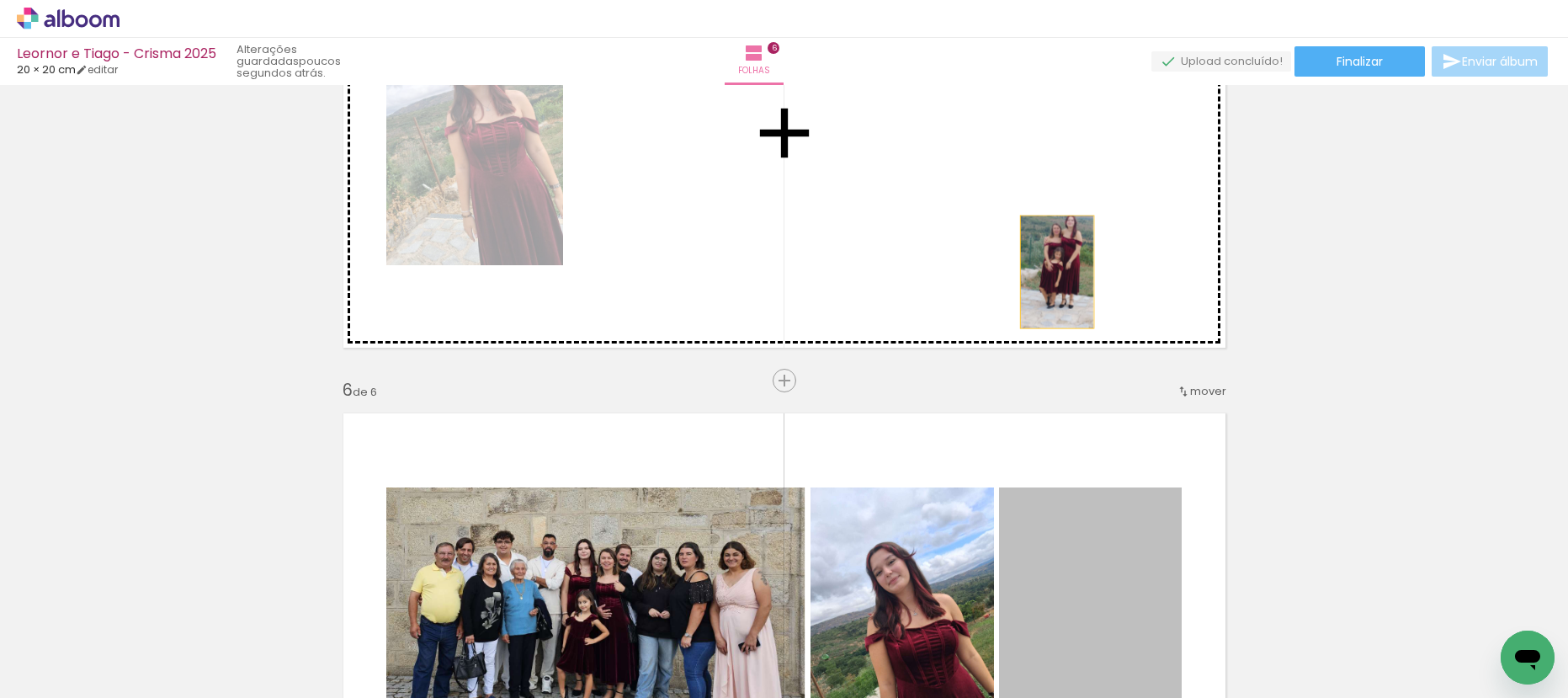
drag, startPoint x: 1112, startPoint y: 533, endPoint x: 1020, endPoint y: 259, distance: 289.0
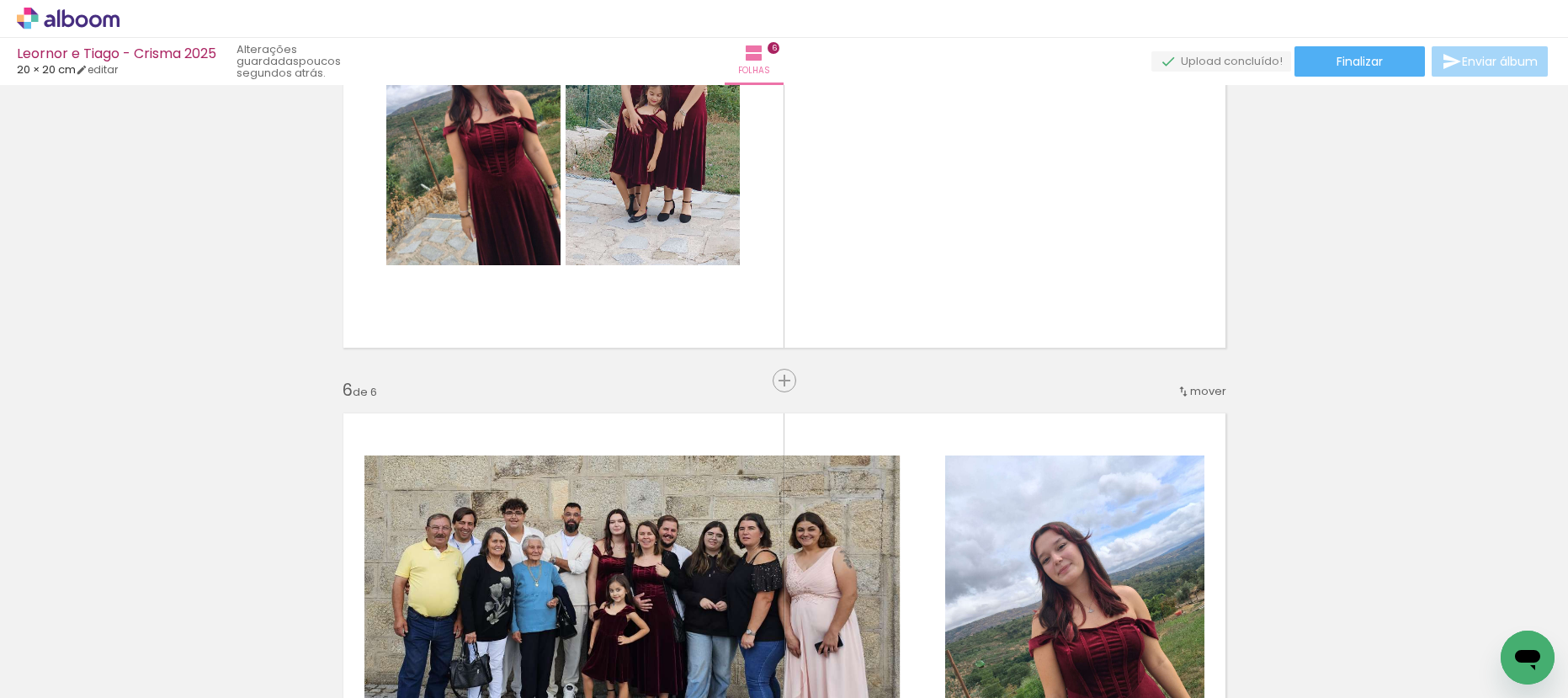
drag, startPoint x: 1038, startPoint y: 514, endPoint x: 947, endPoint y: 207, distance: 320.2
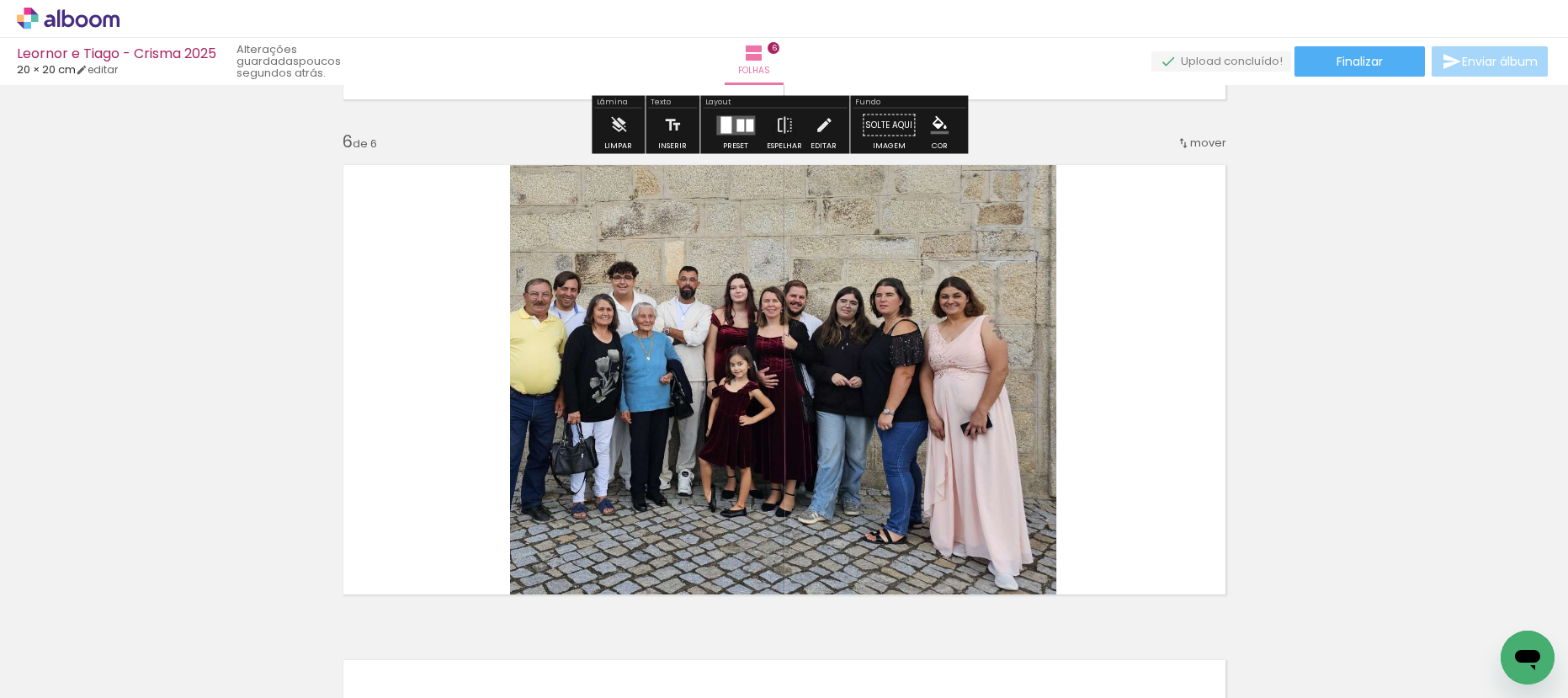
scroll to position [2517, 0]
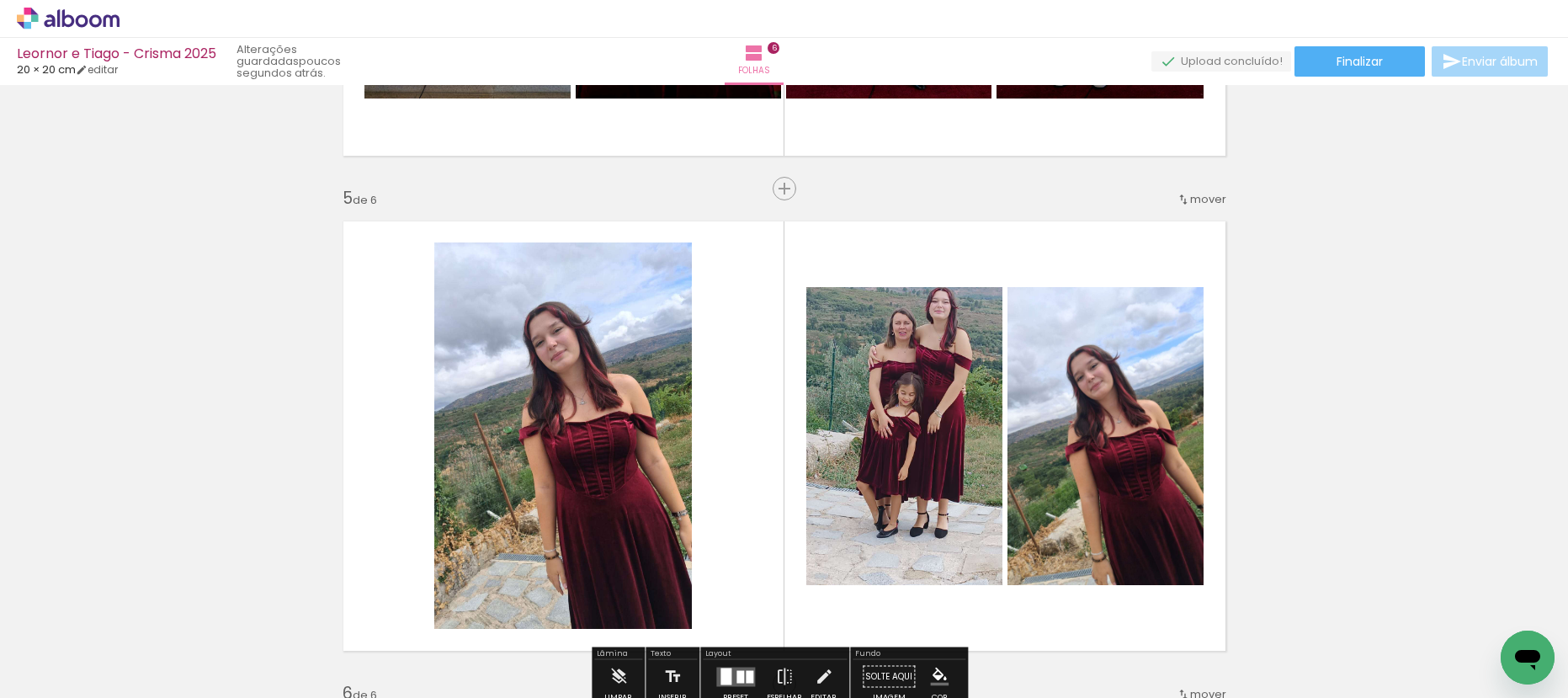
scroll to position [2075, 0]
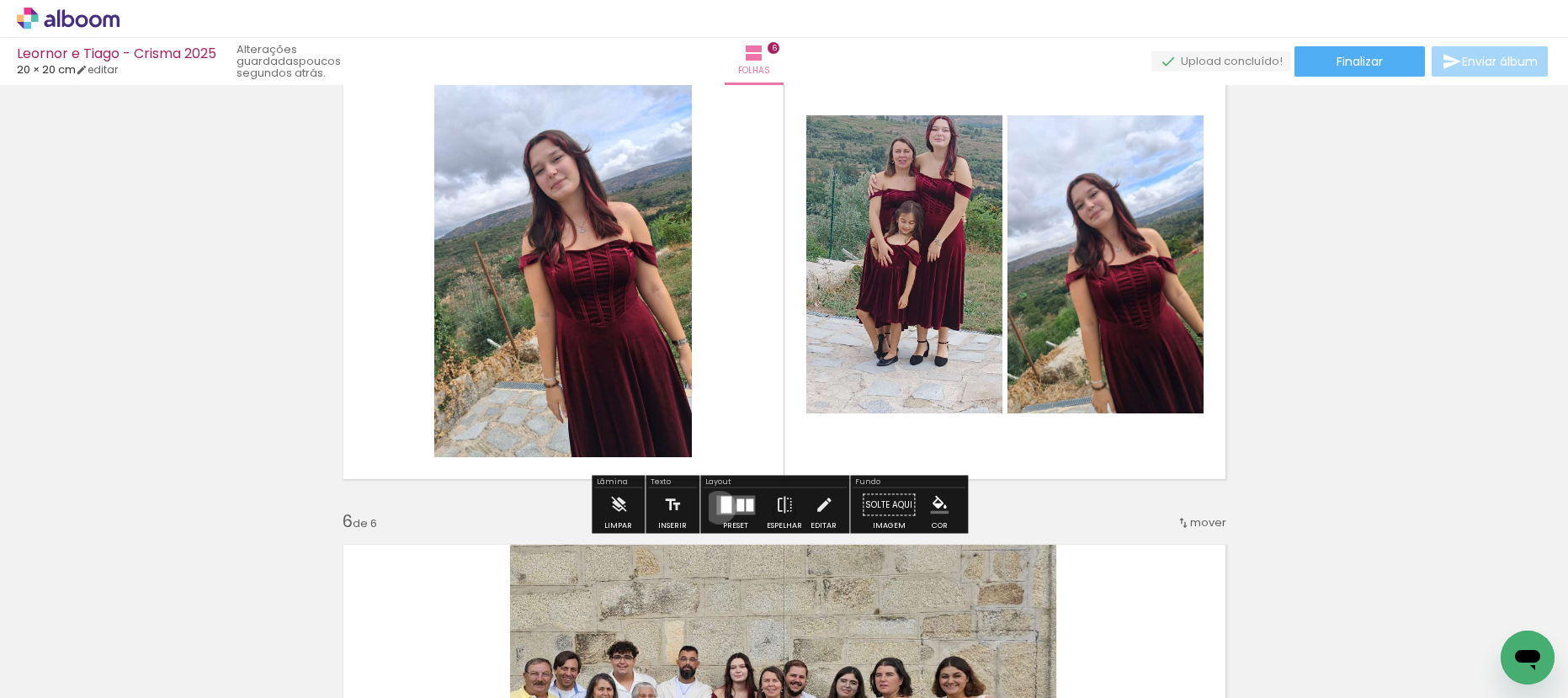
click at [721, 506] on div at bounding box center [726, 504] width 11 height 17
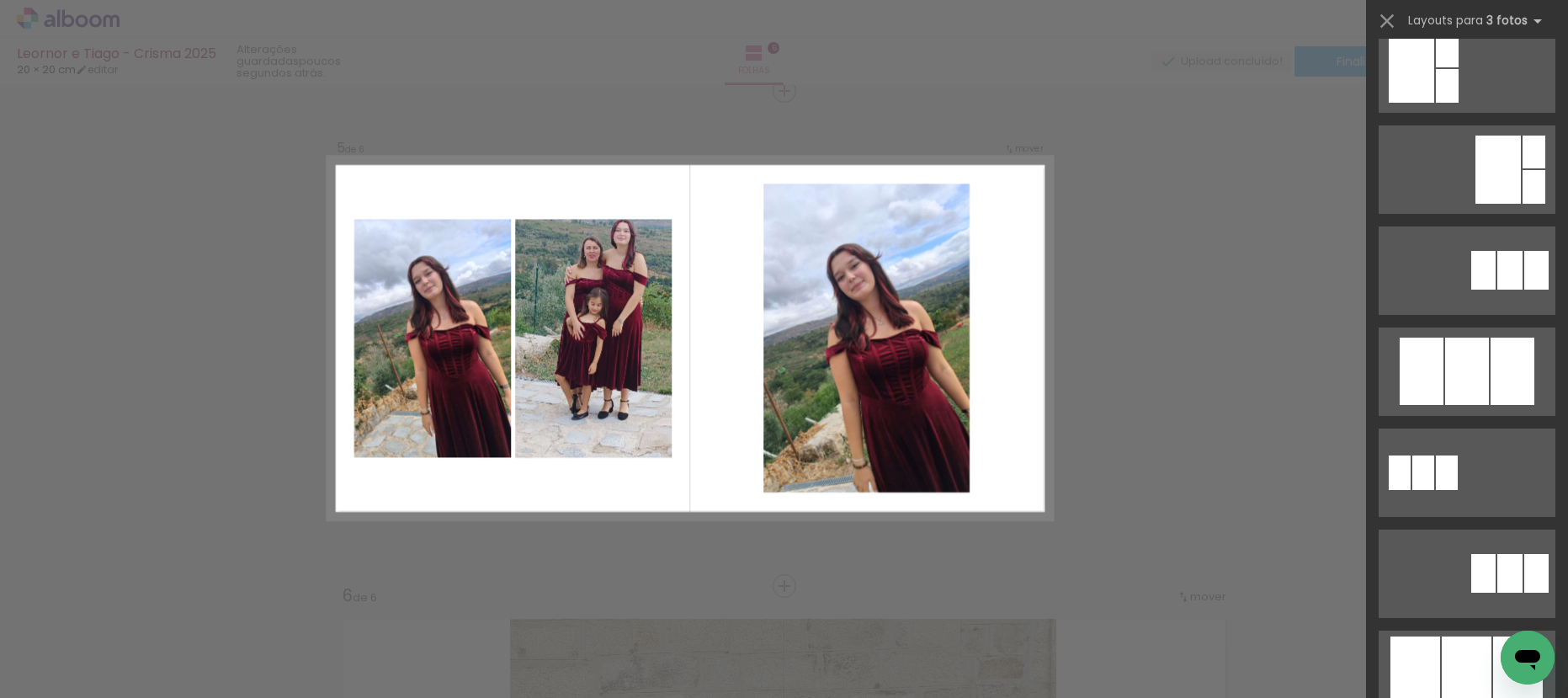
scroll to position [553, 0]
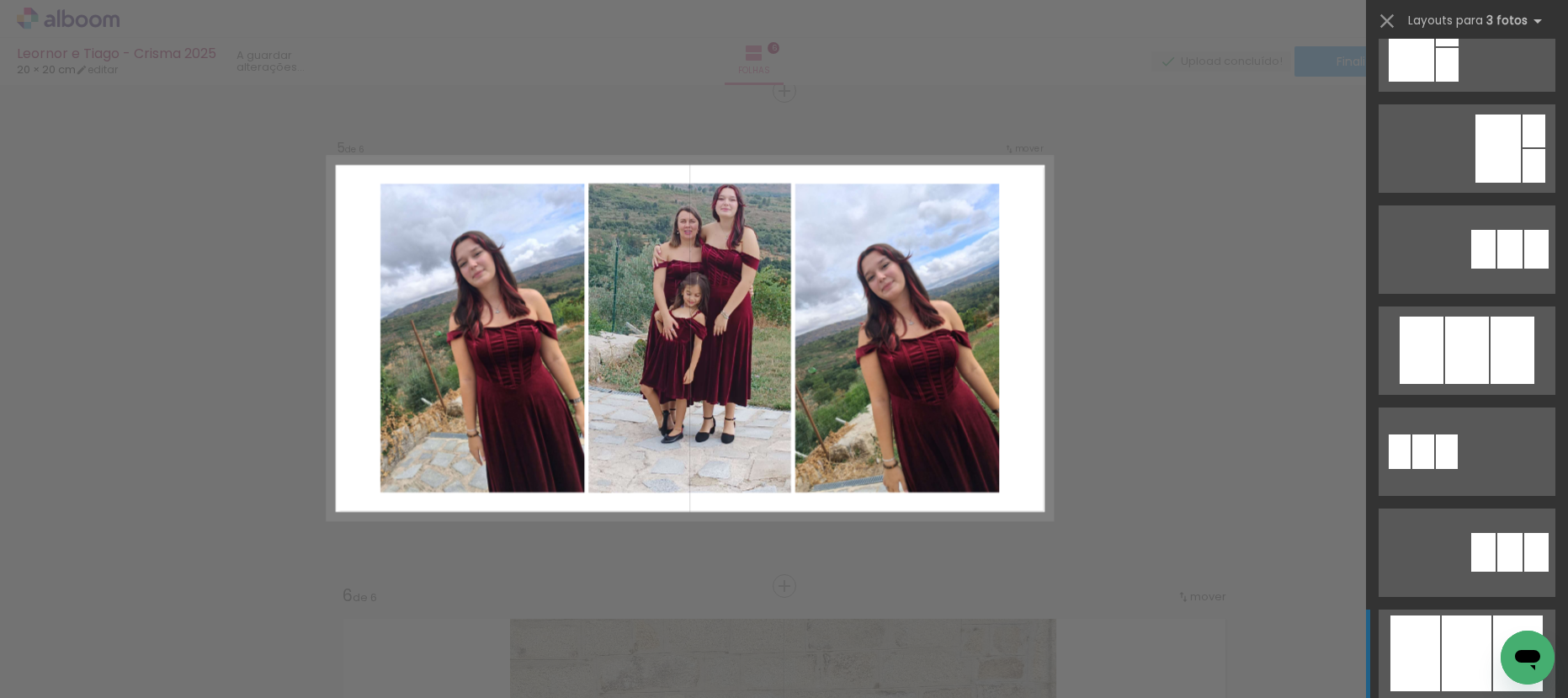
click at [1457, 634] on div at bounding box center [1467, 652] width 49 height 75
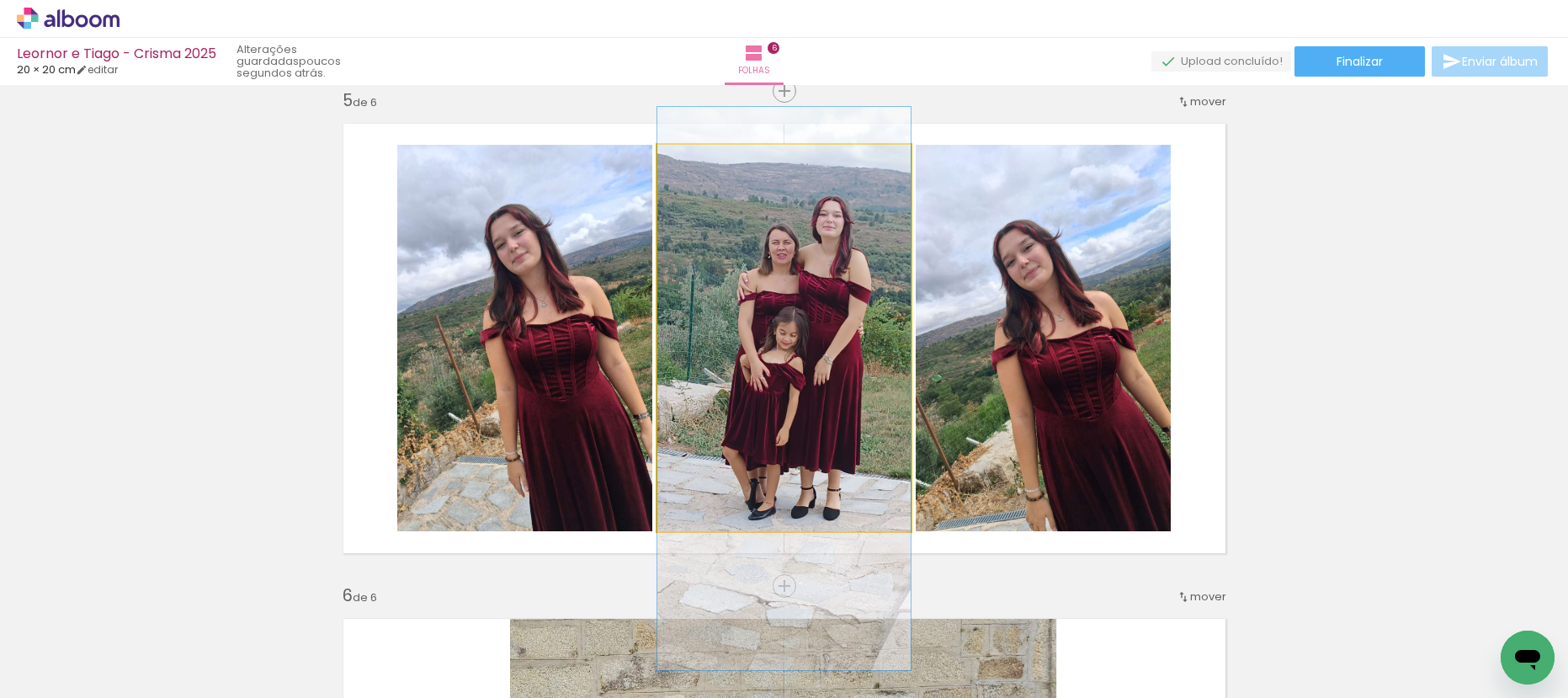
drag, startPoint x: 807, startPoint y: 272, endPoint x: 795, endPoint y: 322, distance: 51.4
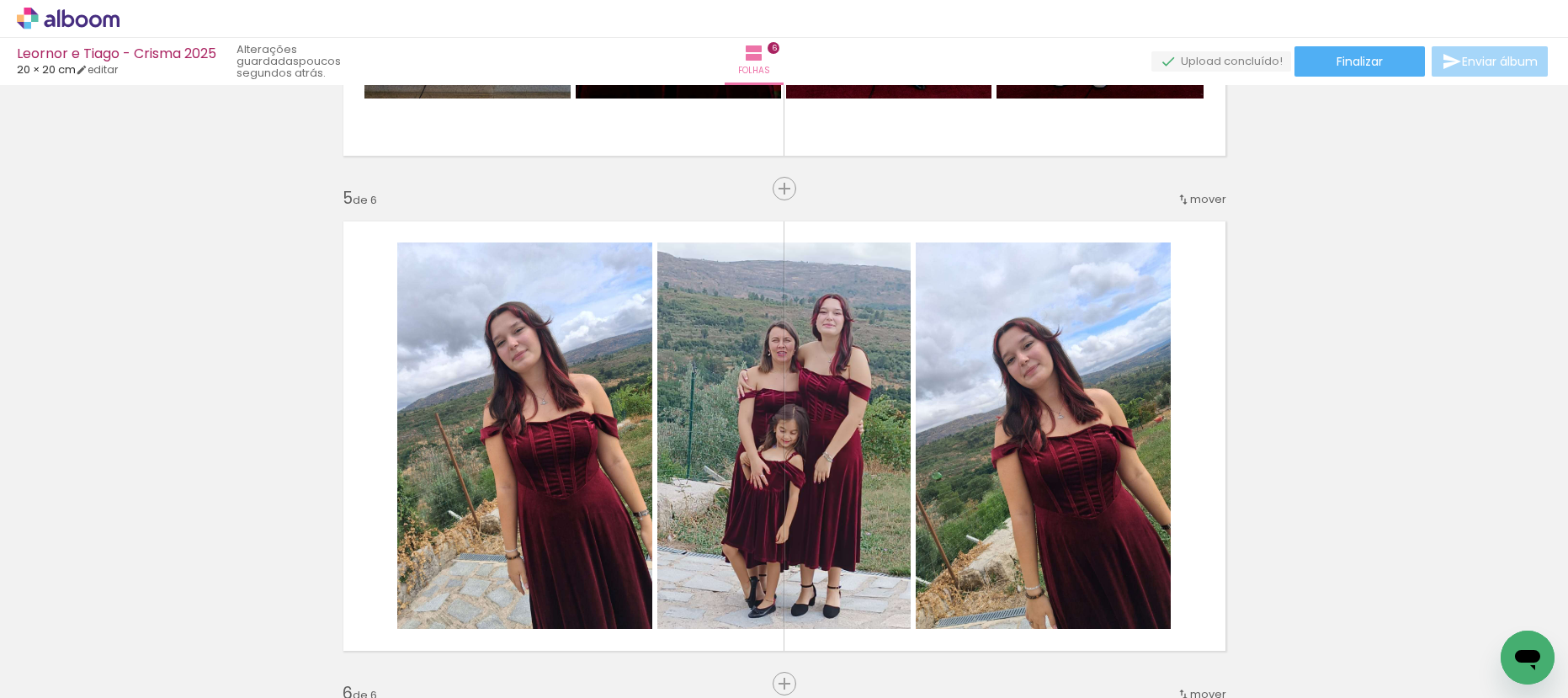
scroll to position [1924, 0]
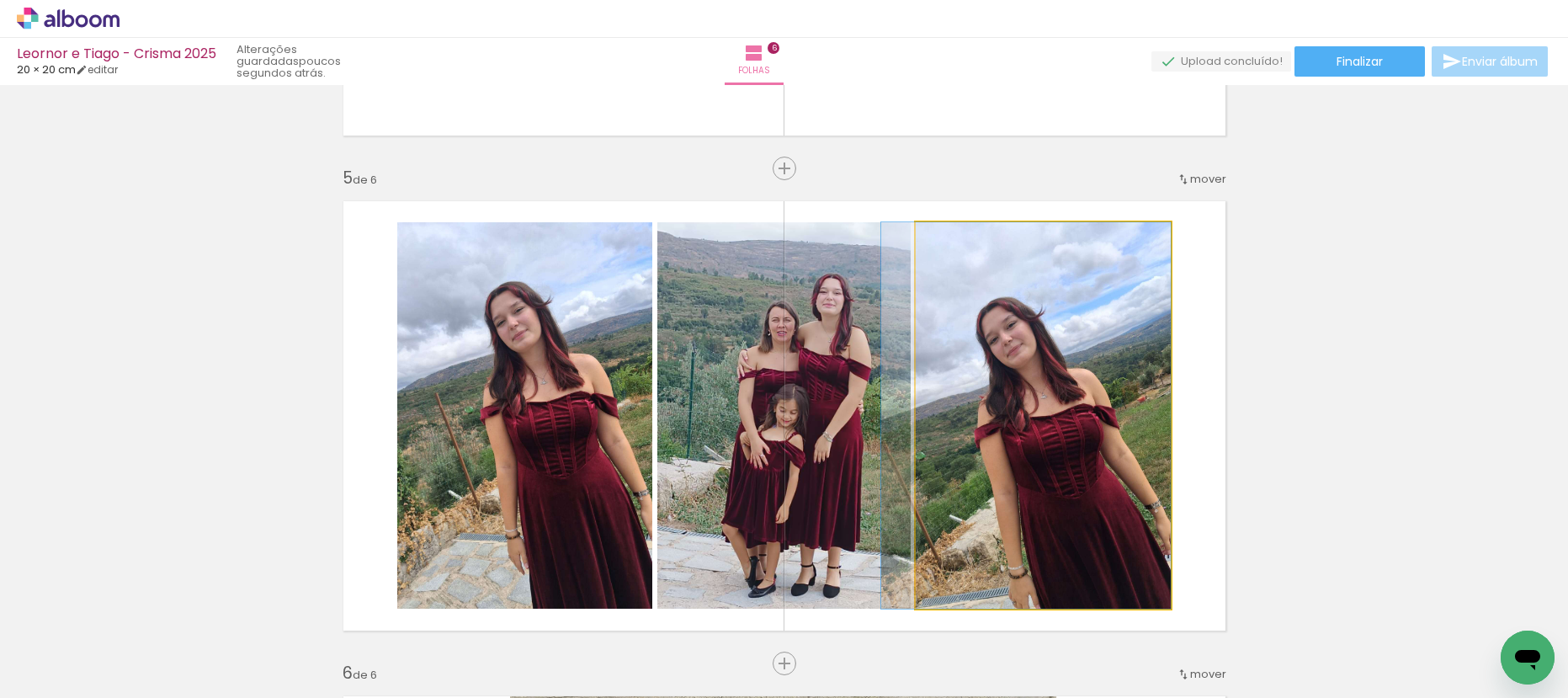
drag, startPoint x: 1133, startPoint y: 382, endPoint x: 1111, endPoint y: 365, distance: 27.8
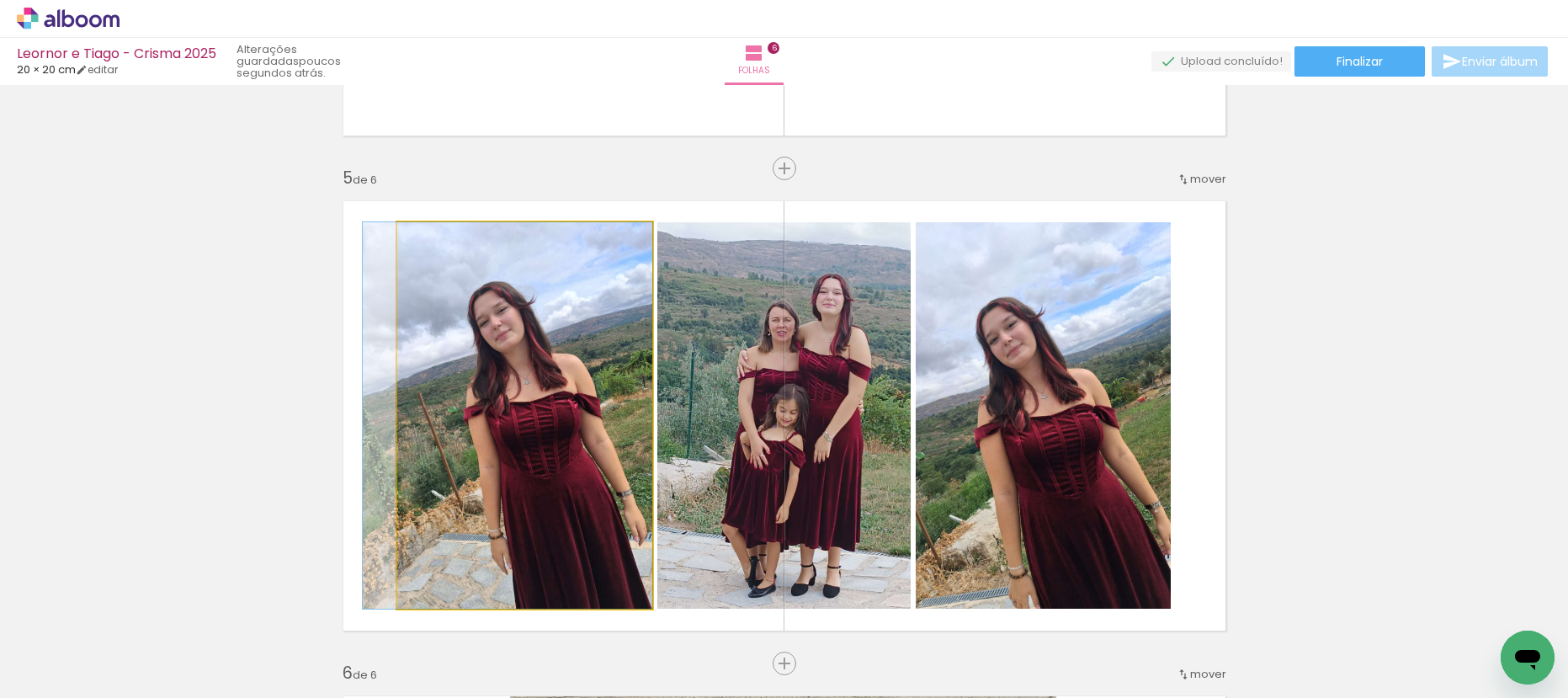
drag, startPoint x: 572, startPoint y: 401, endPoint x: 470, endPoint y: 396, distance: 102.1
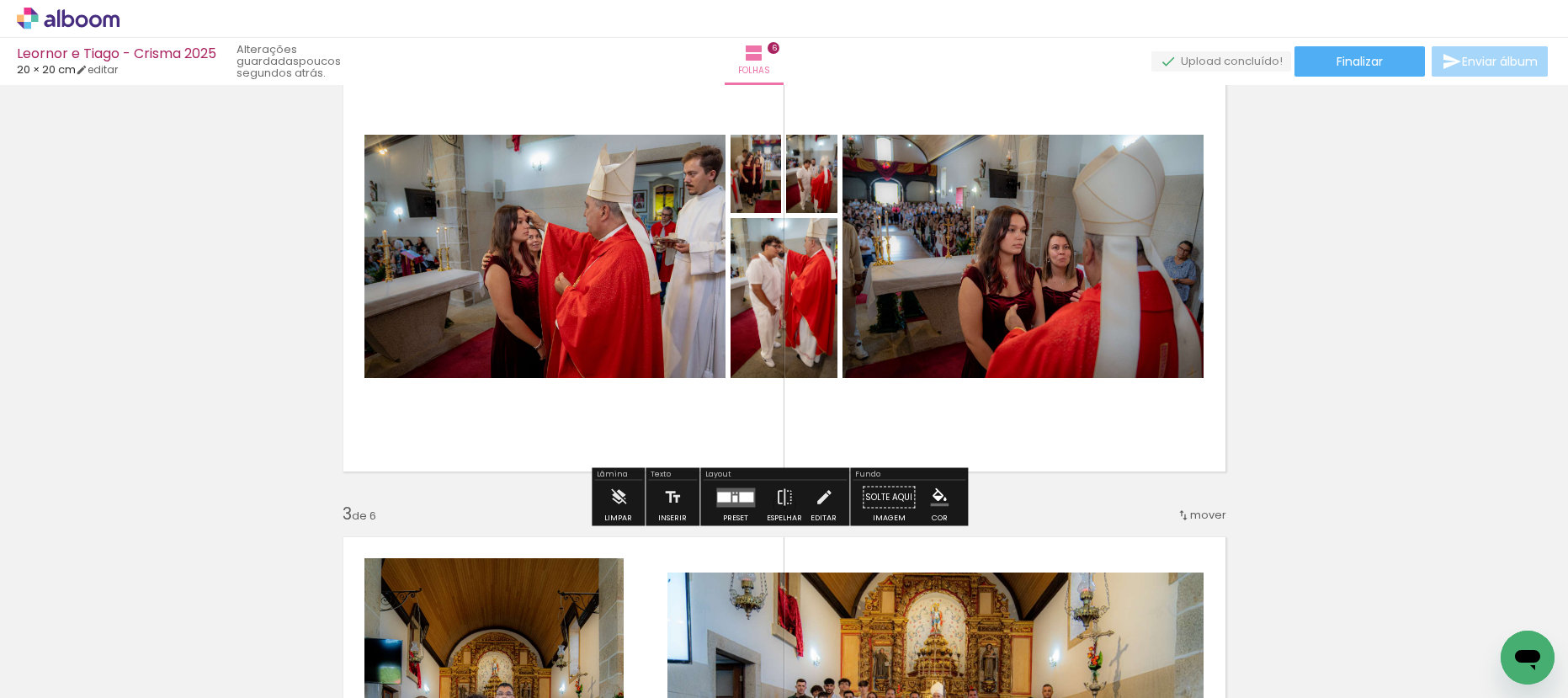
scroll to position [600, 0]
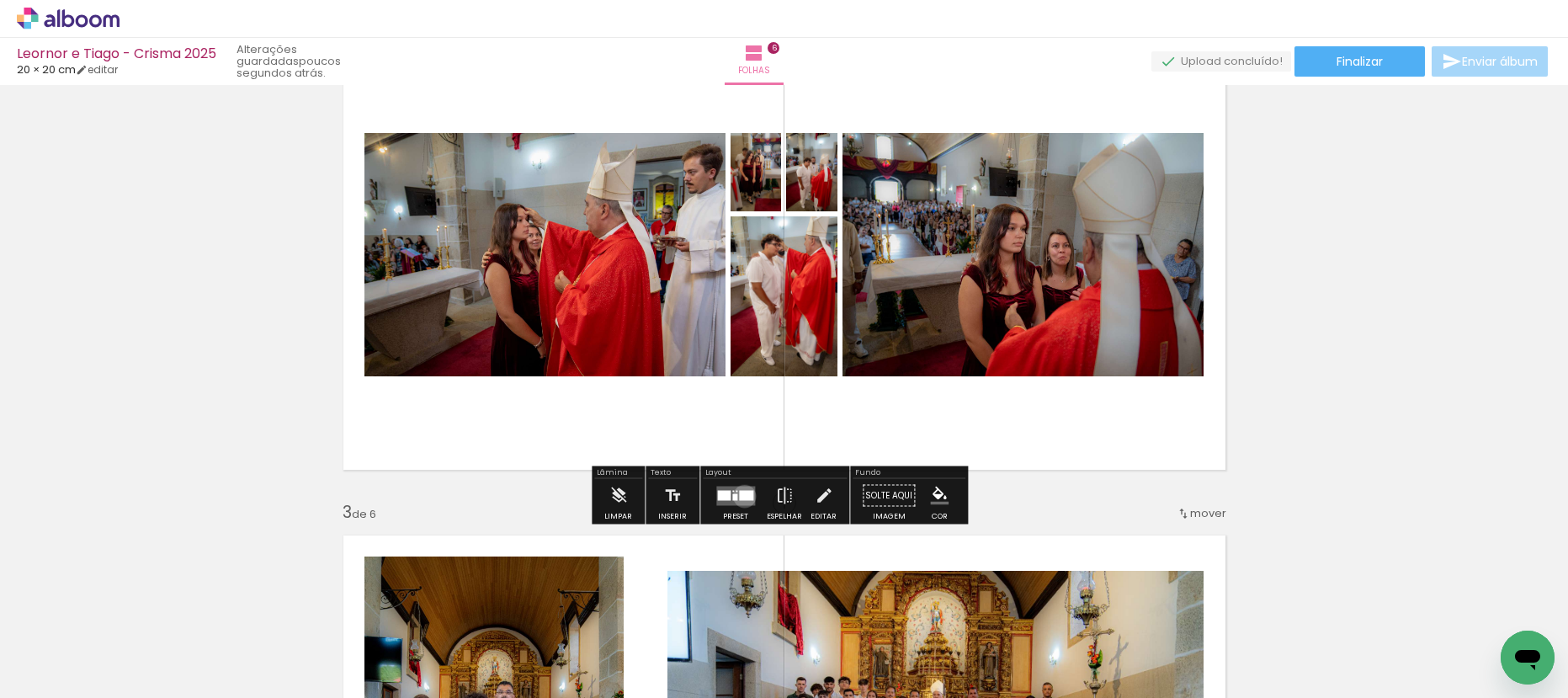
click at [741, 496] on div at bounding box center [746, 494] width 14 height 10
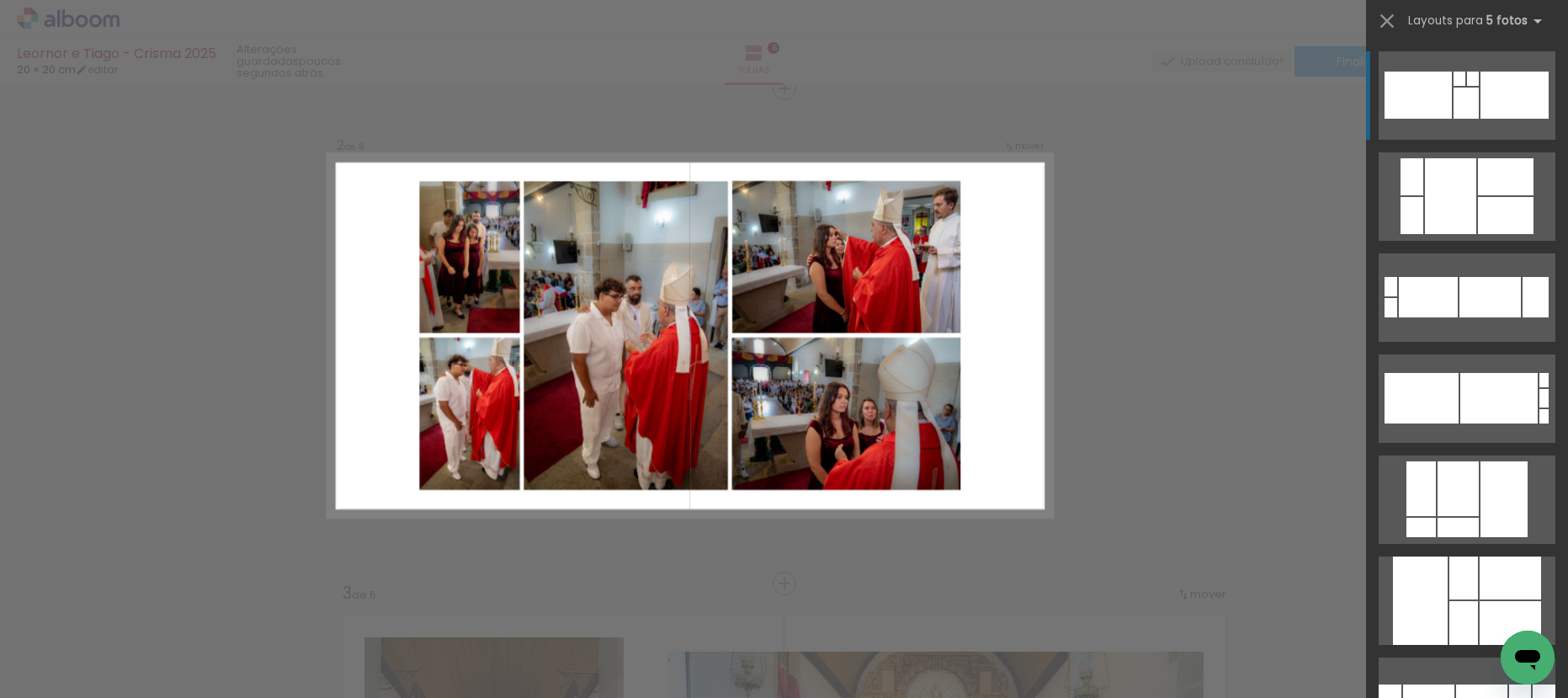
scroll to position [517, 0]
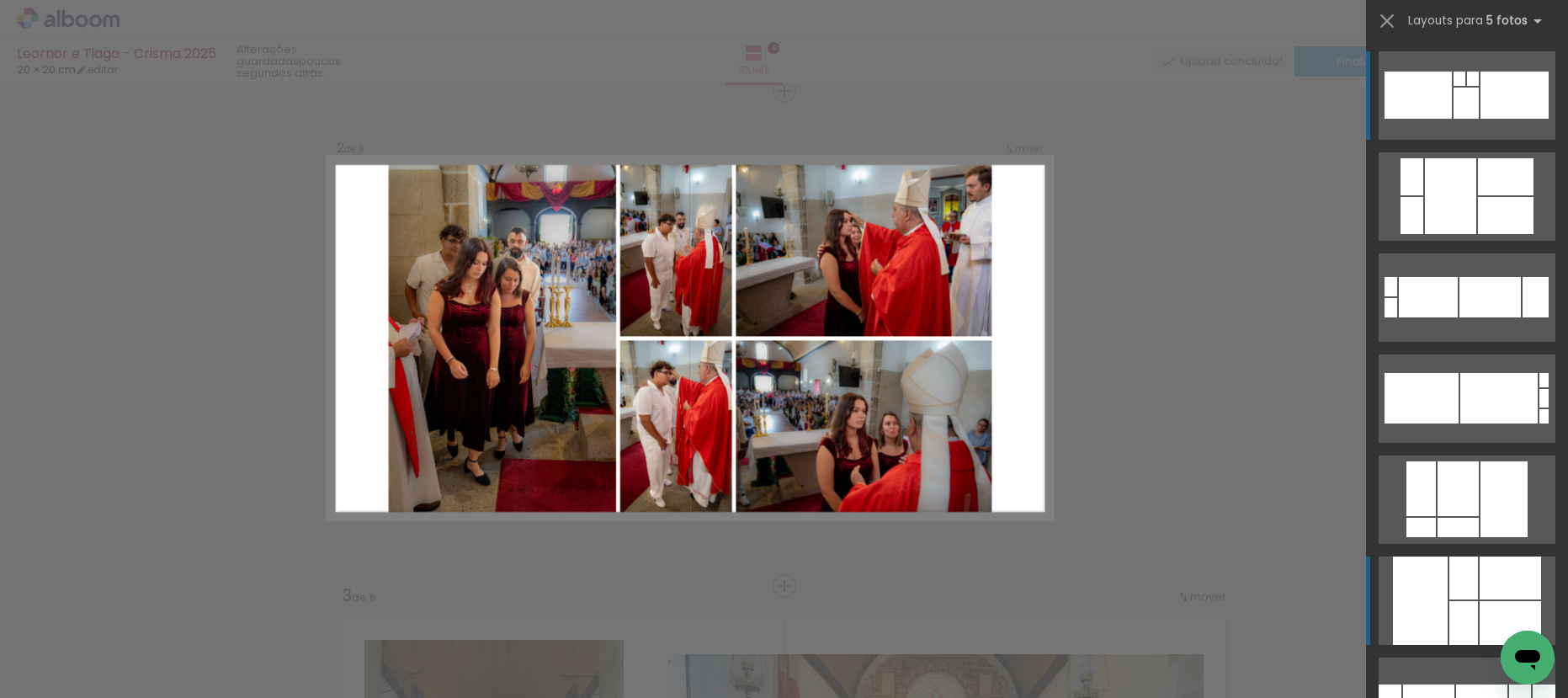
click at [1480, 578] on div at bounding box center [1511, 578] width 61 height 43
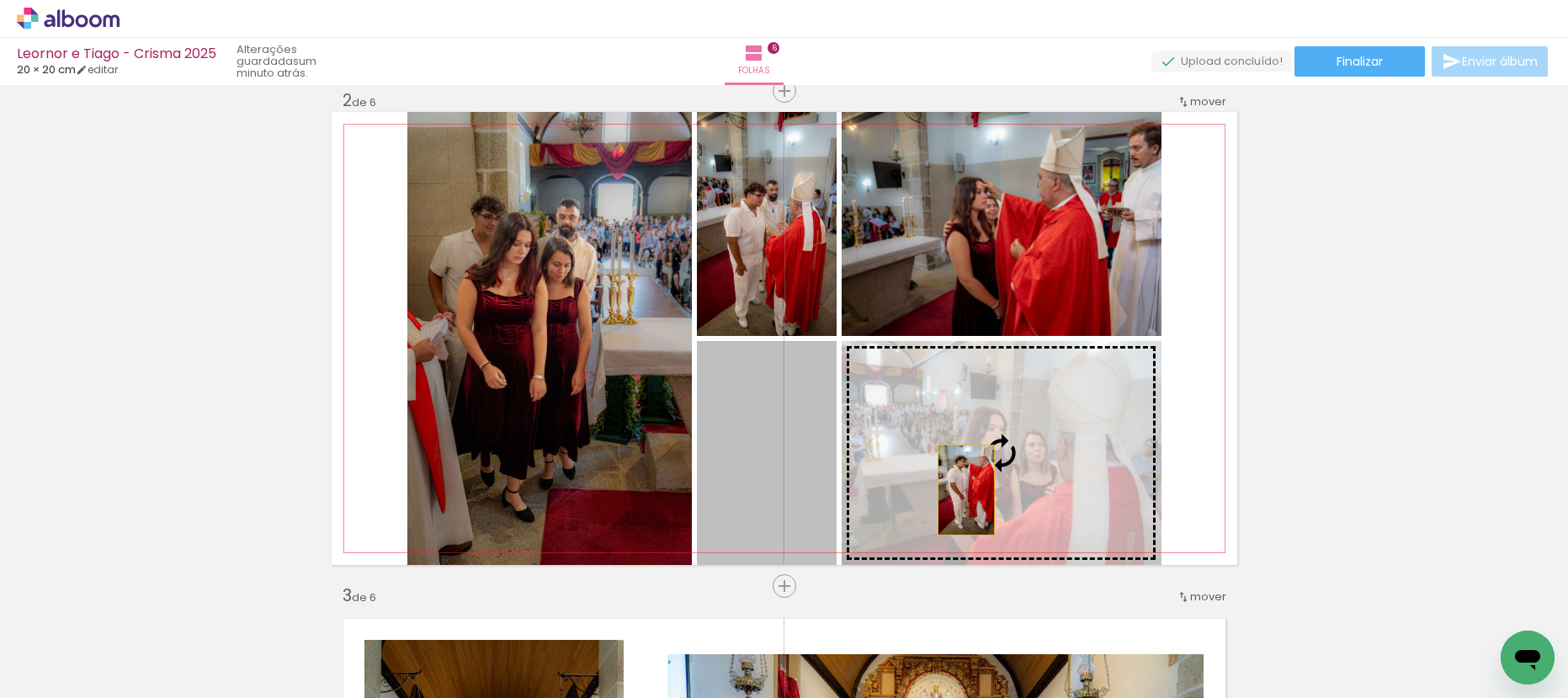
drag, startPoint x: 768, startPoint y: 426, endPoint x: 969, endPoint y: 491, distance: 211.2
click at [0, 0] on slot at bounding box center [0, 0] width 0 height 0
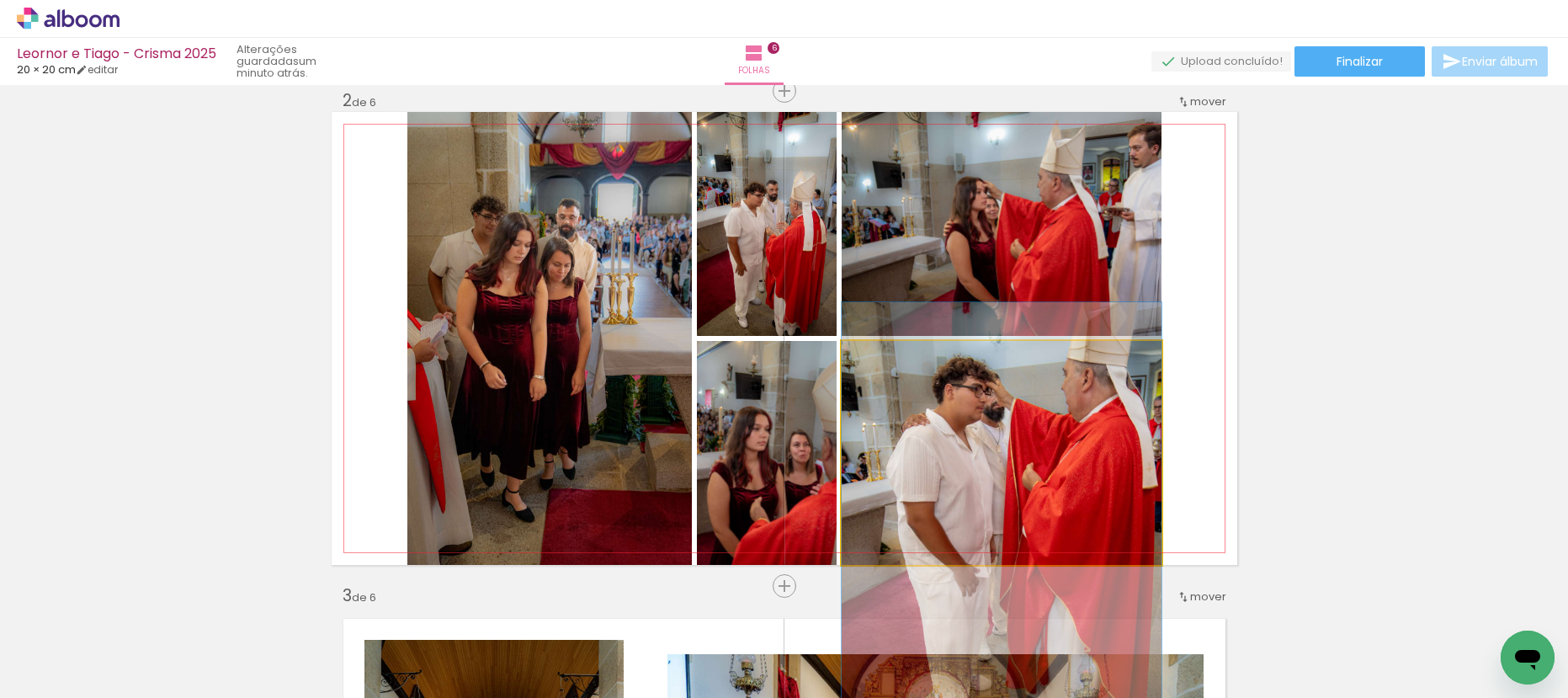
drag, startPoint x: 1050, startPoint y: 435, endPoint x: 1050, endPoint y: 445, distance: 10.0
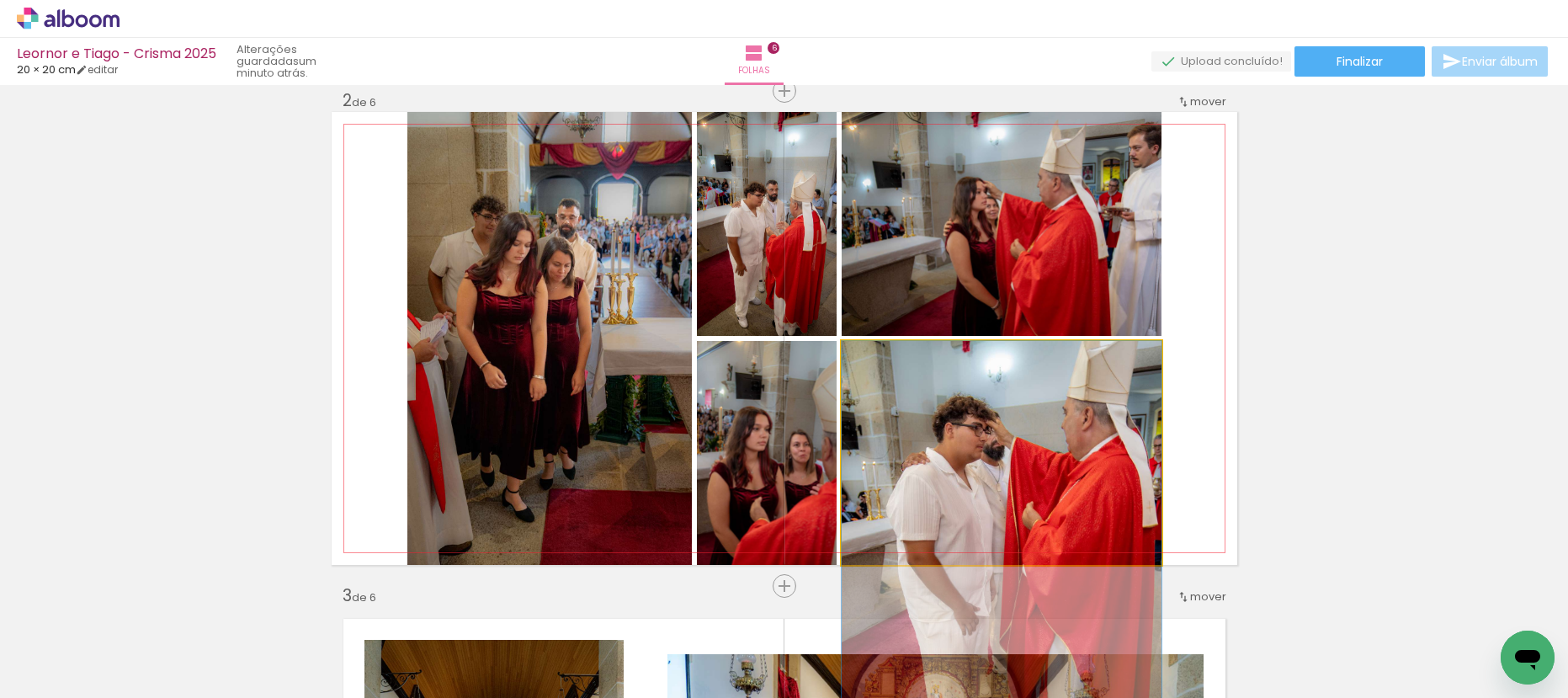
drag, startPoint x: 1061, startPoint y: 422, endPoint x: 1061, endPoint y: 463, distance: 41.0
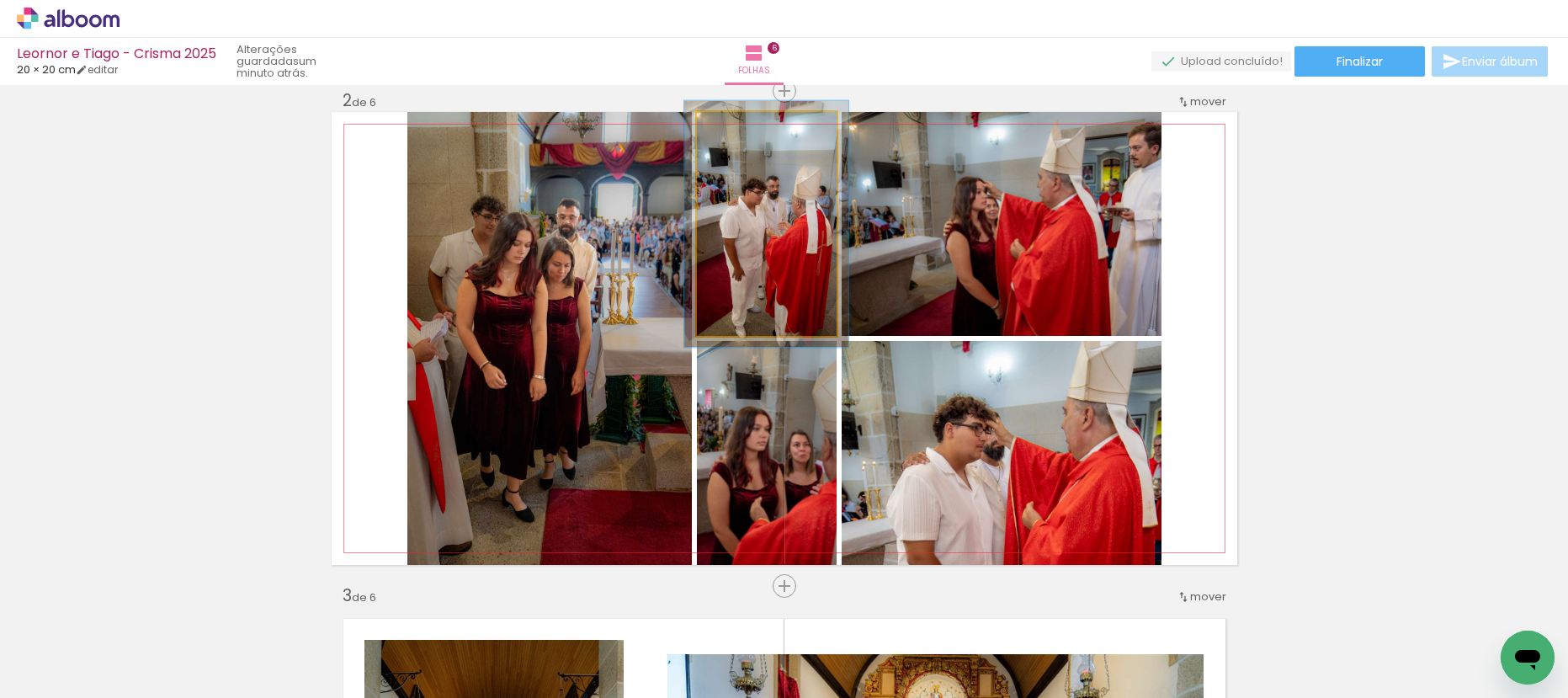
drag, startPoint x: 736, startPoint y: 131, endPoint x: 750, endPoint y: 158, distance: 30.4
type paper-slider "110"
click at [740, 128] on div at bounding box center [741, 129] width 27 height 27
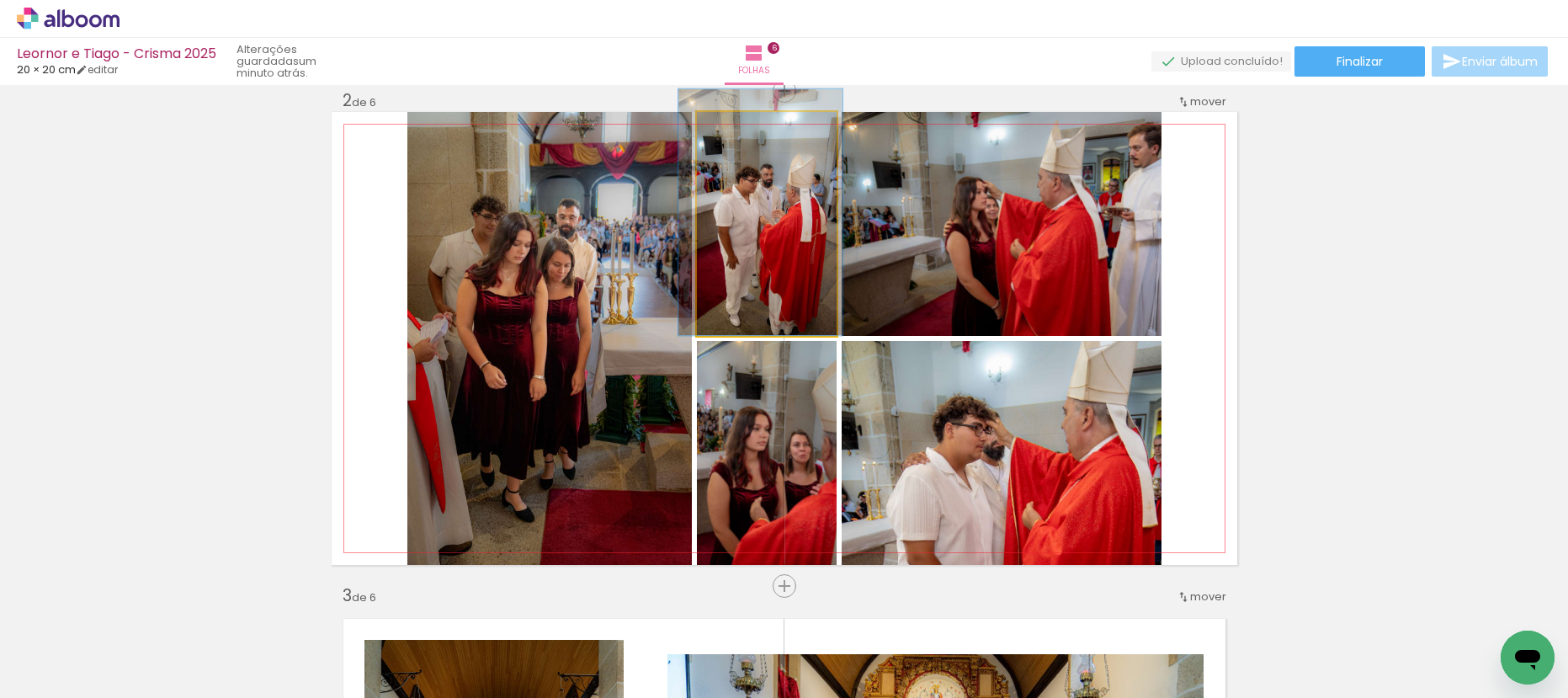
drag, startPoint x: 770, startPoint y: 212, endPoint x: 764, endPoint y: 195, distance: 18.0
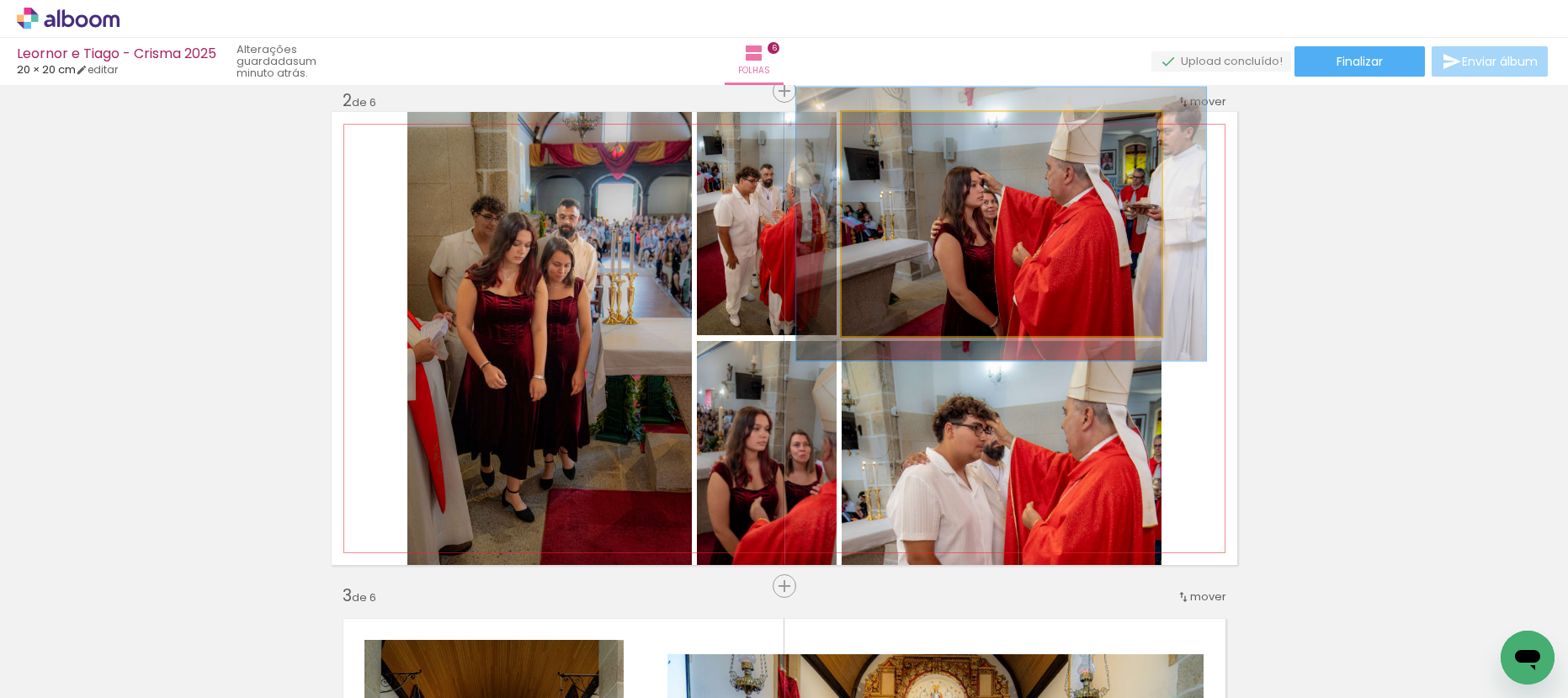
drag, startPoint x: 878, startPoint y: 129, endPoint x: 890, endPoint y: 130, distance: 12.0
click at [891, 128] on div at bounding box center [894, 129] width 15 height 15
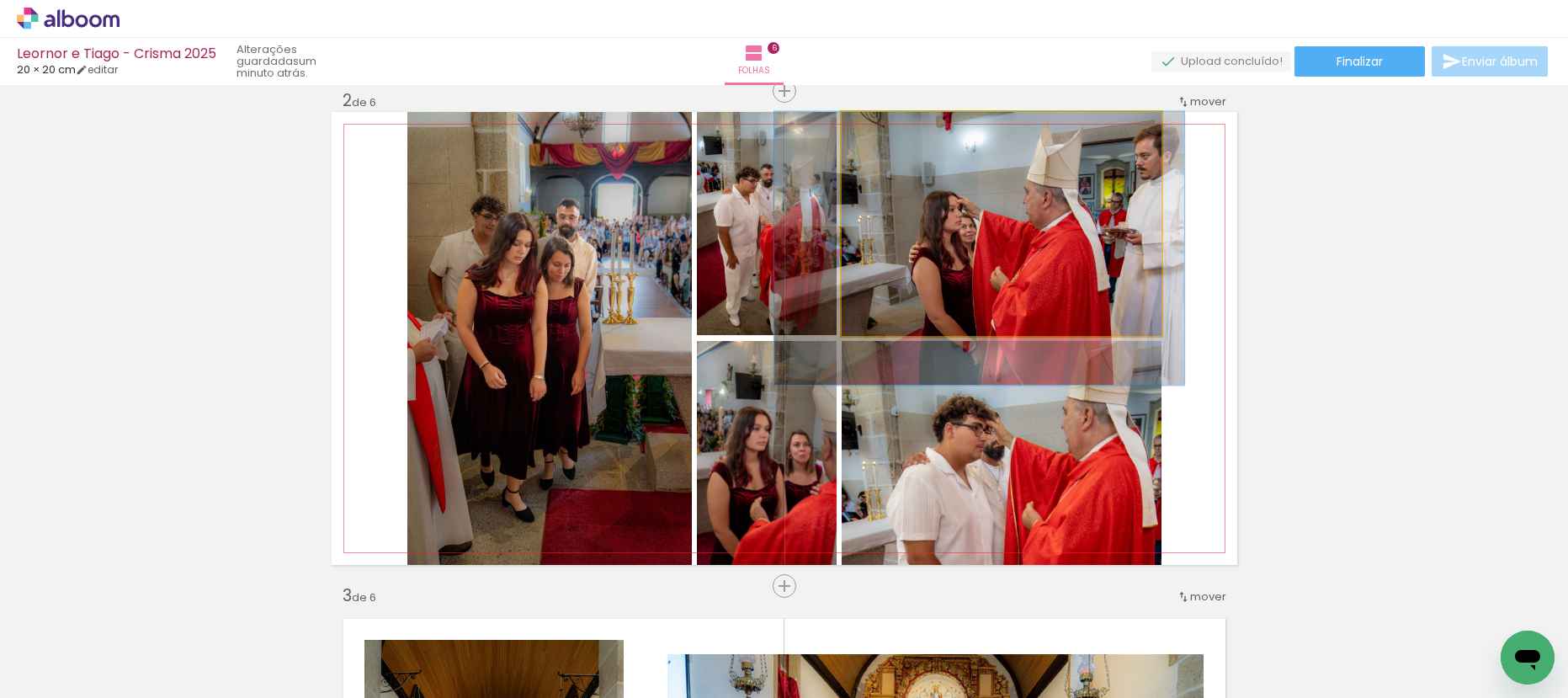
drag, startPoint x: 1045, startPoint y: 215, endPoint x: 1023, endPoint y: 248, distance: 39.7
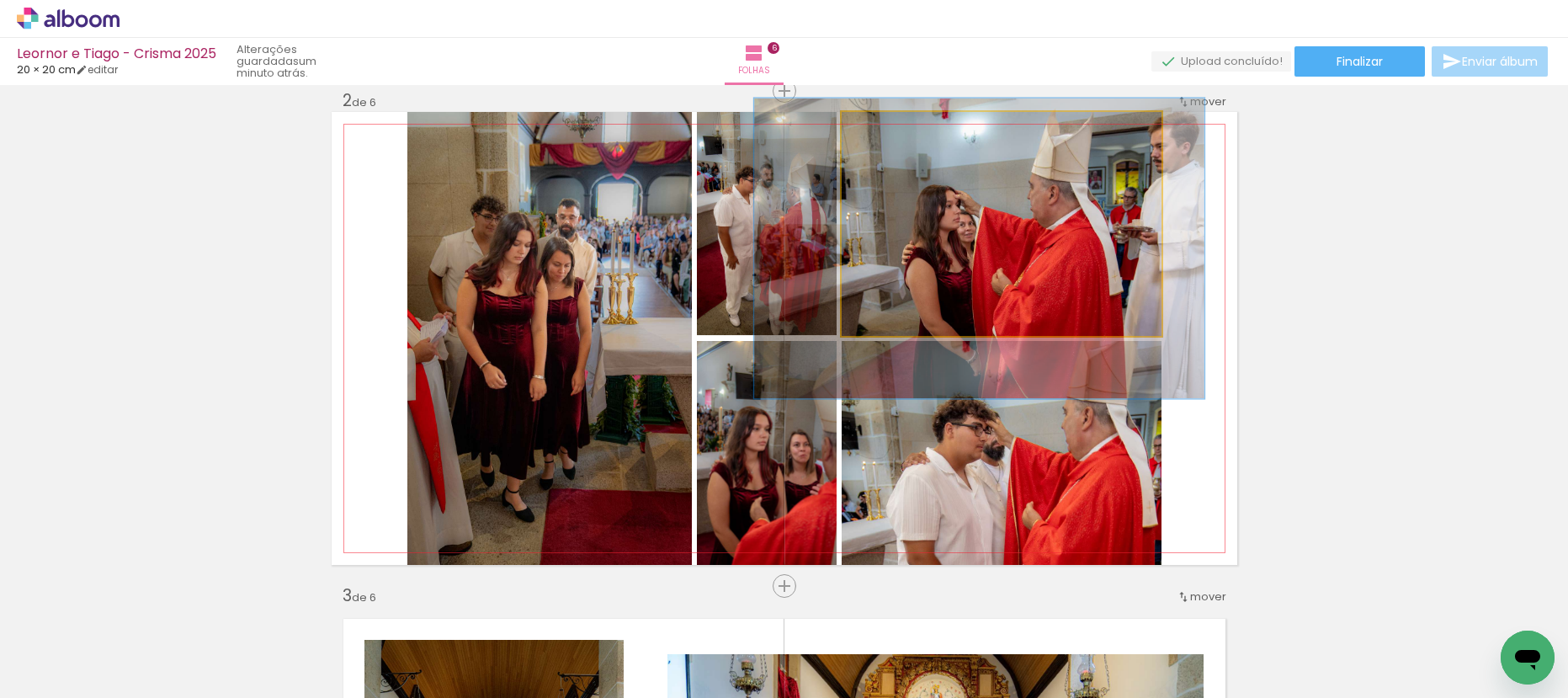
drag, startPoint x: 882, startPoint y: 136, endPoint x: 890, endPoint y: 139, distance: 8.5
type paper-slider "137"
click at [890, 138] on div at bounding box center [903, 129] width 27 height 27
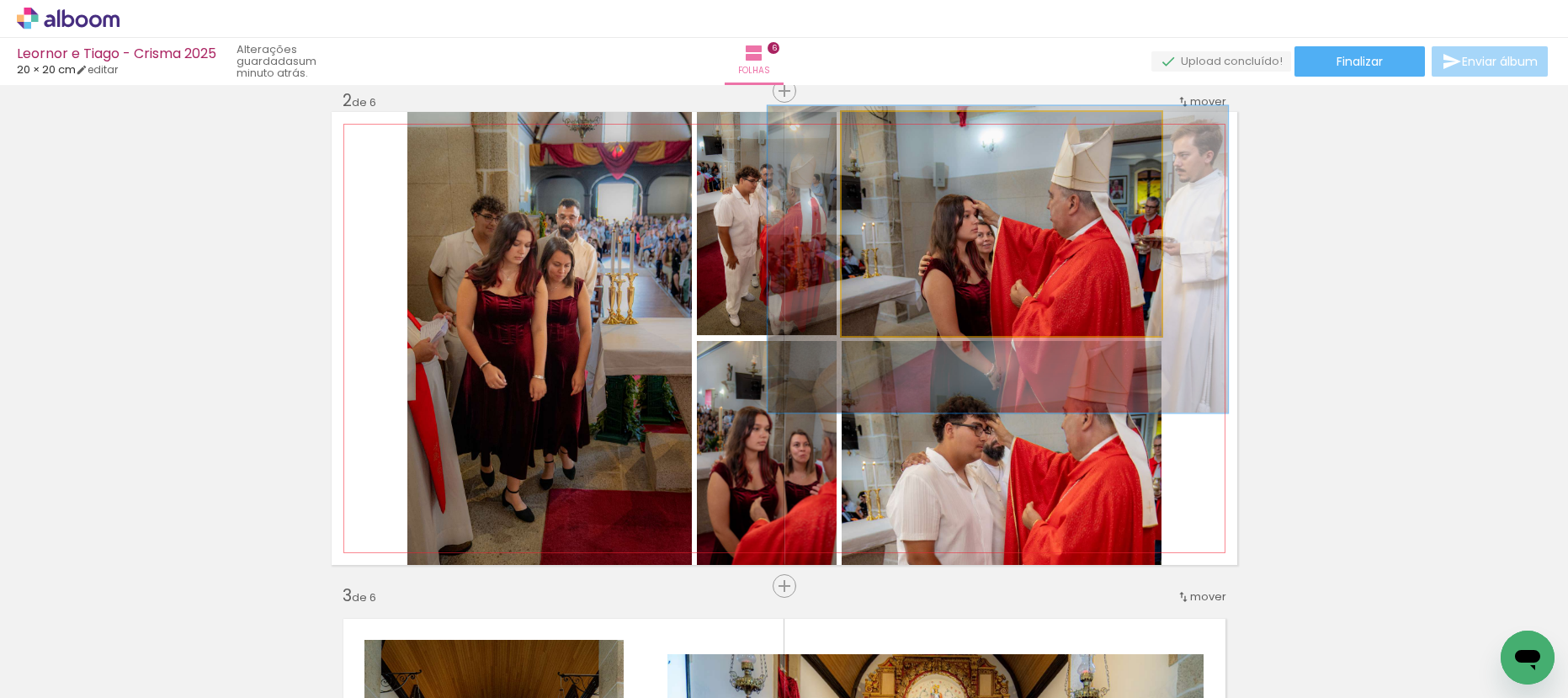
drag, startPoint x: 994, startPoint y: 233, endPoint x: 1011, endPoint y: 243, distance: 19.7
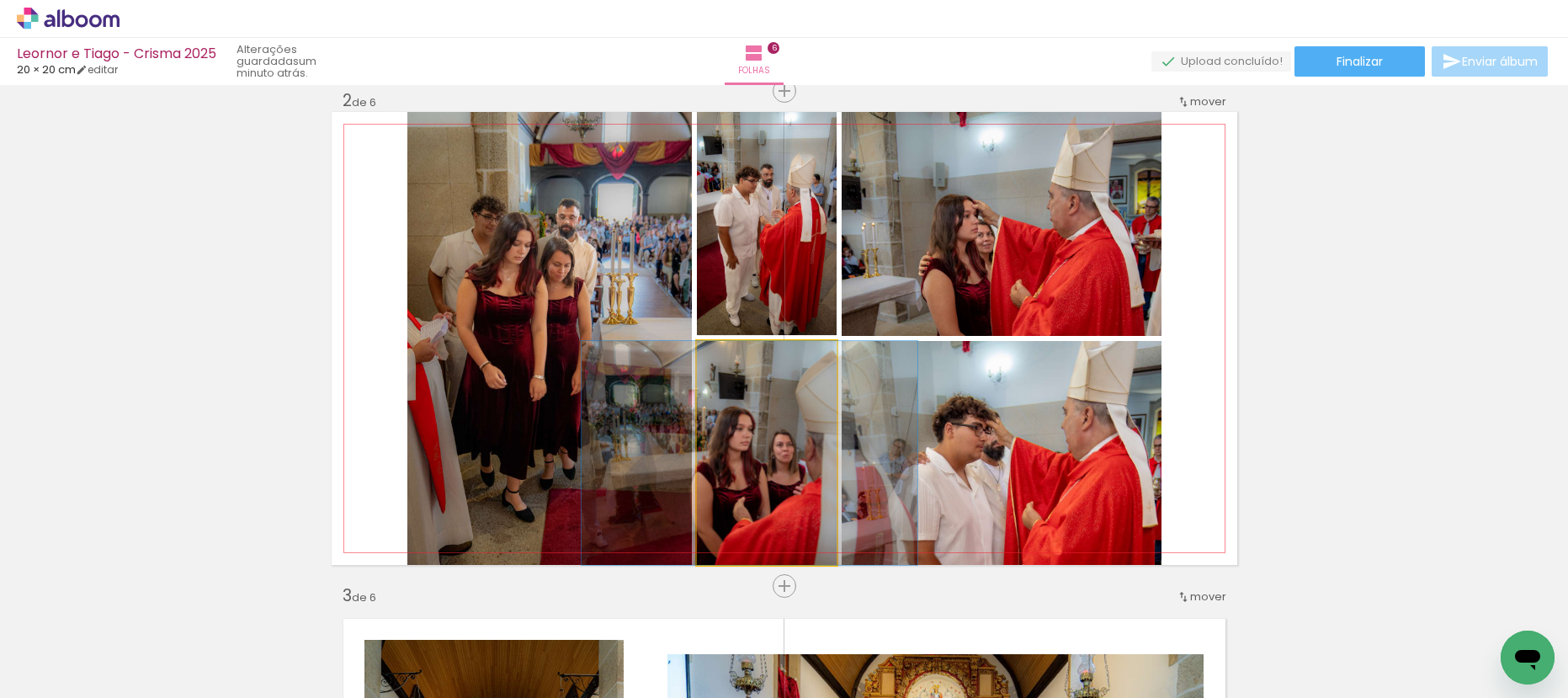
drag, startPoint x: 766, startPoint y: 450, endPoint x: 750, endPoint y: 444, distance: 17.1
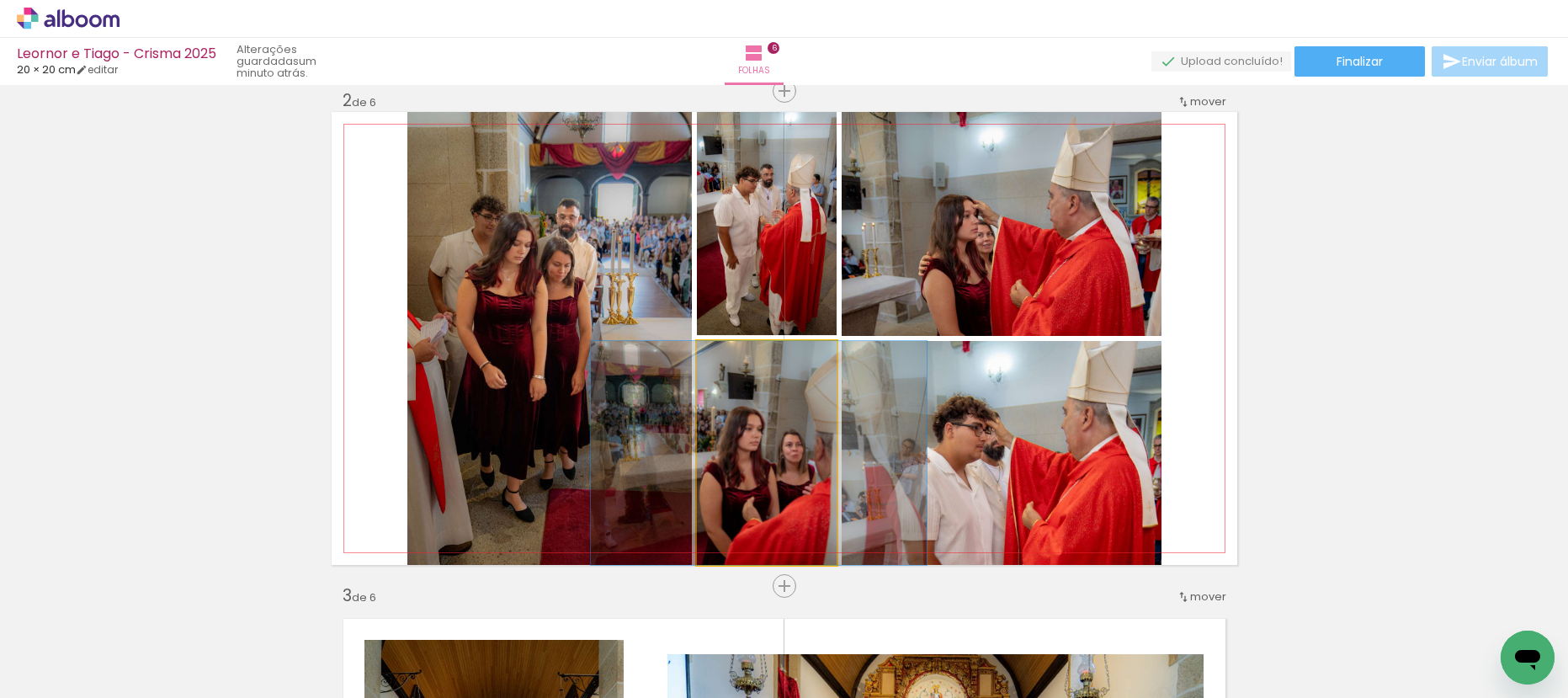
drag, startPoint x: 751, startPoint y: 452, endPoint x: 761, endPoint y: 450, distance: 10.2
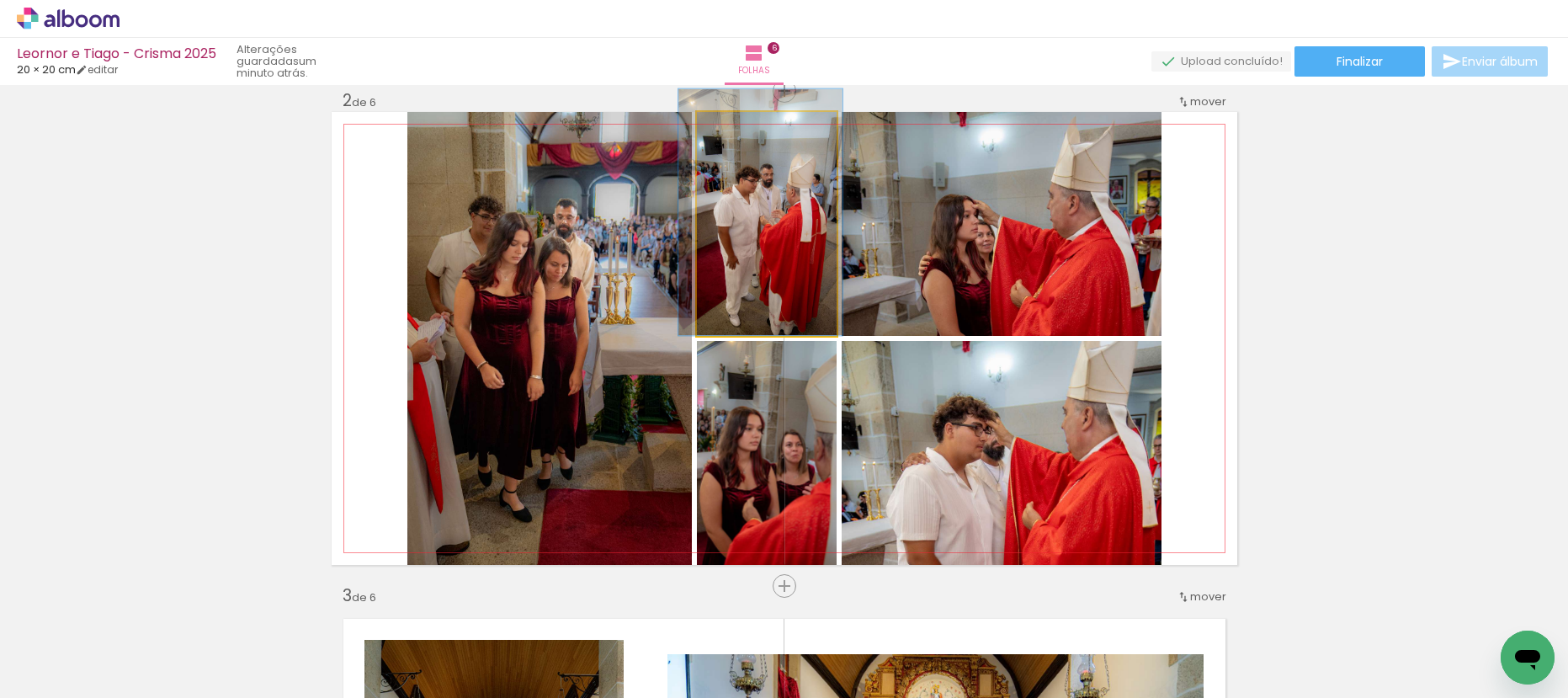
drag, startPoint x: 755, startPoint y: 225, endPoint x: 754, endPoint y: 211, distance: 14.0
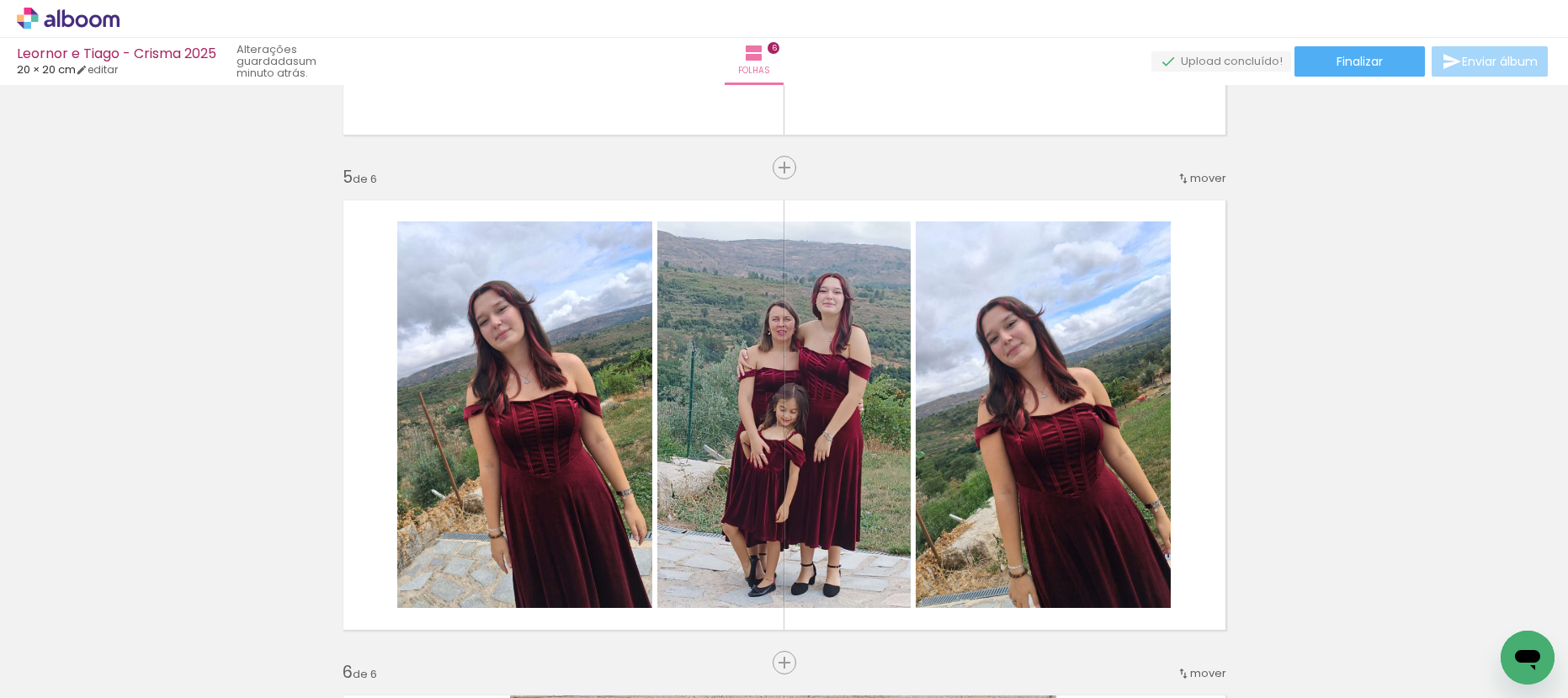
scroll to position [1930, 0]
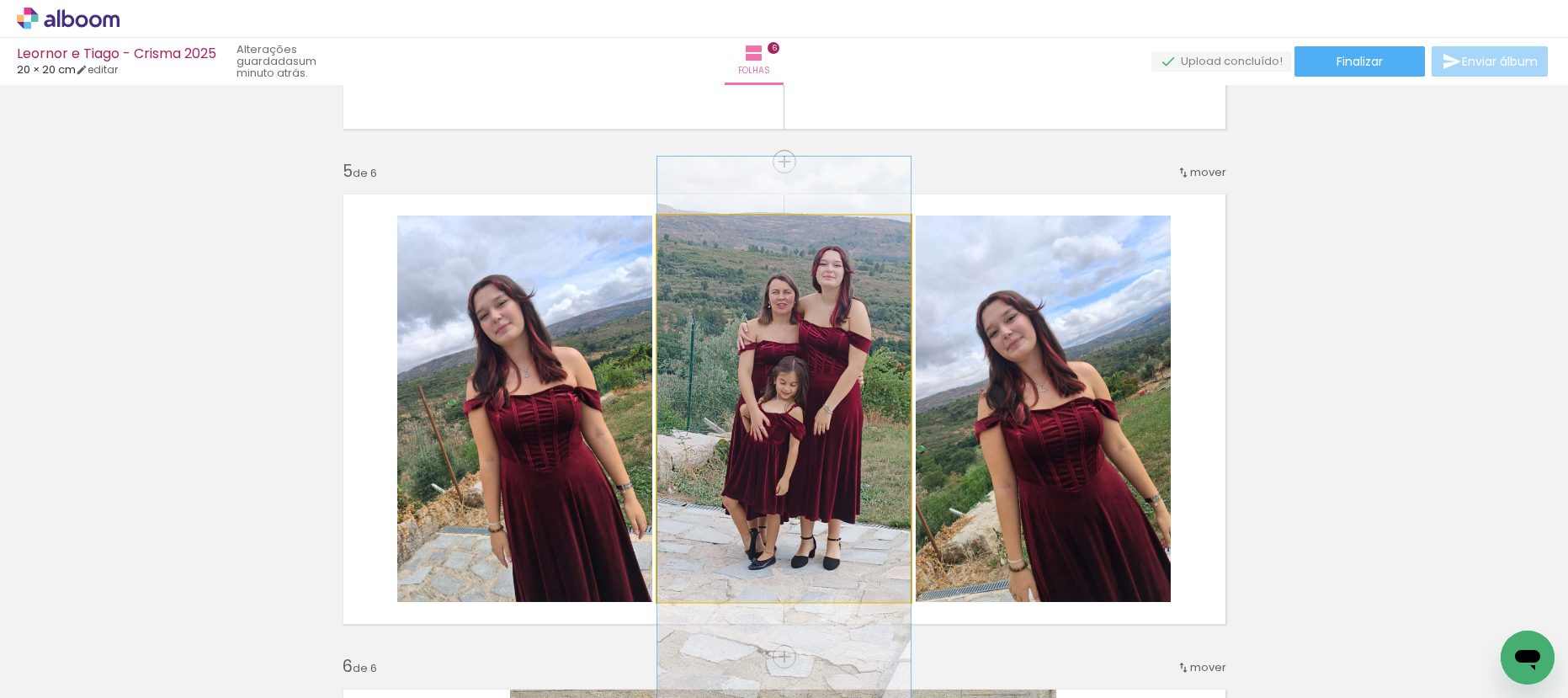
drag, startPoint x: 831, startPoint y: 399, endPoint x: 808, endPoint y: 375, distance: 33.2
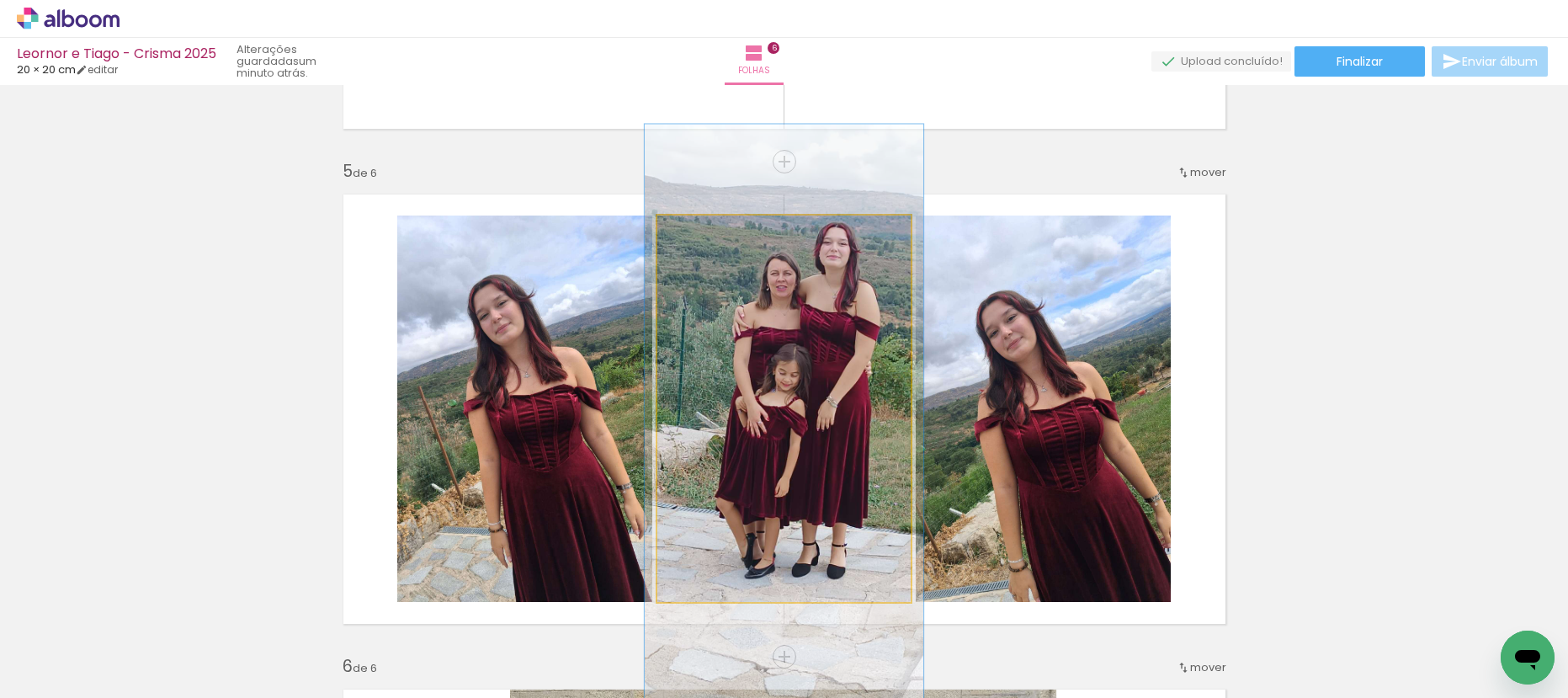
click at [695, 238] on div at bounding box center [702, 233] width 15 height 15
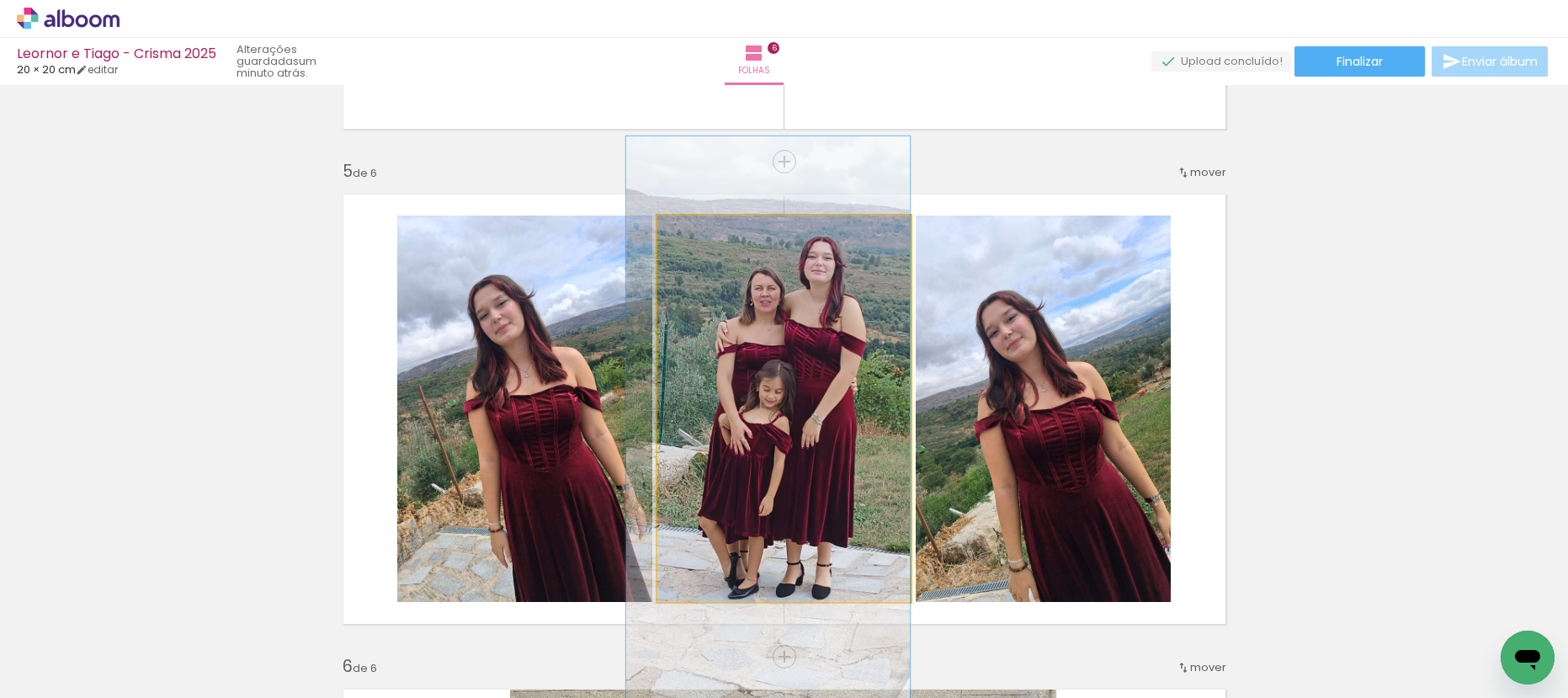
drag, startPoint x: 775, startPoint y: 329, endPoint x: 750, endPoint y: 347, distance: 30.8
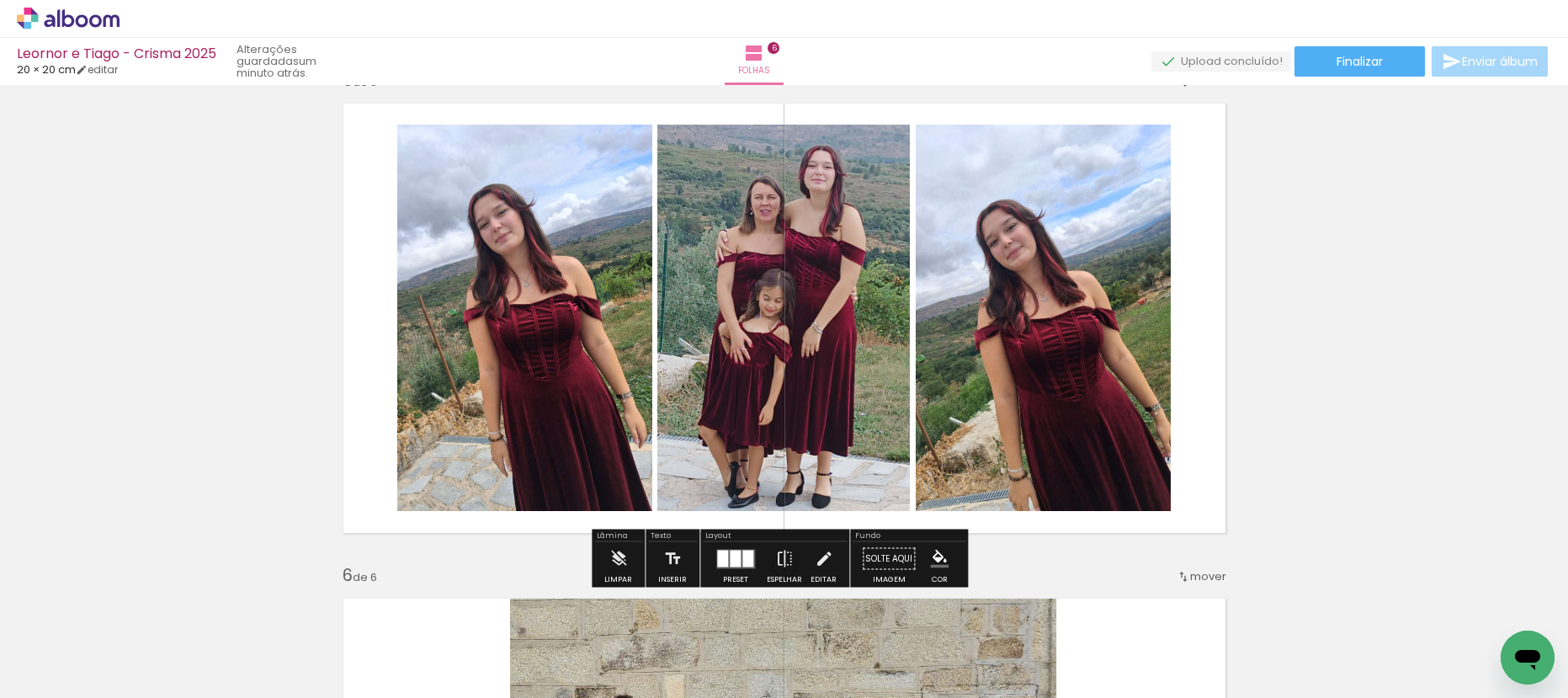
scroll to position [2041, 0]
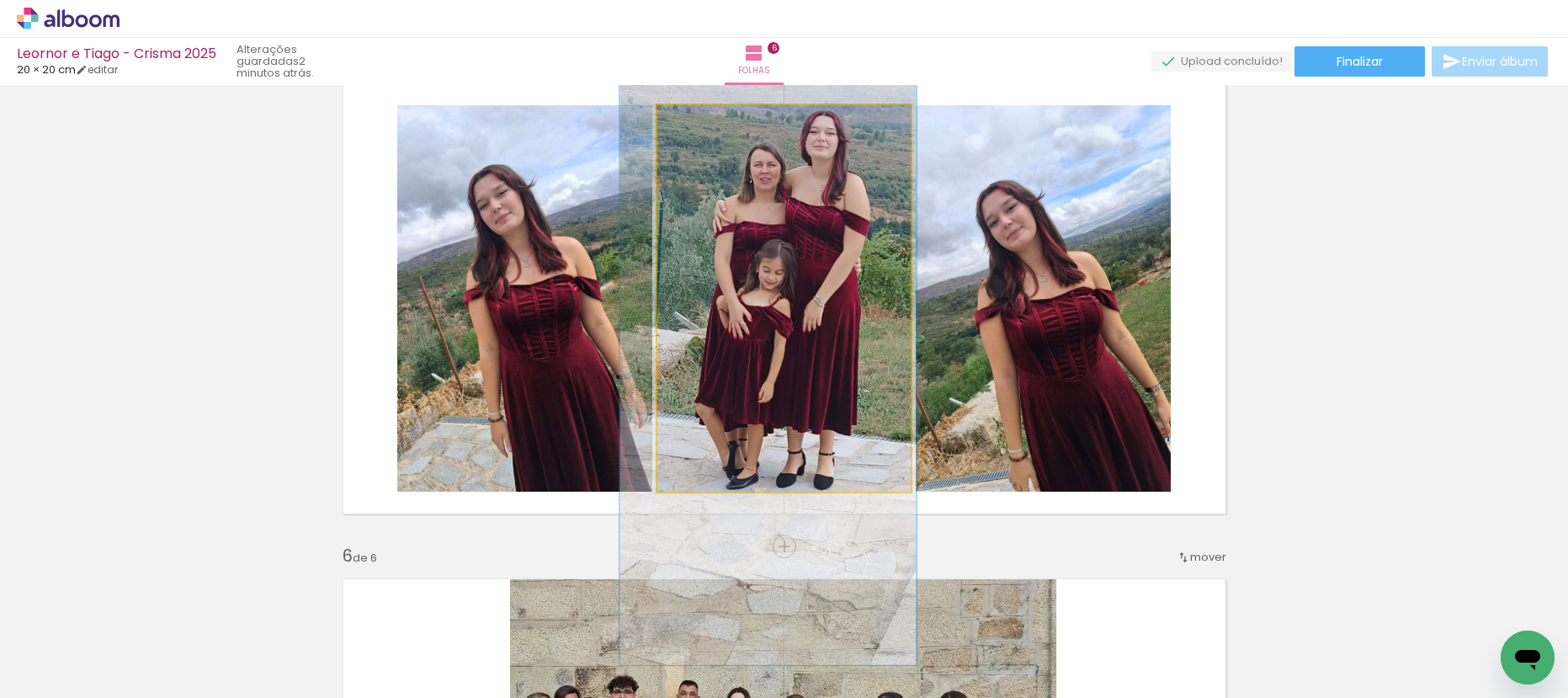
click at [700, 128] on div at bounding box center [708, 123] width 15 height 15
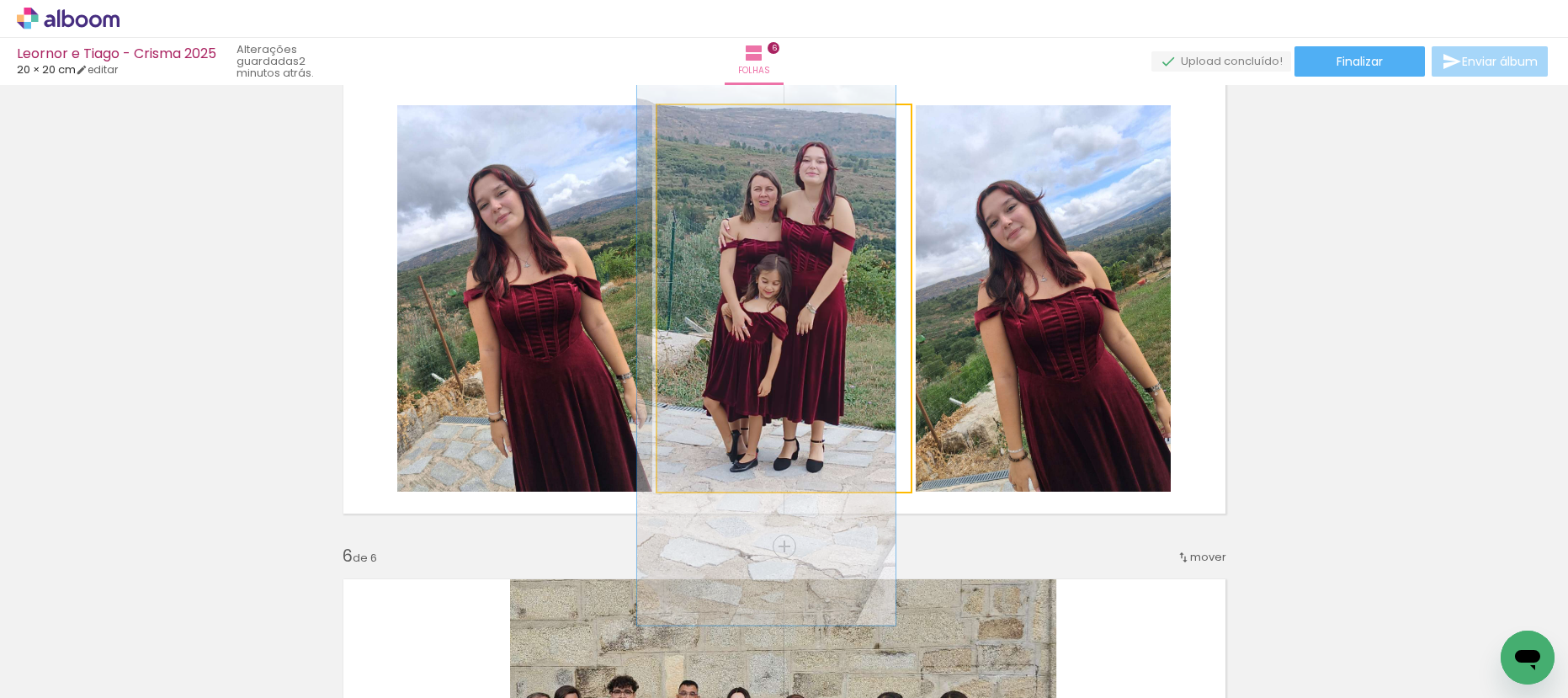
drag, startPoint x: 708, startPoint y: 128, endPoint x: 690, endPoint y: 133, distance: 18.7
type paper-slider "100"
click at [690, 133] on div at bounding box center [697, 123] width 27 height 27
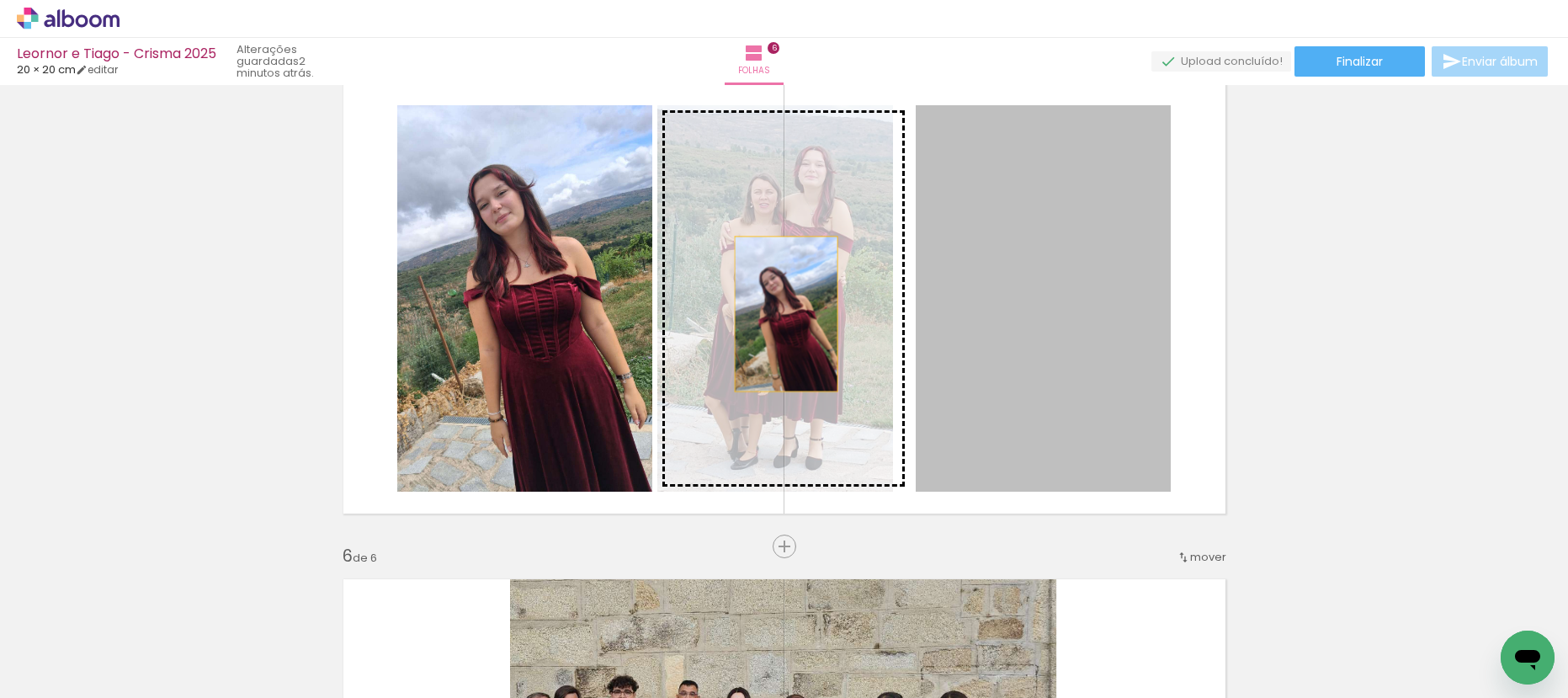
drag, startPoint x: 1033, startPoint y: 310, endPoint x: 779, endPoint y: 314, distance: 254.0
click at [0, 0] on slot at bounding box center [0, 0] width 0 height 0
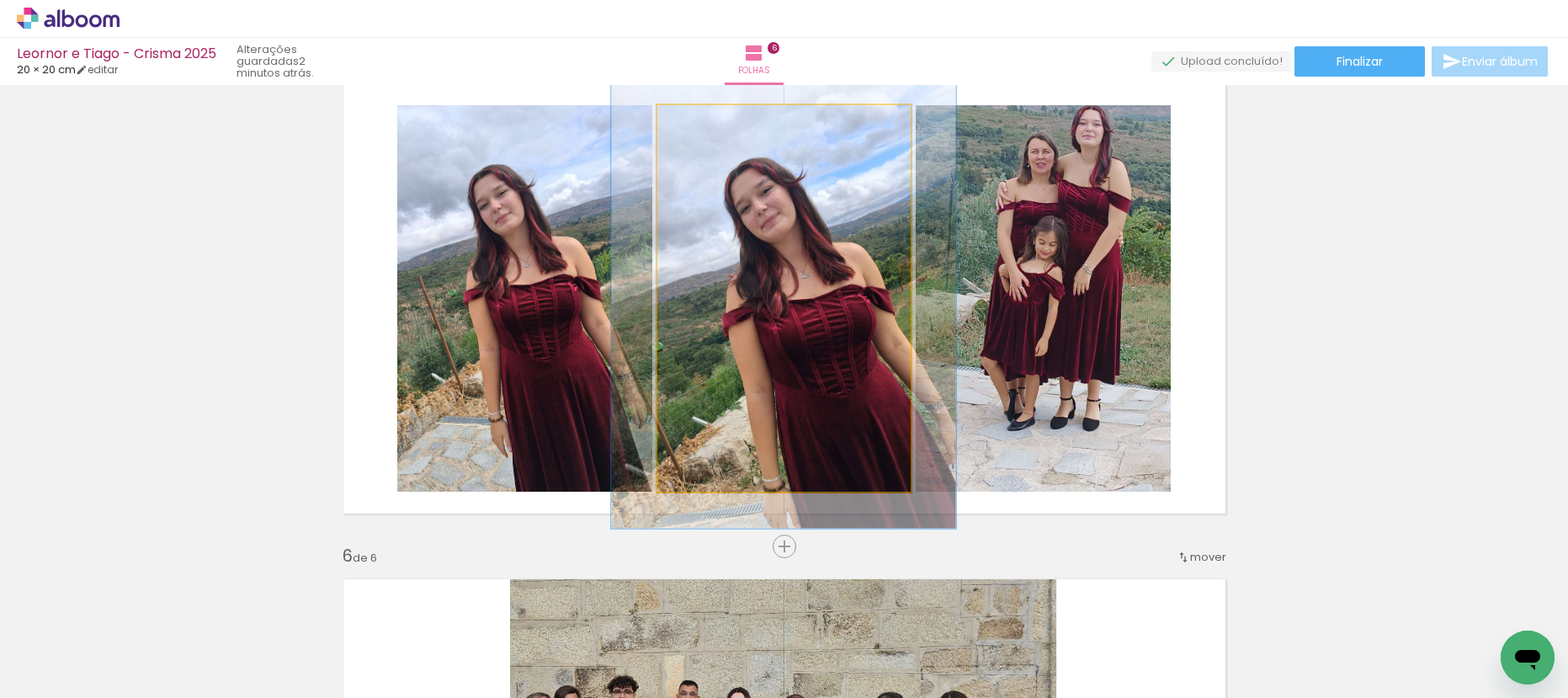
drag, startPoint x: 694, startPoint y: 128, endPoint x: 704, endPoint y: 129, distance: 10.0
type paper-slider "119"
click at [704, 129] on div at bounding box center [708, 123] width 27 height 27
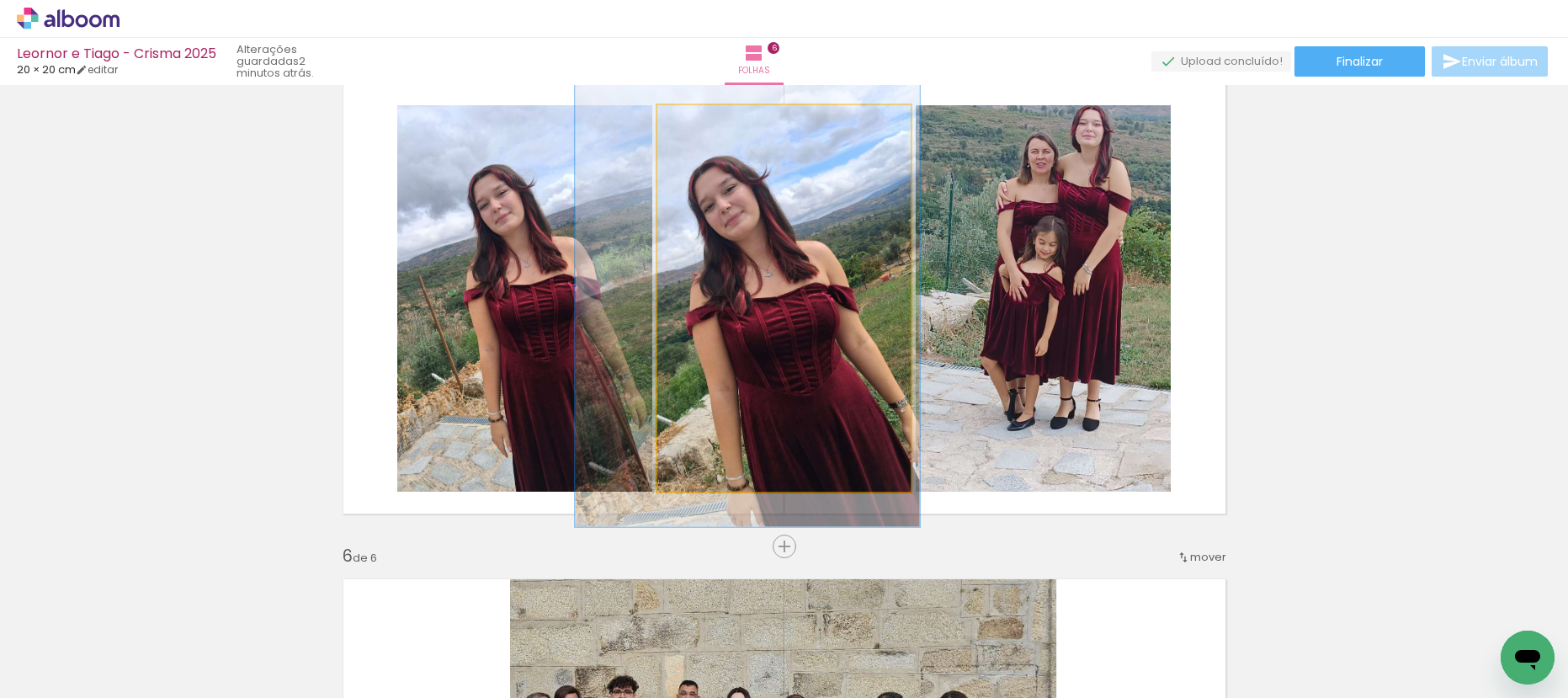
drag, startPoint x: 803, startPoint y: 241, endPoint x: 768, endPoint y: 238, distance: 35.1
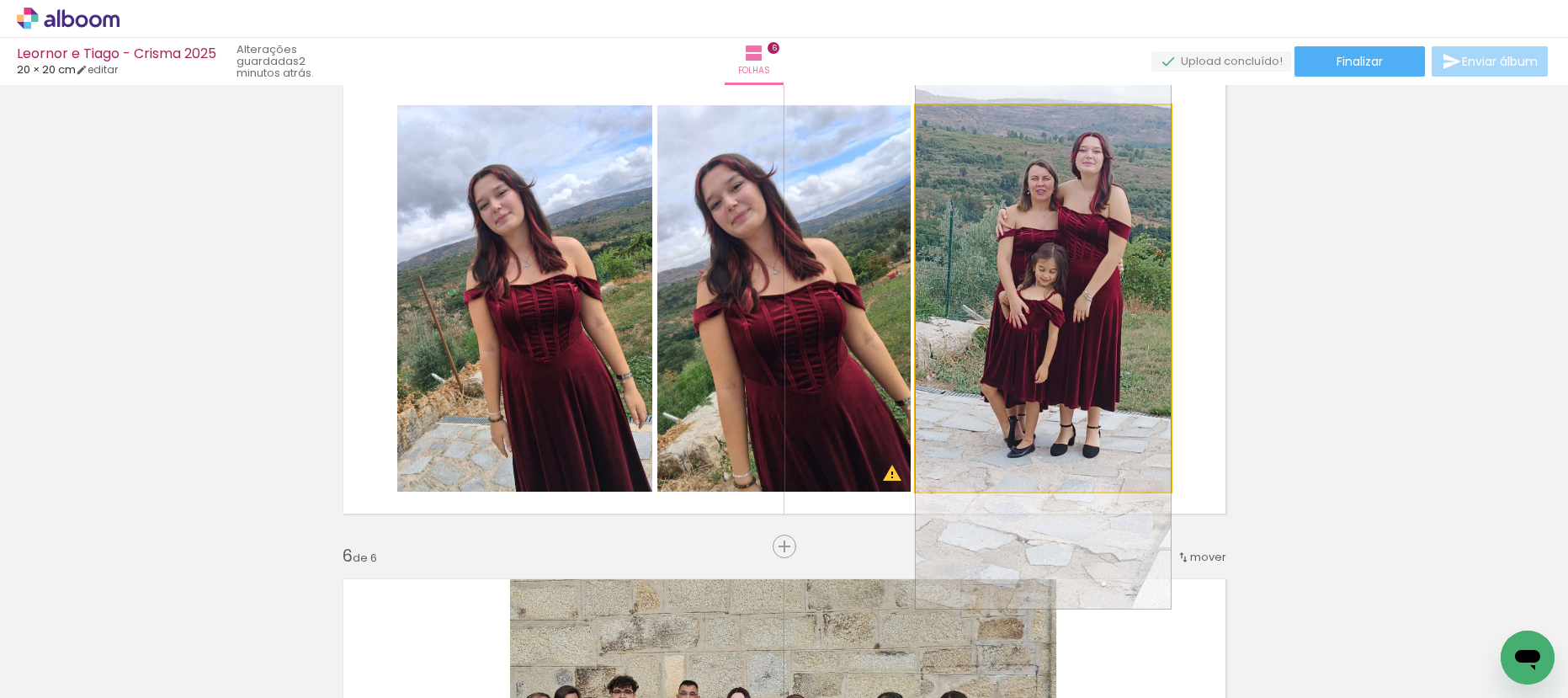
drag, startPoint x: 1037, startPoint y: 276, endPoint x: 1037, endPoint y: 310, distance: 34.0
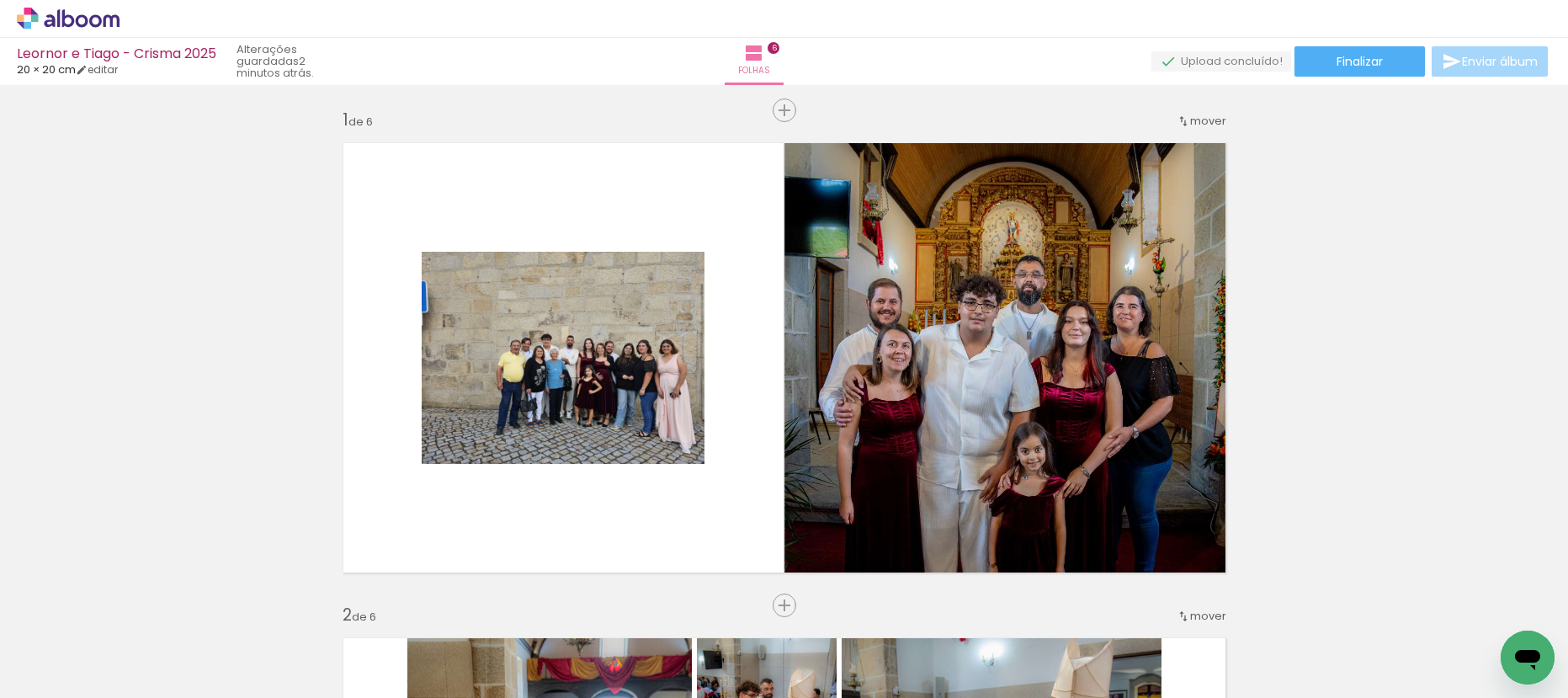
scroll to position [0, 0]
